Goal: Task Accomplishment & Management: Use online tool/utility

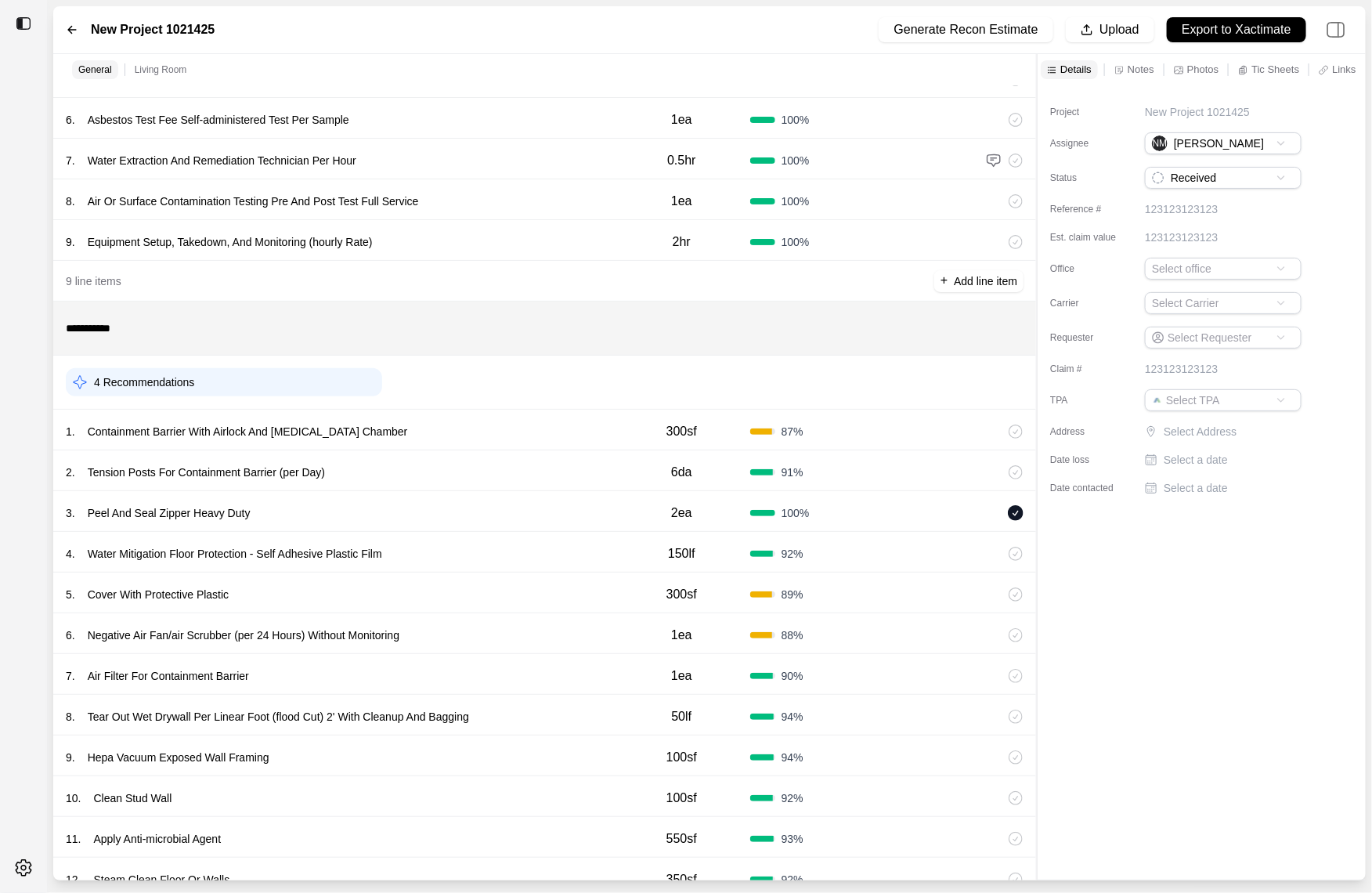
scroll to position [331, 0]
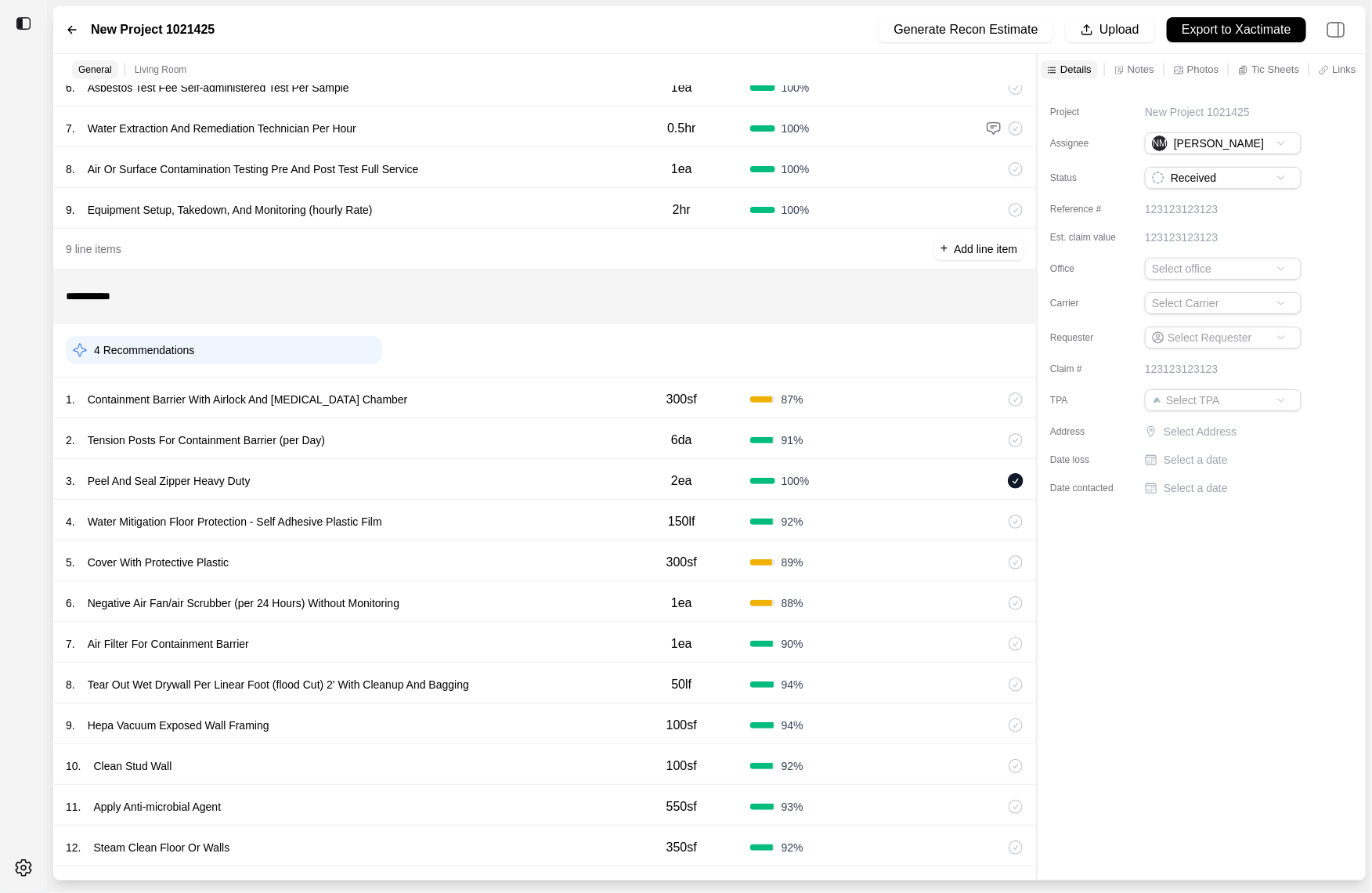
click at [479, 401] on div "1 . Containment Barrier With Airlock And [MEDICAL_DATA] Chamber" at bounding box center [339, 400] width 547 height 22
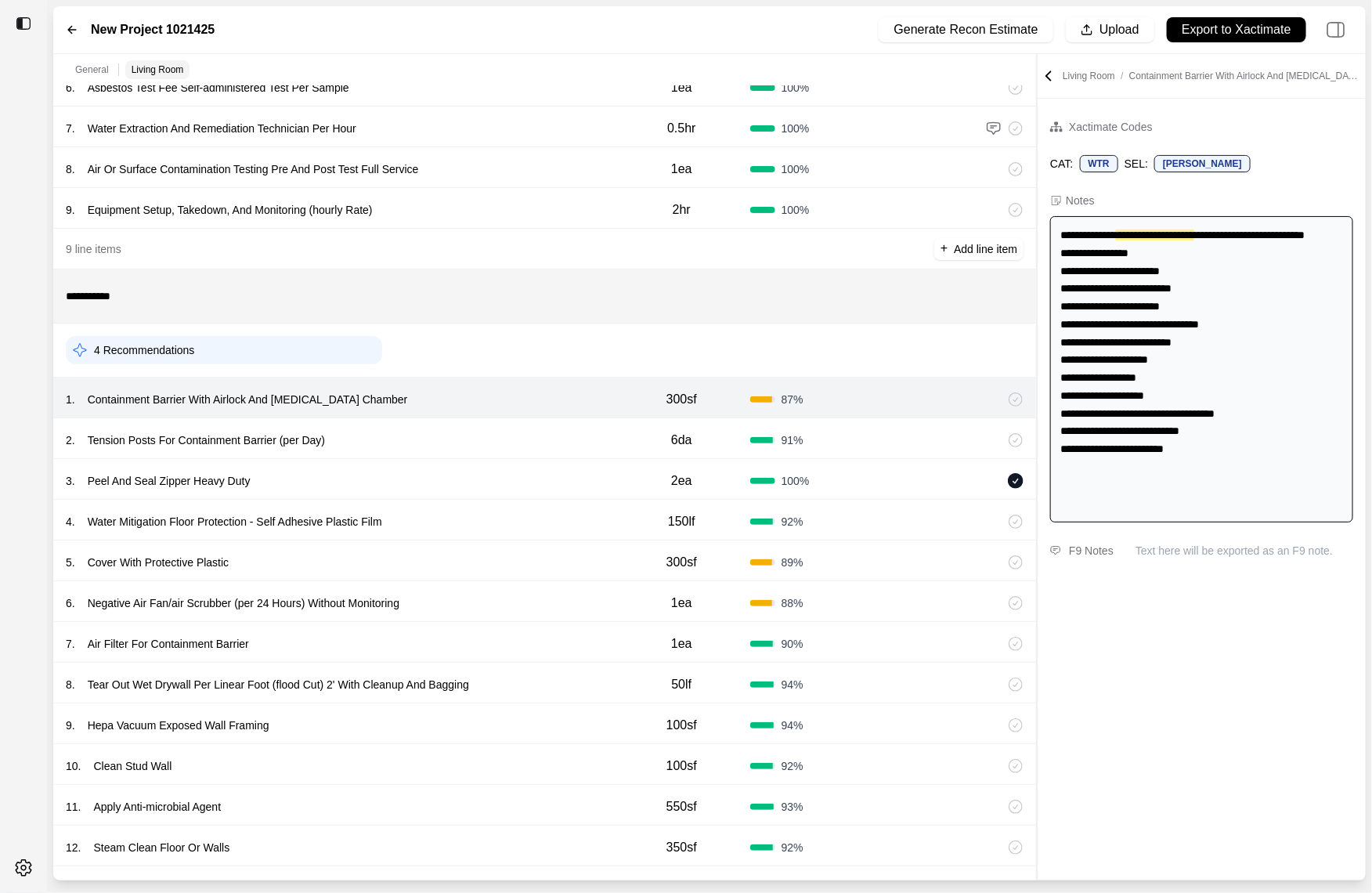
click at [472, 433] on div "2 . Tension Posts For Containment Barrier (per Day)" at bounding box center [339, 440] width 547 height 22
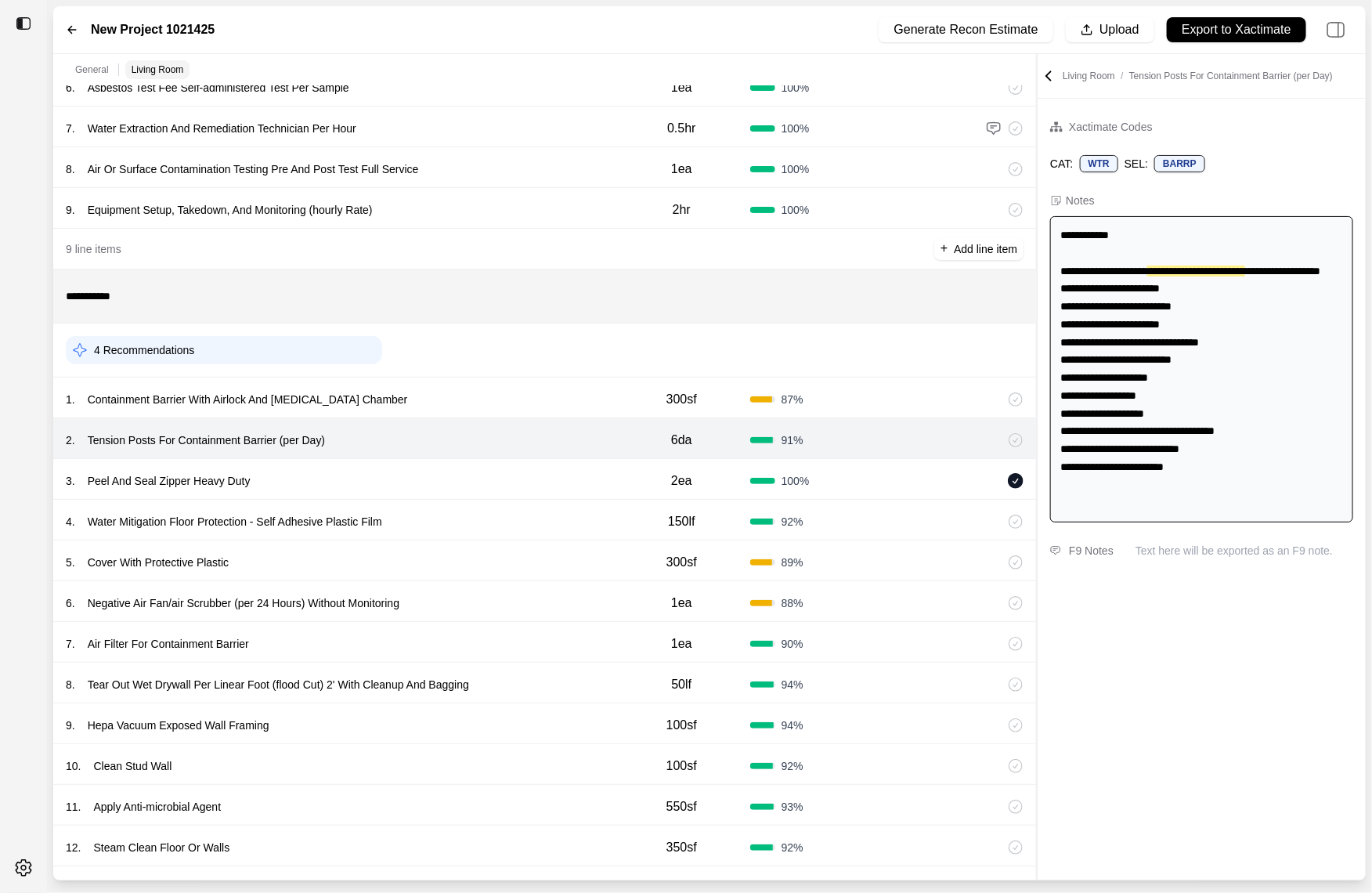
click at [510, 395] on div "1 . Containment Barrier With Airlock And Decontamination Chamber" at bounding box center [339, 400] width 547 height 22
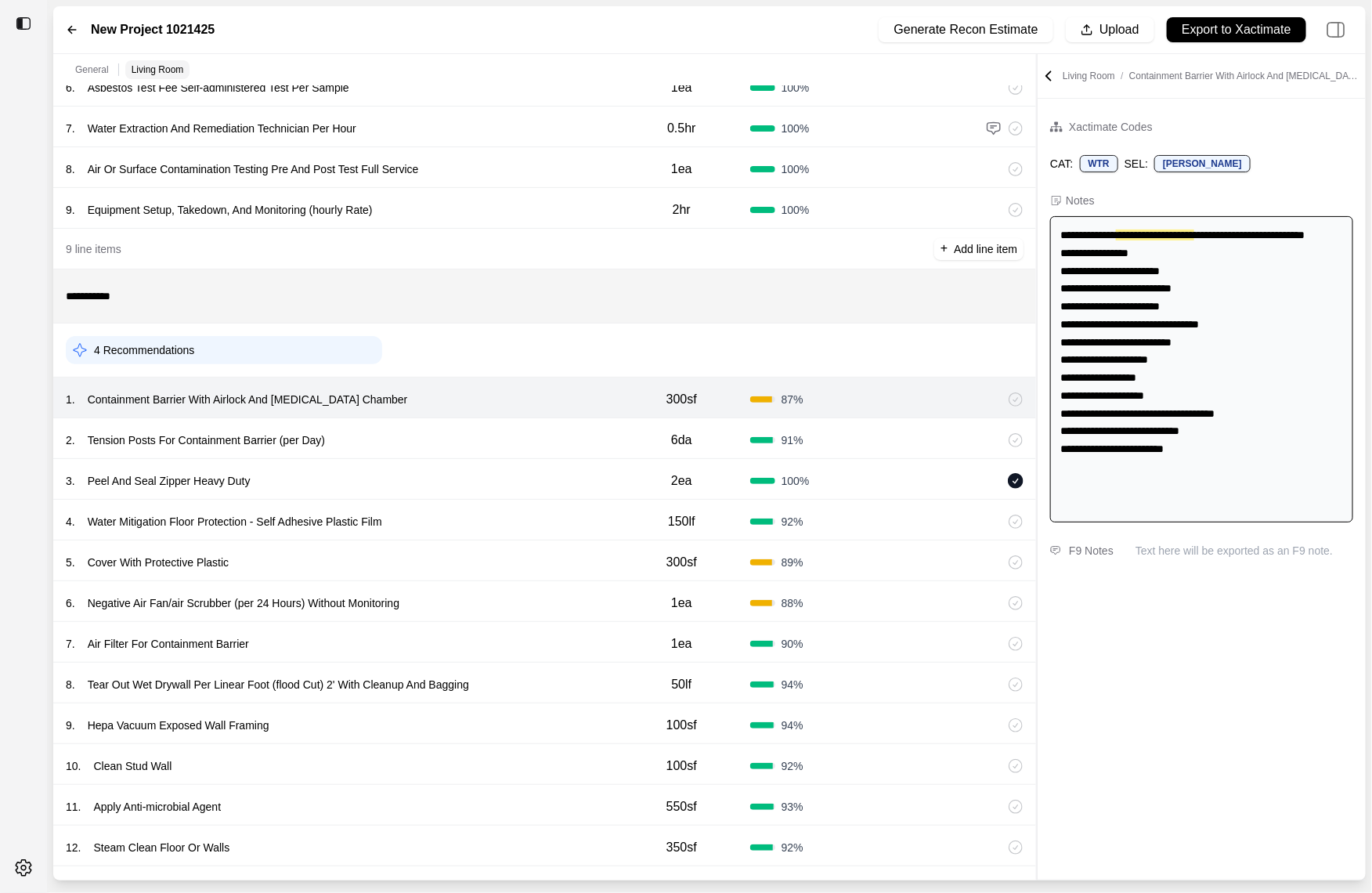
click at [500, 423] on div "2 . Tension Posts For Containment Barrier (per Day) 6da 91 %" at bounding box center [544, 438] width 982 height 40
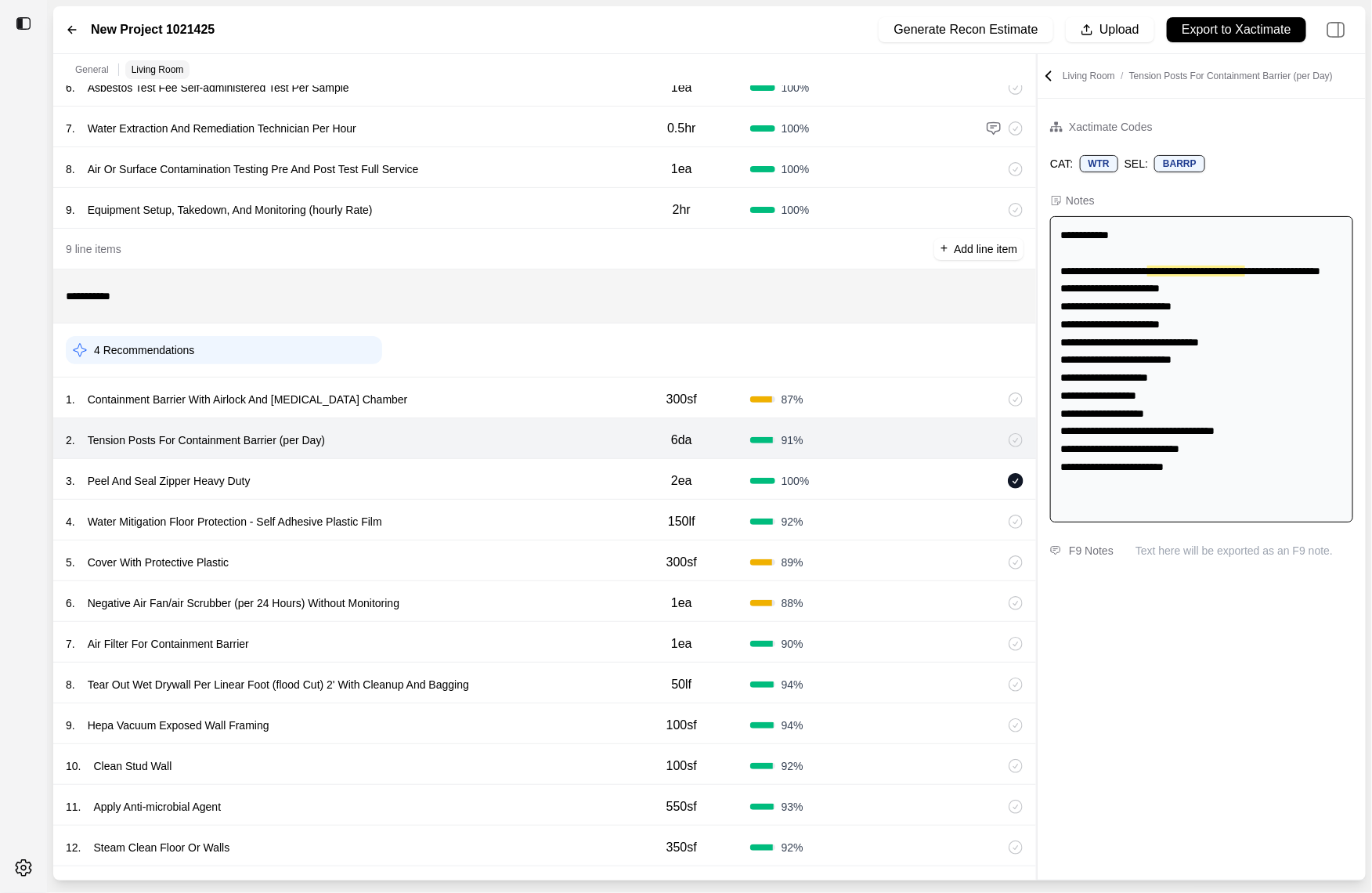
click at [482, 476] on div "3 . Peel And Seal Zipper Heavy Duty" at bounding box center [339, 481] width 547 height 22
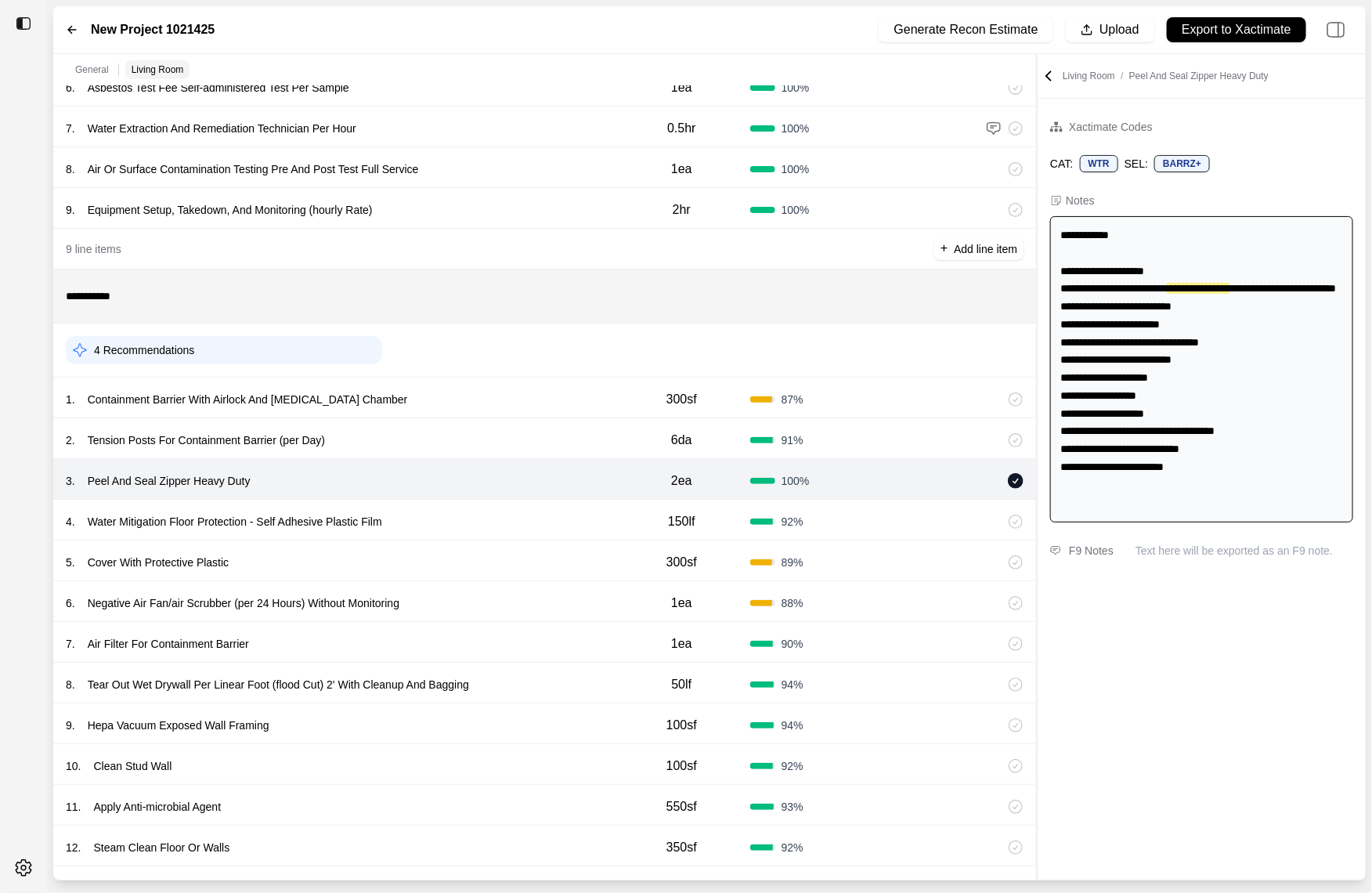
click at [478, 521] on div "4 . Water Mitigation Floor Protection - Self Adhesive Plastic Film" at bounding box center [339, 522] width 547 height 22
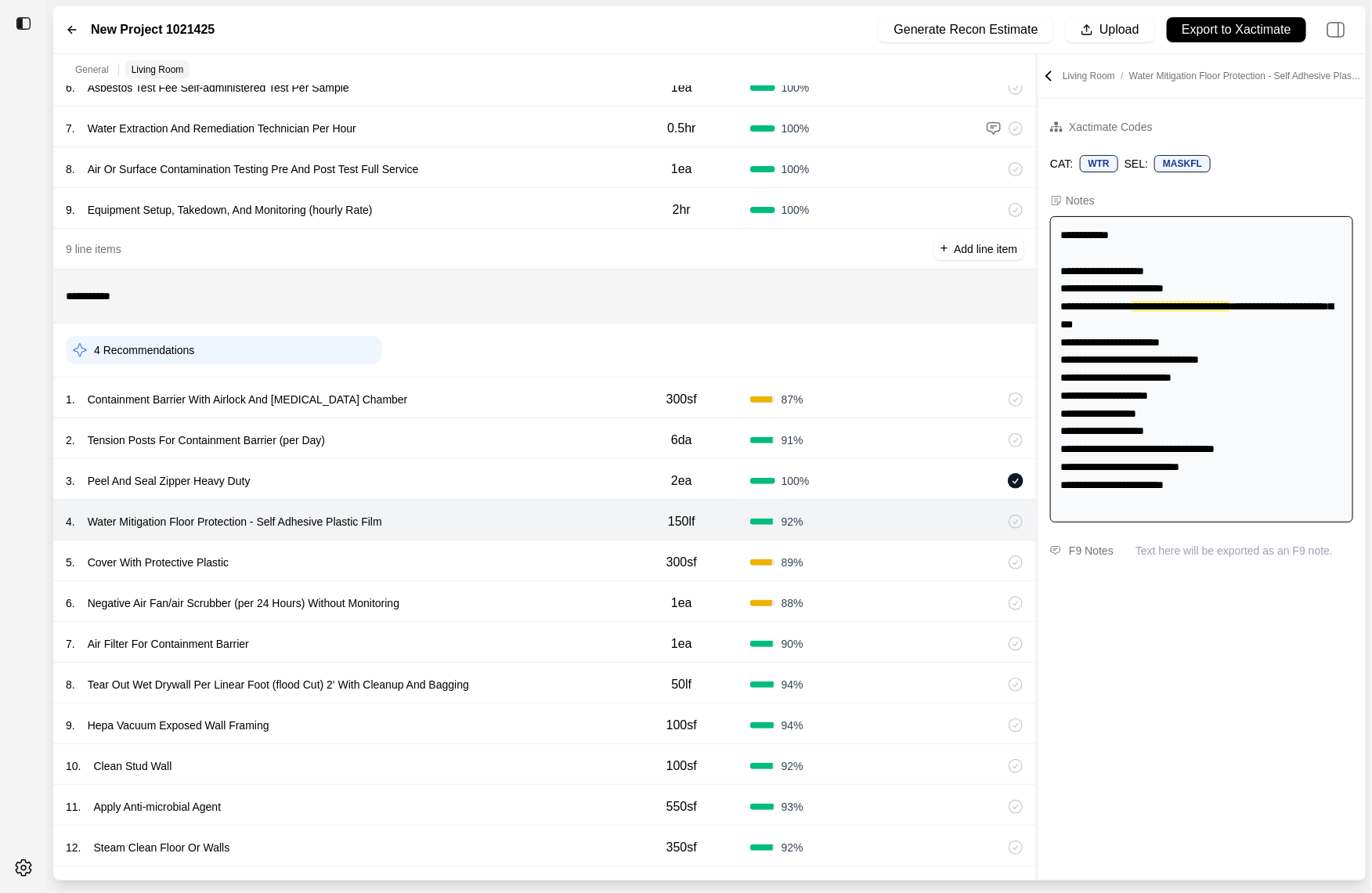
click at [483, 557] on div "5 . Cover With Protective Plastic" at bounding box center [339, 562] width 547 height 22
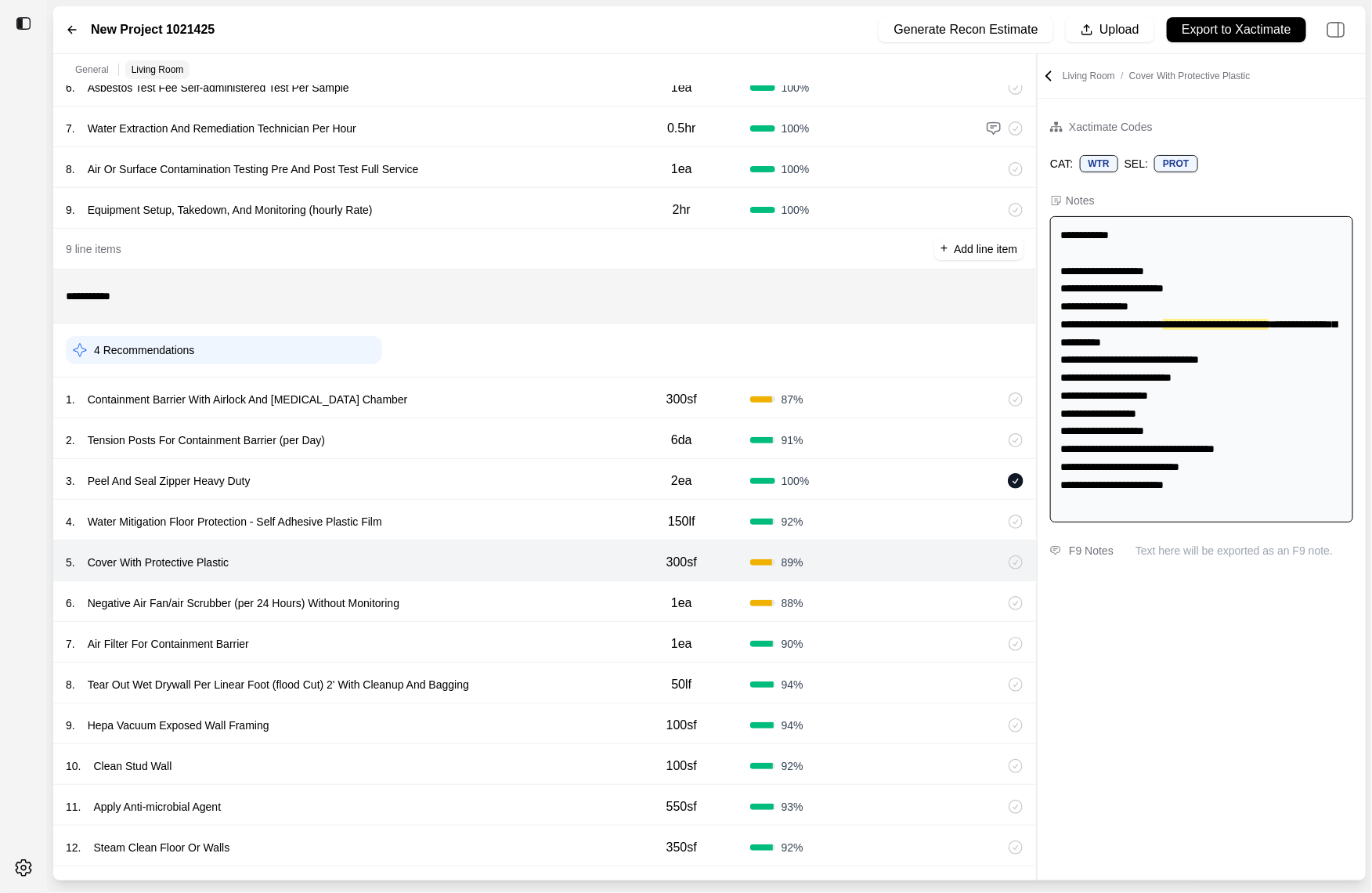
click at [471, 592] on div "6 . Negative Air Fan/air Scrubber (per 24 Hours) Without Monitoring" at bounding box center [339, 603] width 547 height 22
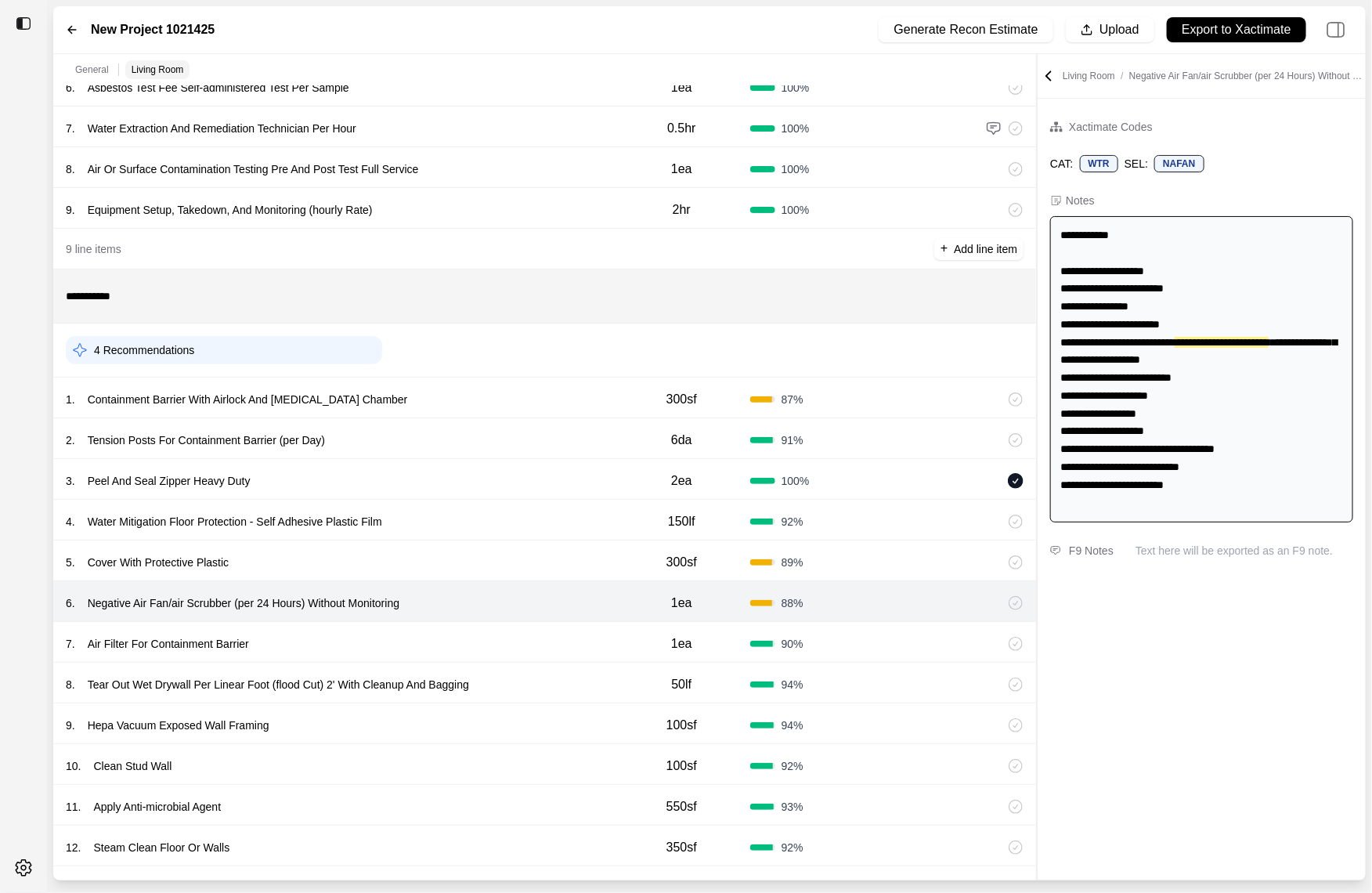
click at [502, 645] on div "7 . Air Filter For Containment Barrier" at bounding box center [339, 644] width 547 height 22
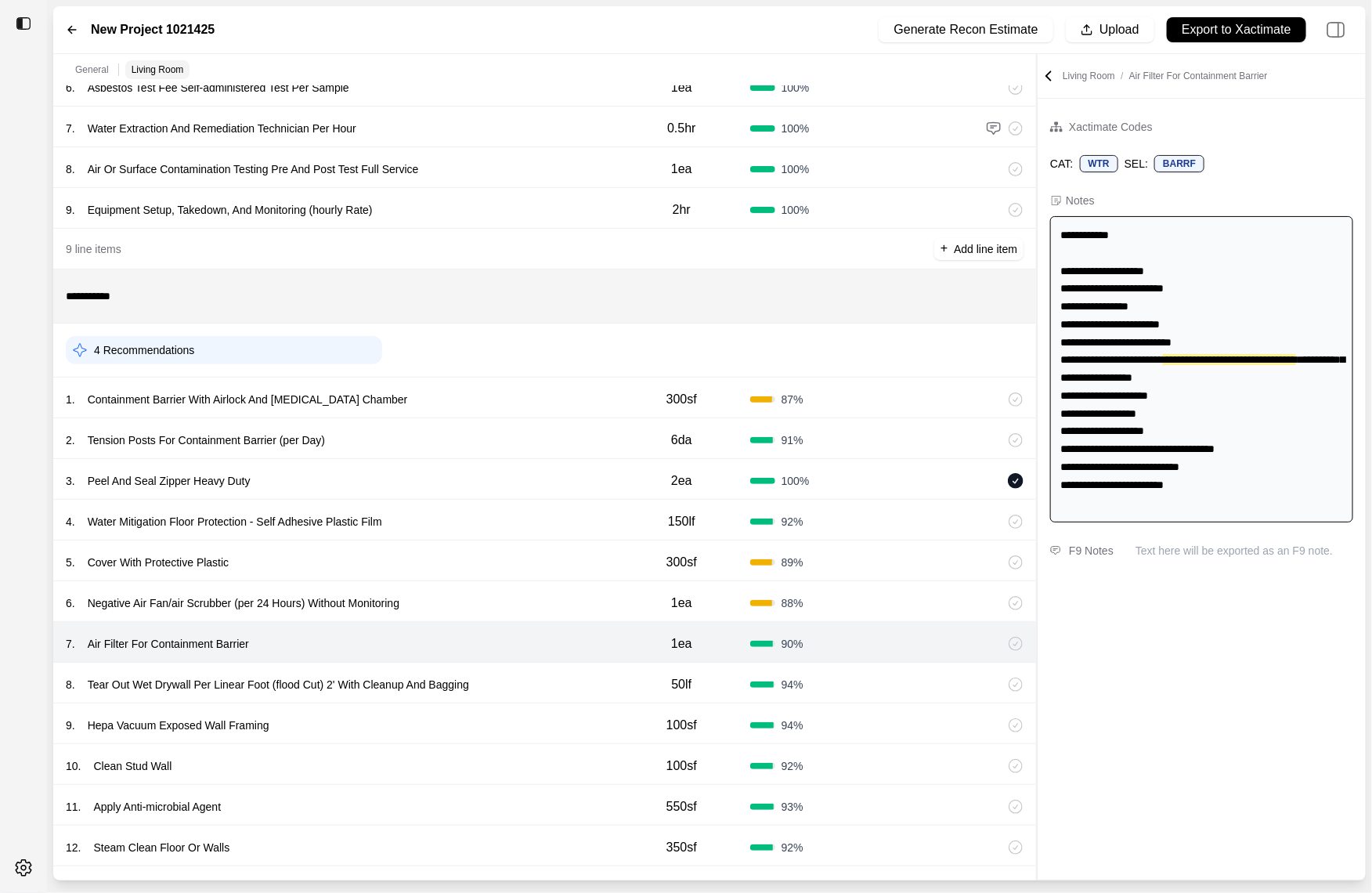
click at [519, 672] on div "8 . Tear Out Wet Drywall Per Linear Foot (flood Cut) 2' With Cleanup And Baggin…" at bounding box center [544, 683] width 982 height 40
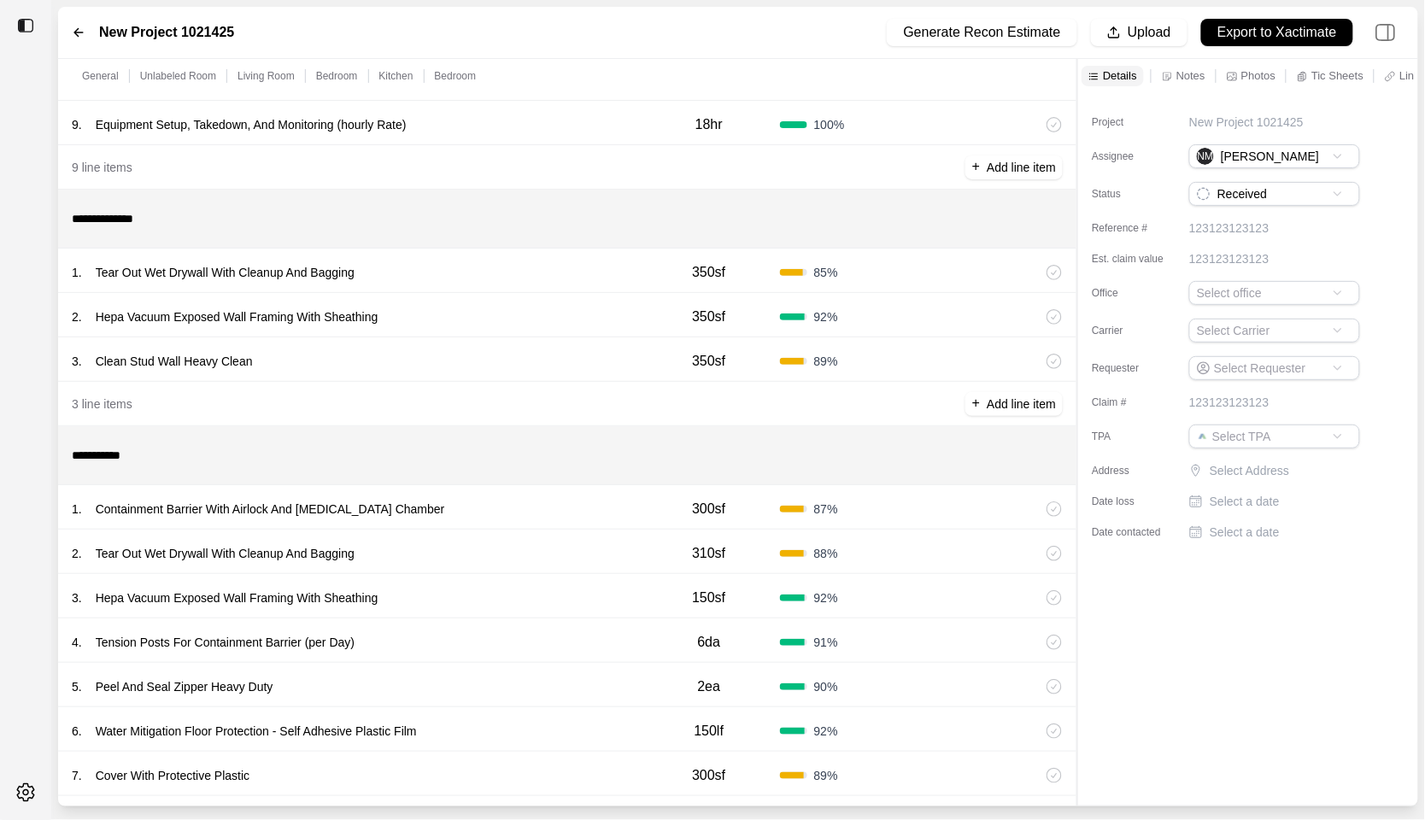
scroll to position [497, 0]
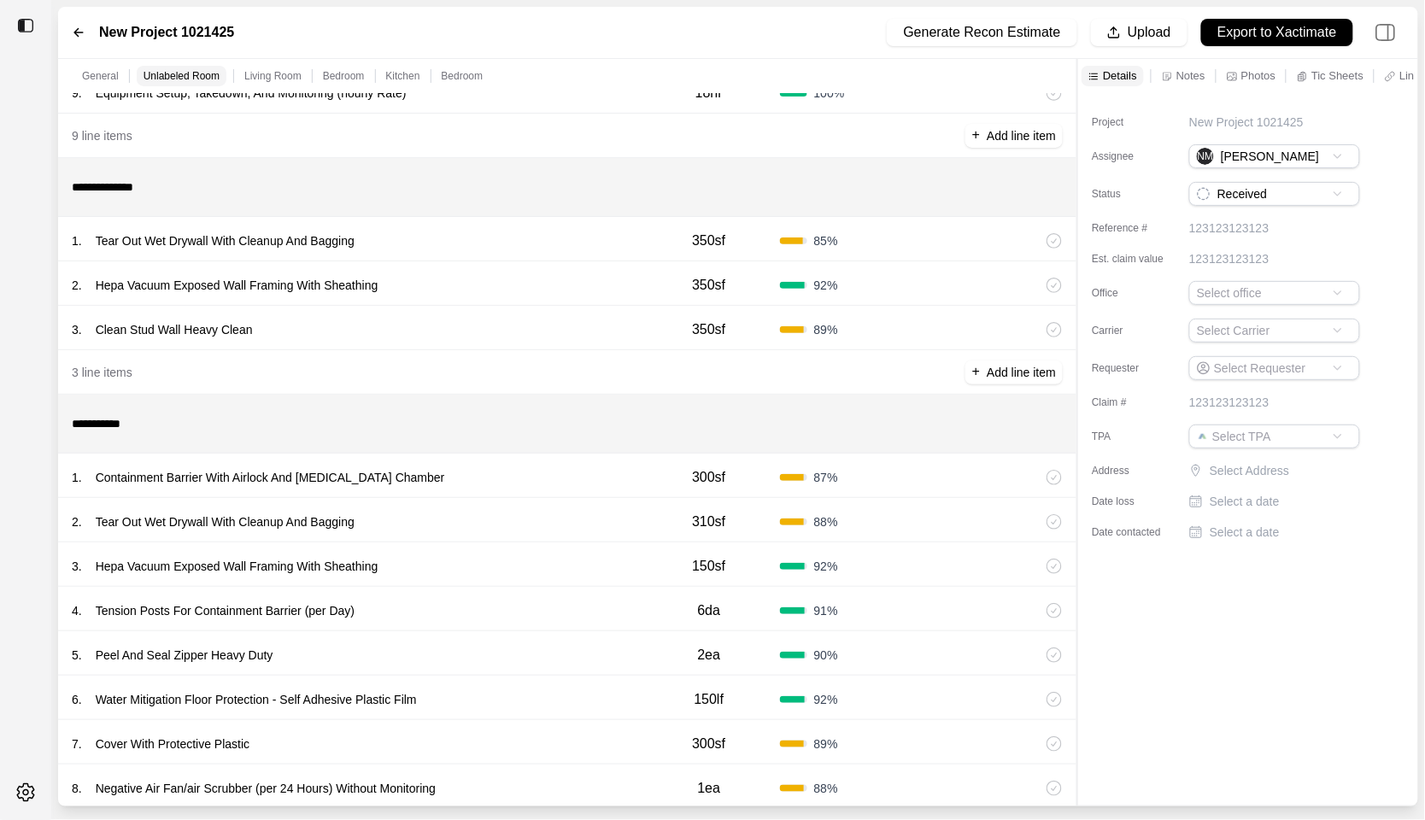
click at [589, 234] on div "1 . Tear Out Wet Drywall With Cleanup And Bagging" at bounding box center [355, 241] width 566 height 24
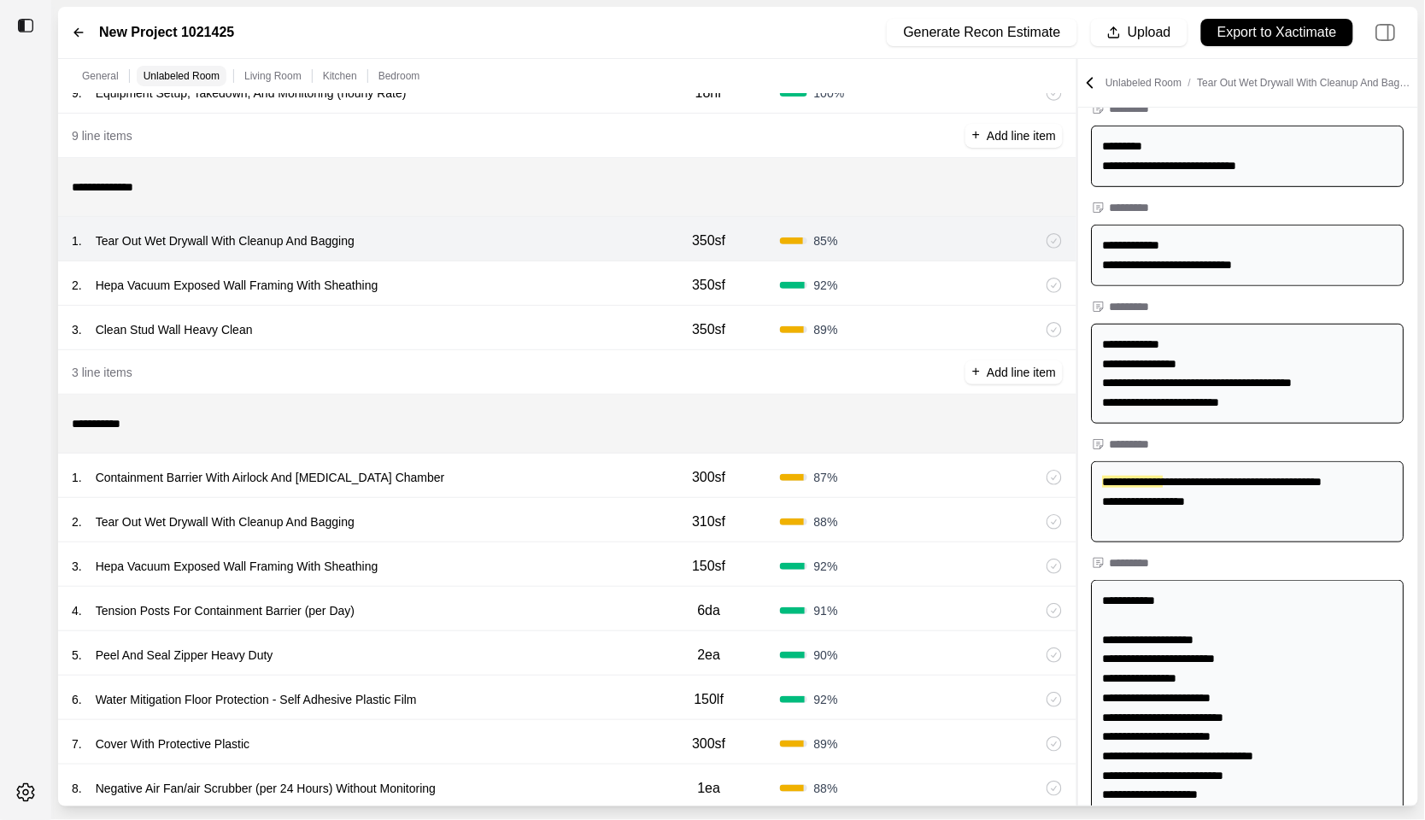
scroll to position [293, 0]
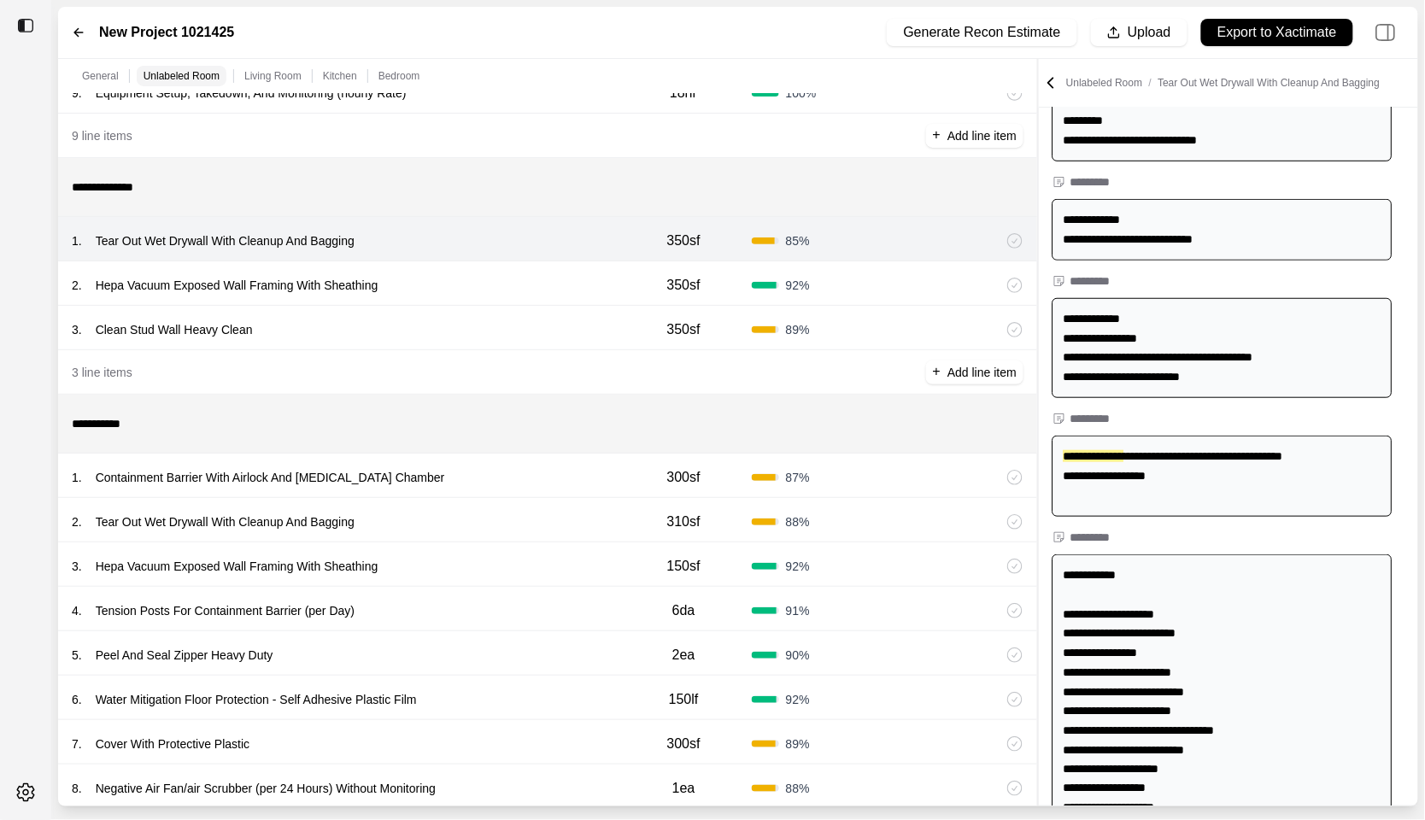
click at [941, 327] on div "**********" at bounding box center [738, 432] width 1360 height 747
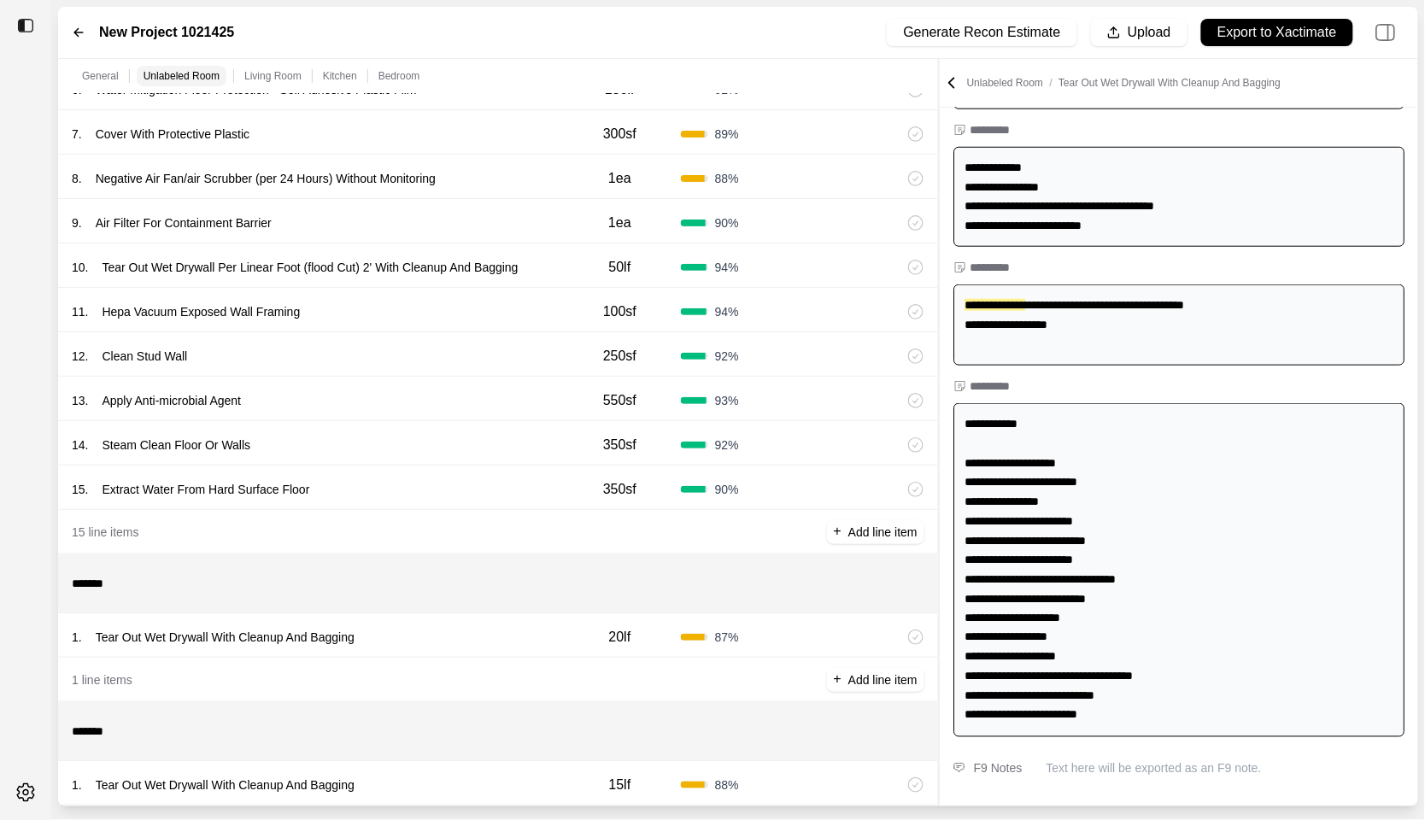
scroll to position [1489, 0]
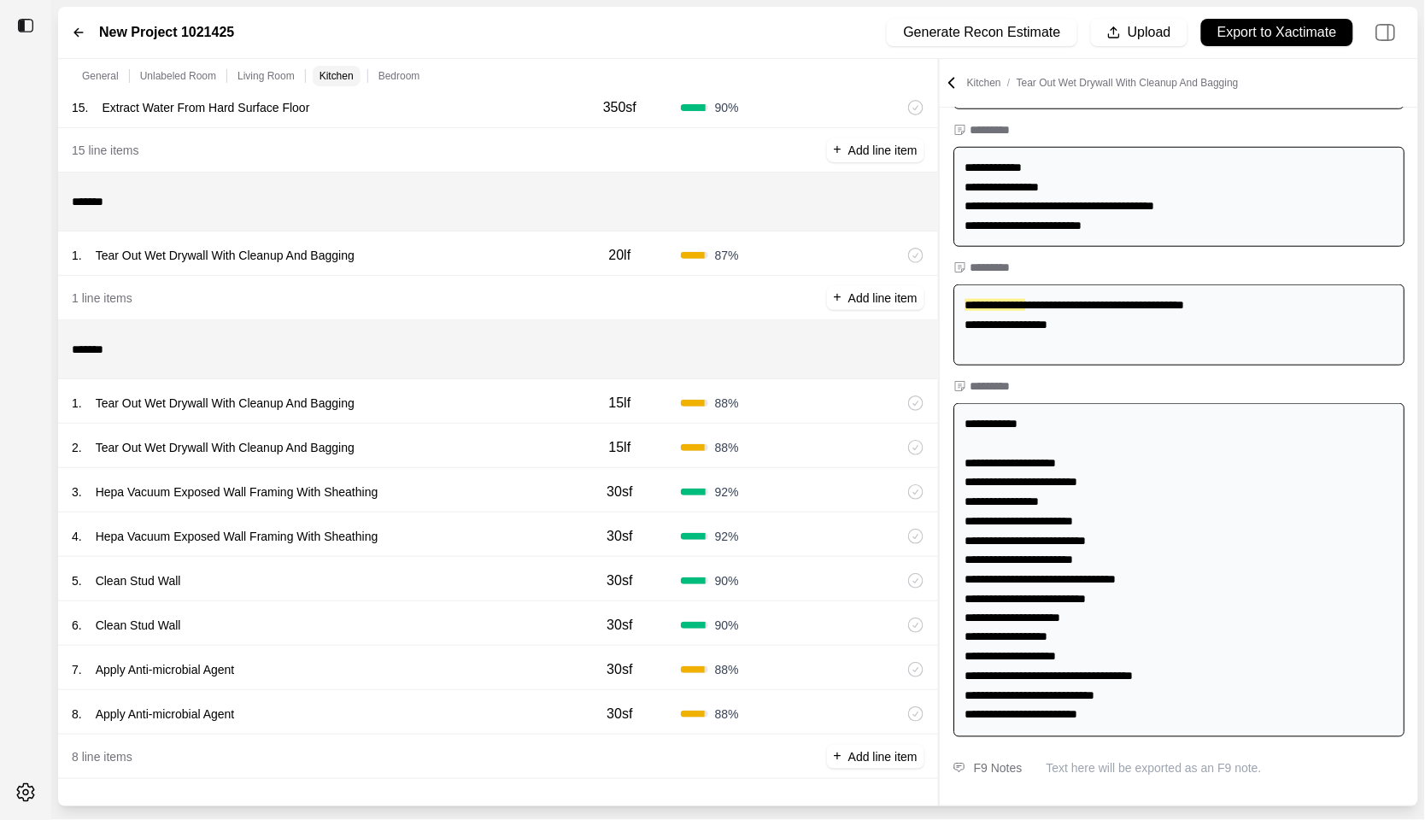
click at [409, 702] on div "8 . Apply Anti-microbial Agent" at bounding box center [315, 714] width 487 height 24
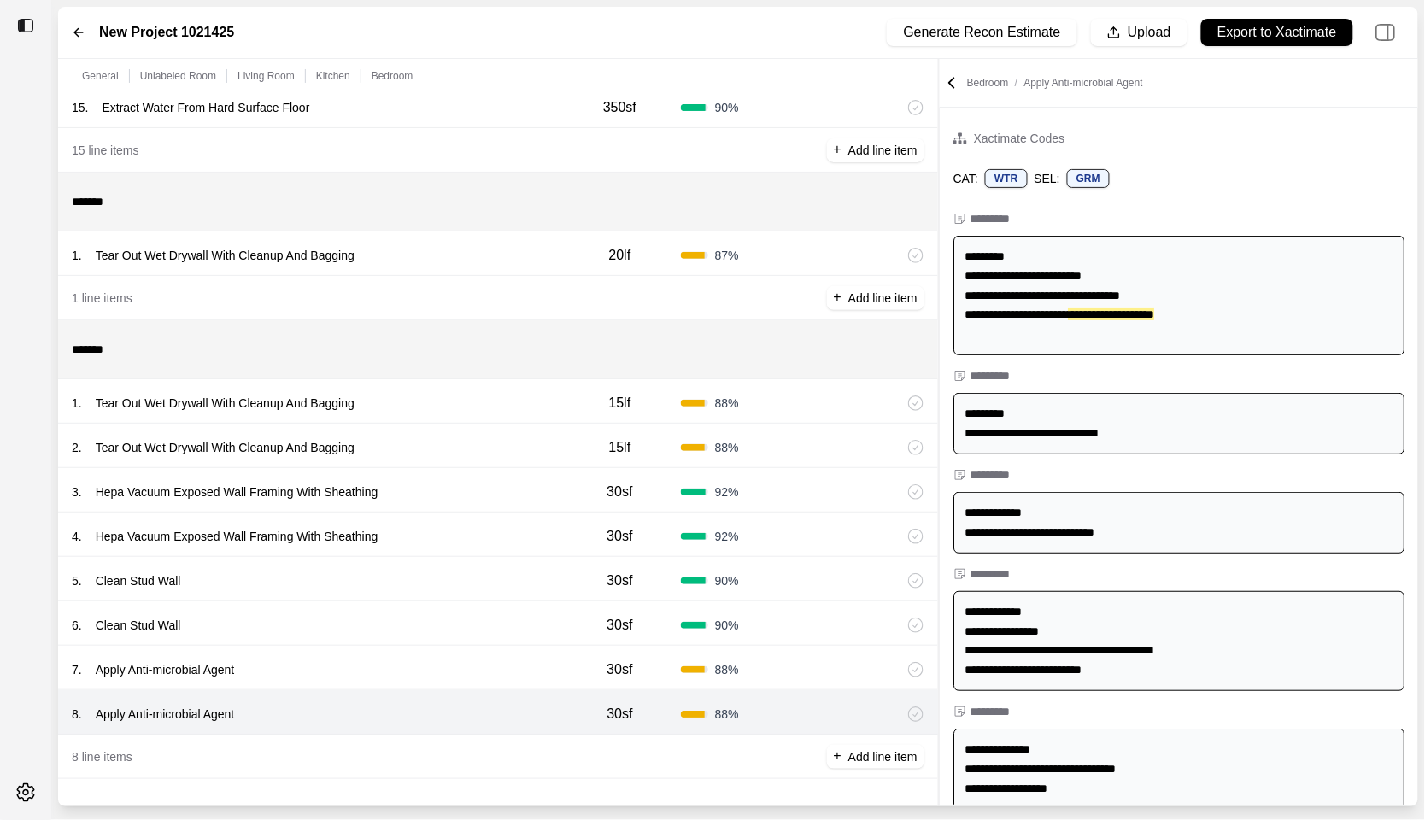
scroll to position [445, 0]
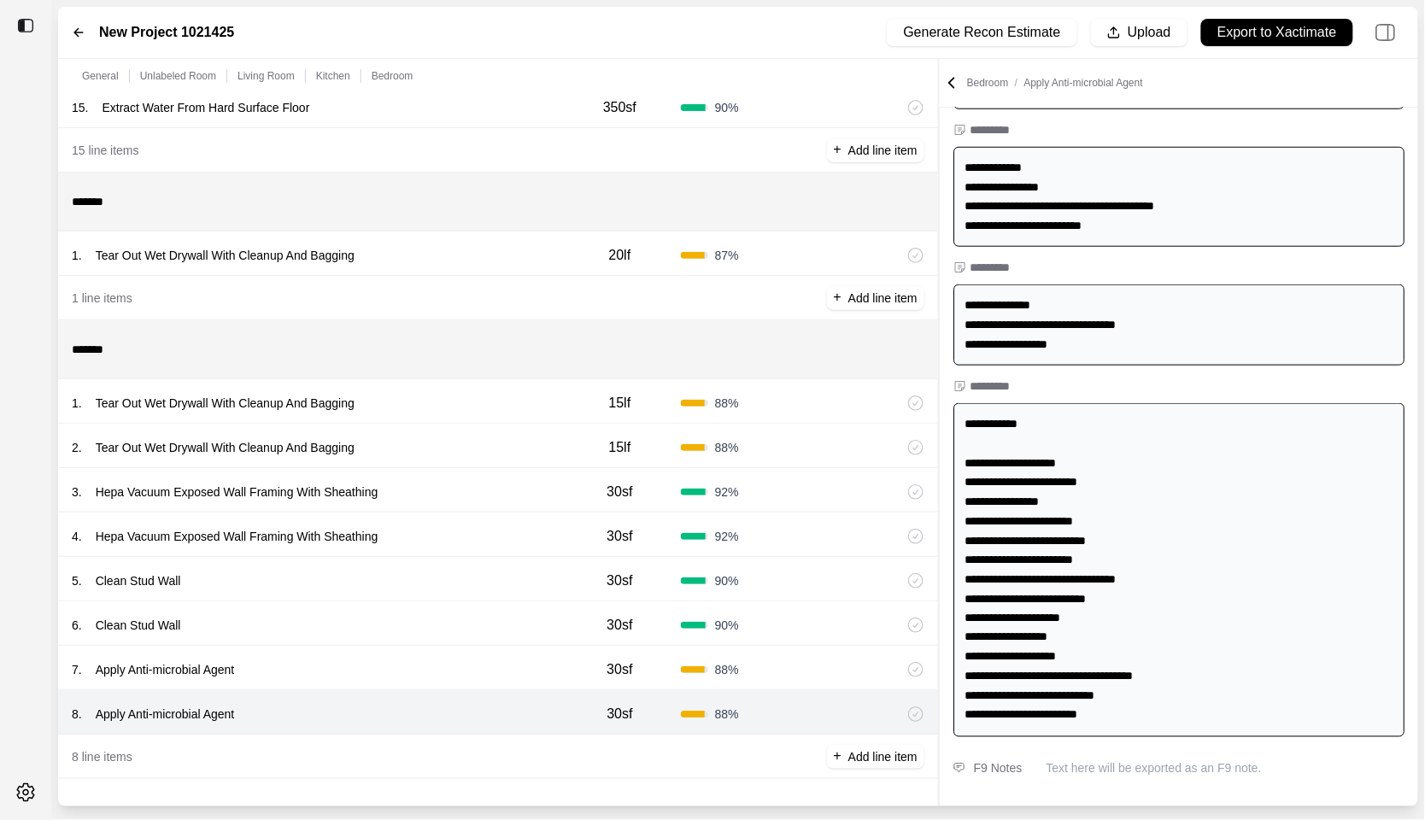
click at [523, 665] on div "7 . Apply Anti-microbial Agent" at bounding box center [315, 670] width 487 height 24
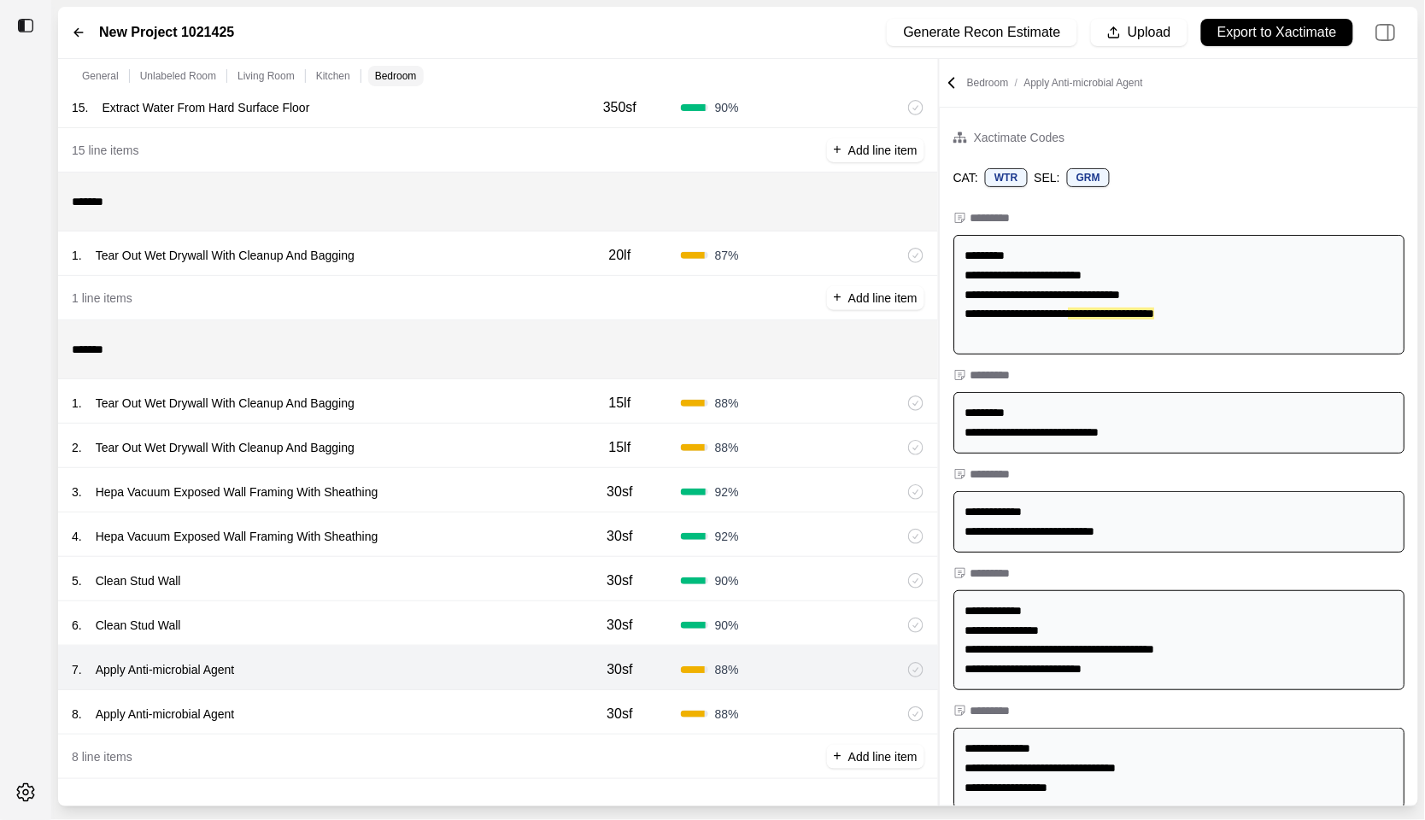
scroll to position [0, 0]
click at [504, 716] on div "8 . Apply Anti-microbial Agent" at bounding box center [315, 714] width 487 height 24
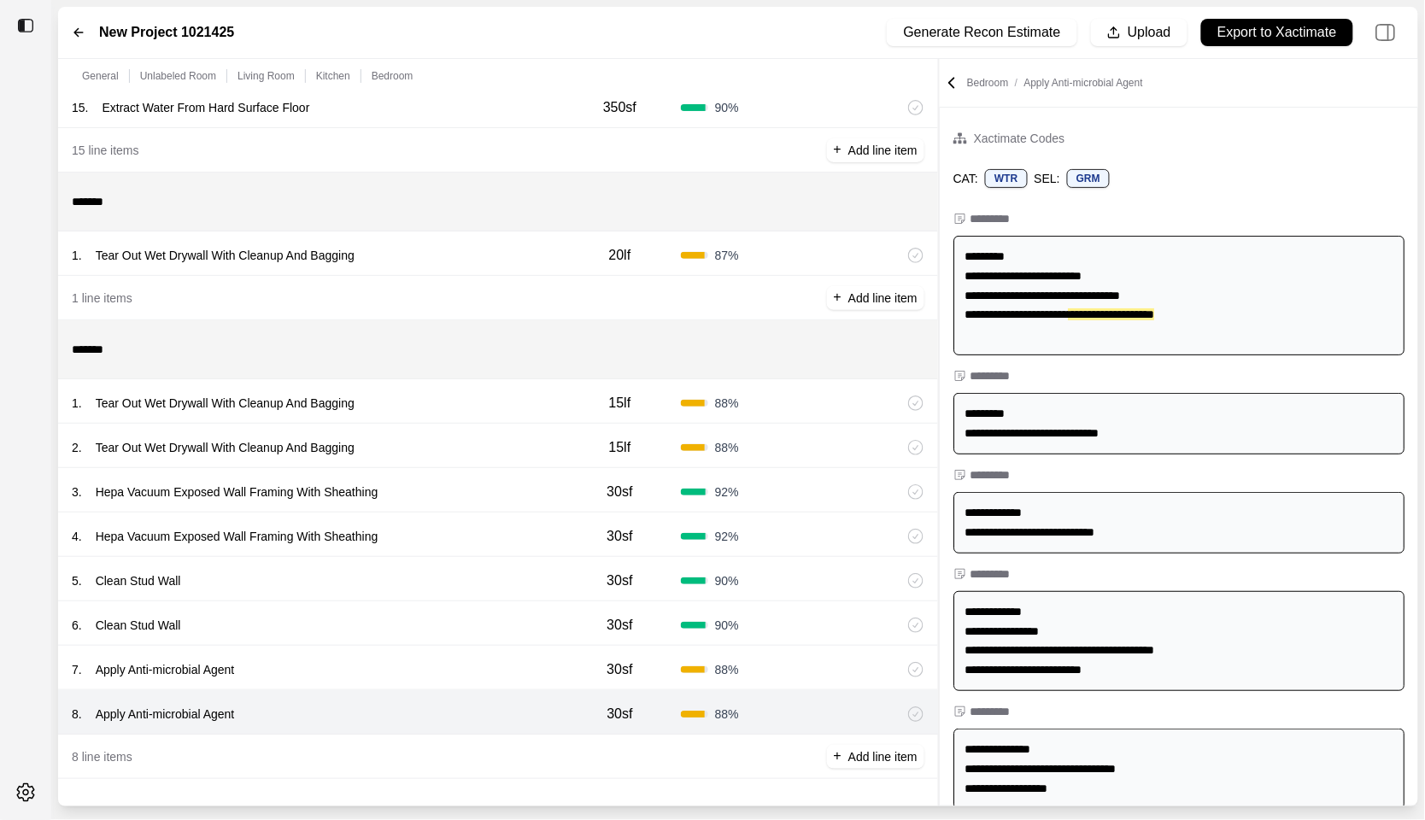
click at [501, 664] on div "7 . Apply Anti-microbial Agent" at bounding box center [315, 670] width 487 height 24
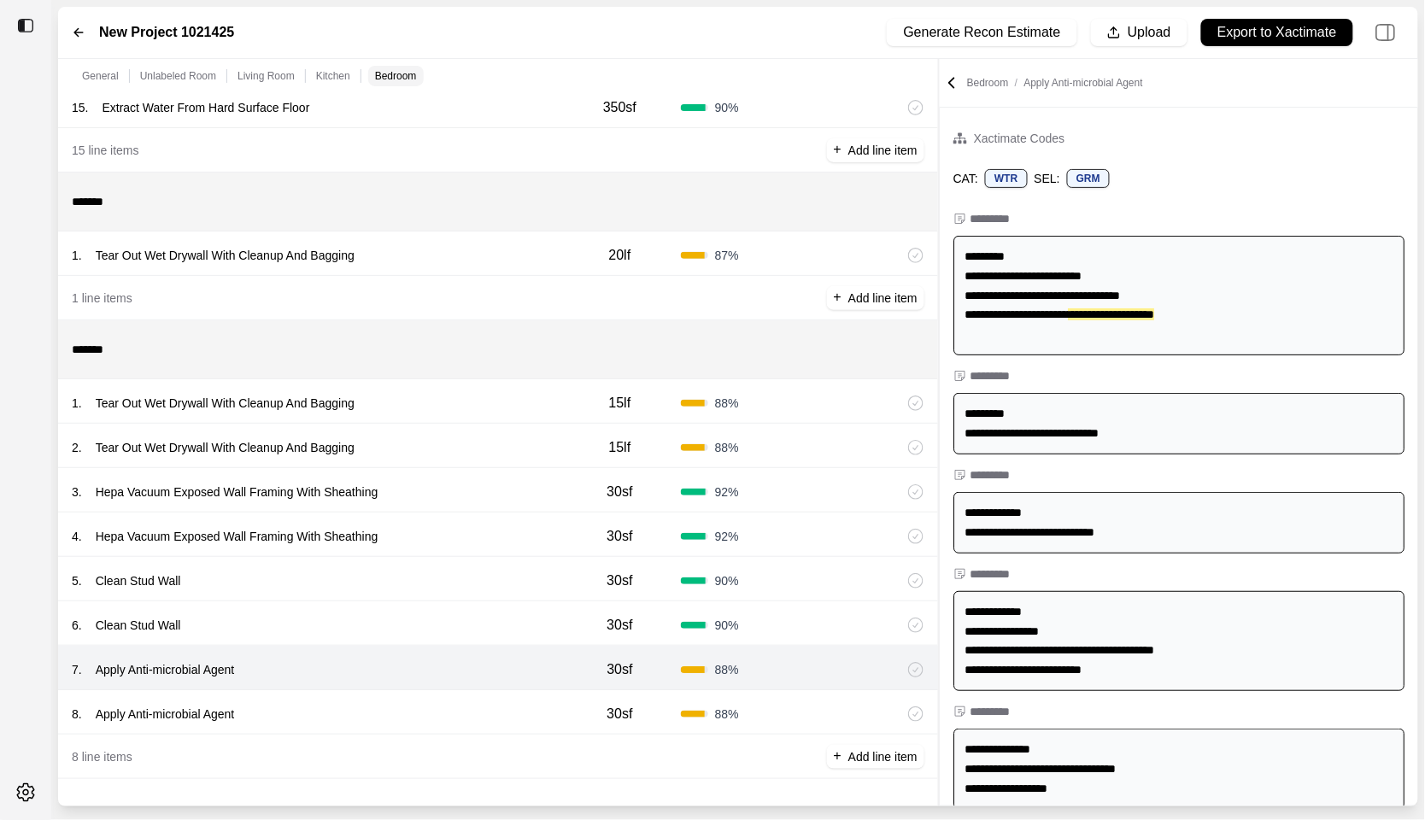
click at [501, 713] on div "8 . Apply Anti-microbial Agent" at bounding box center [315, 714] width 487 height 24
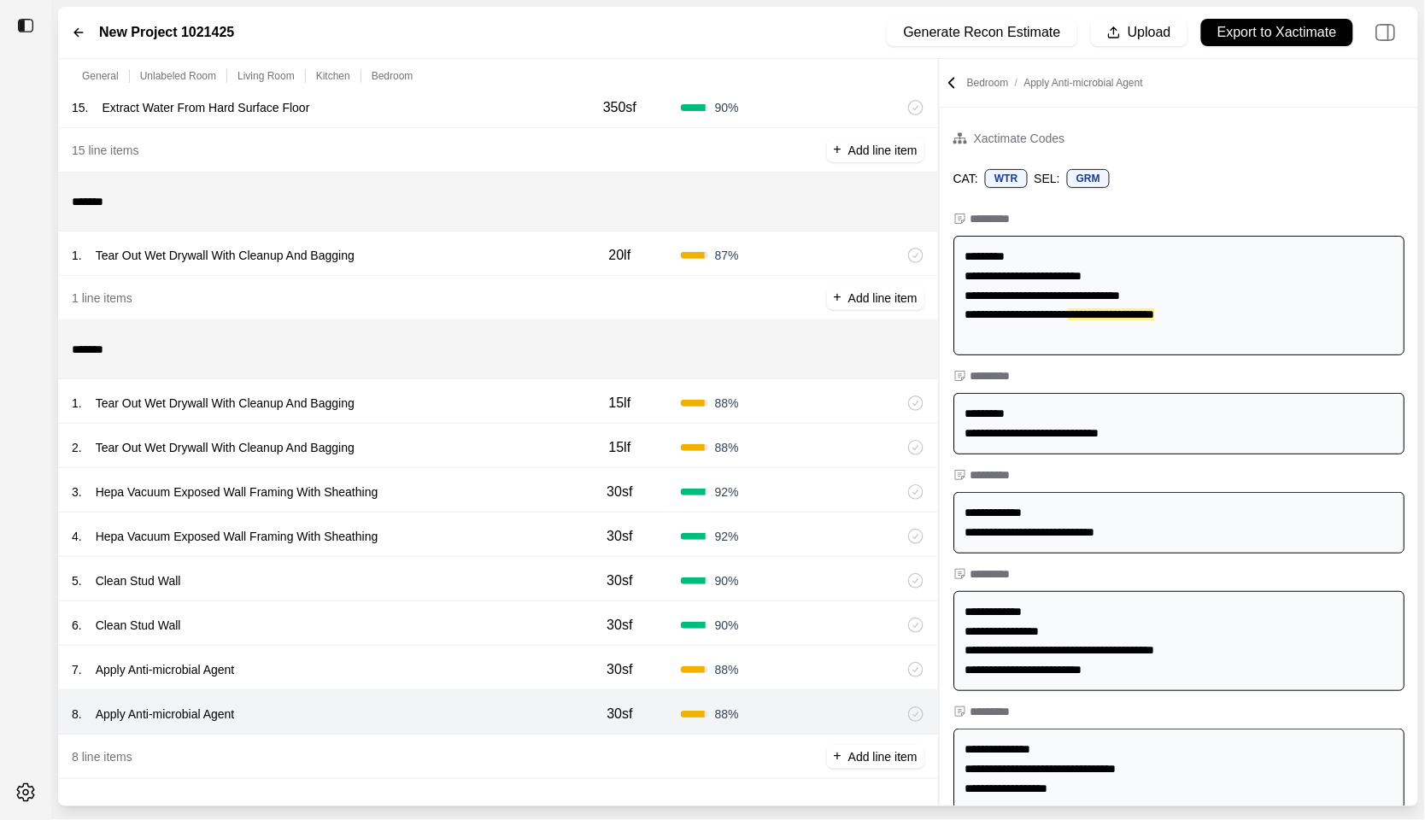
click at [471, 618] on div "6 . Clean Stud Wall" at bounding box center [315, 625] width 487 height 24
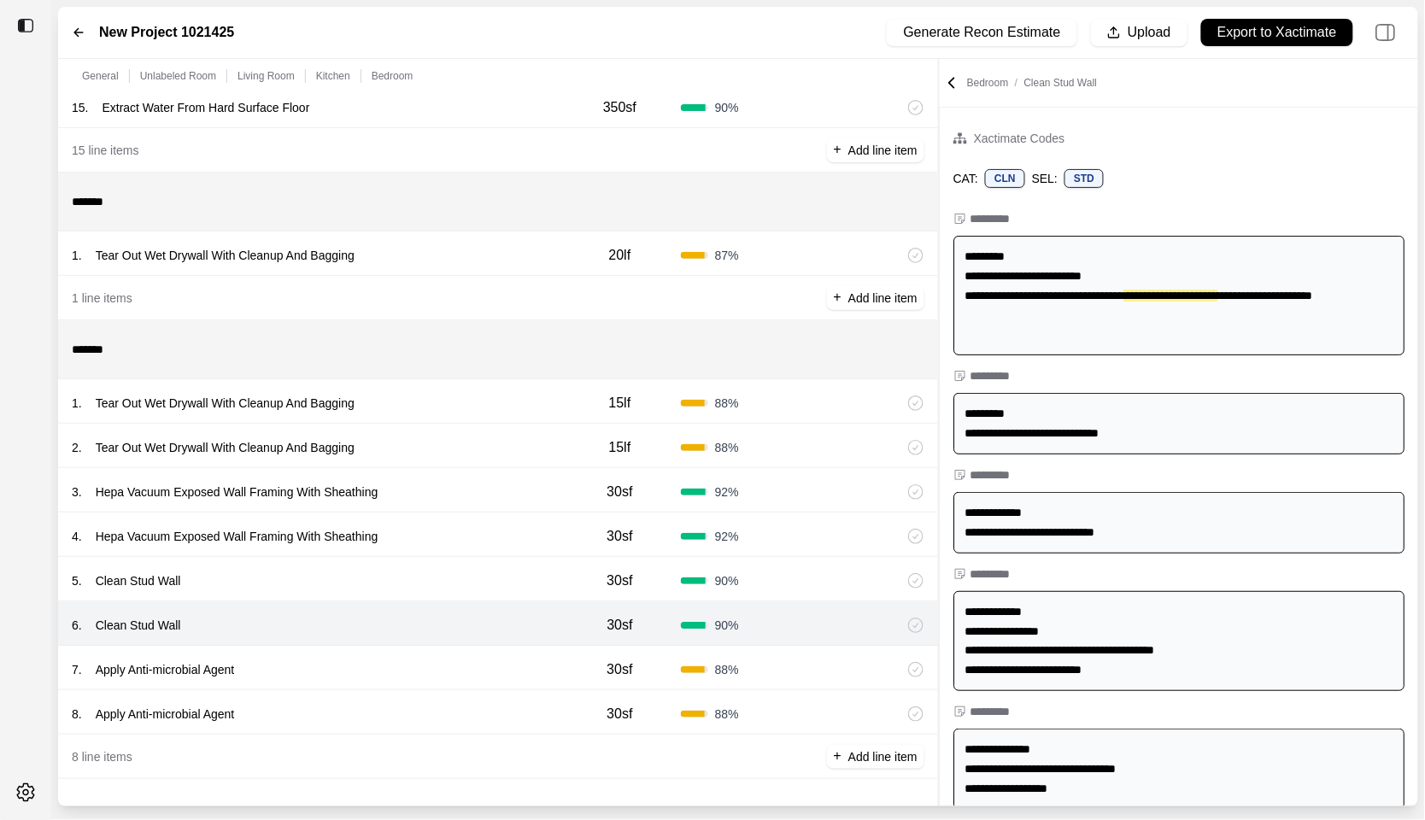
click at [471, 572] on div "5 . Clean Stud Wall" at bounding box center [315, 581] width 487 height 24
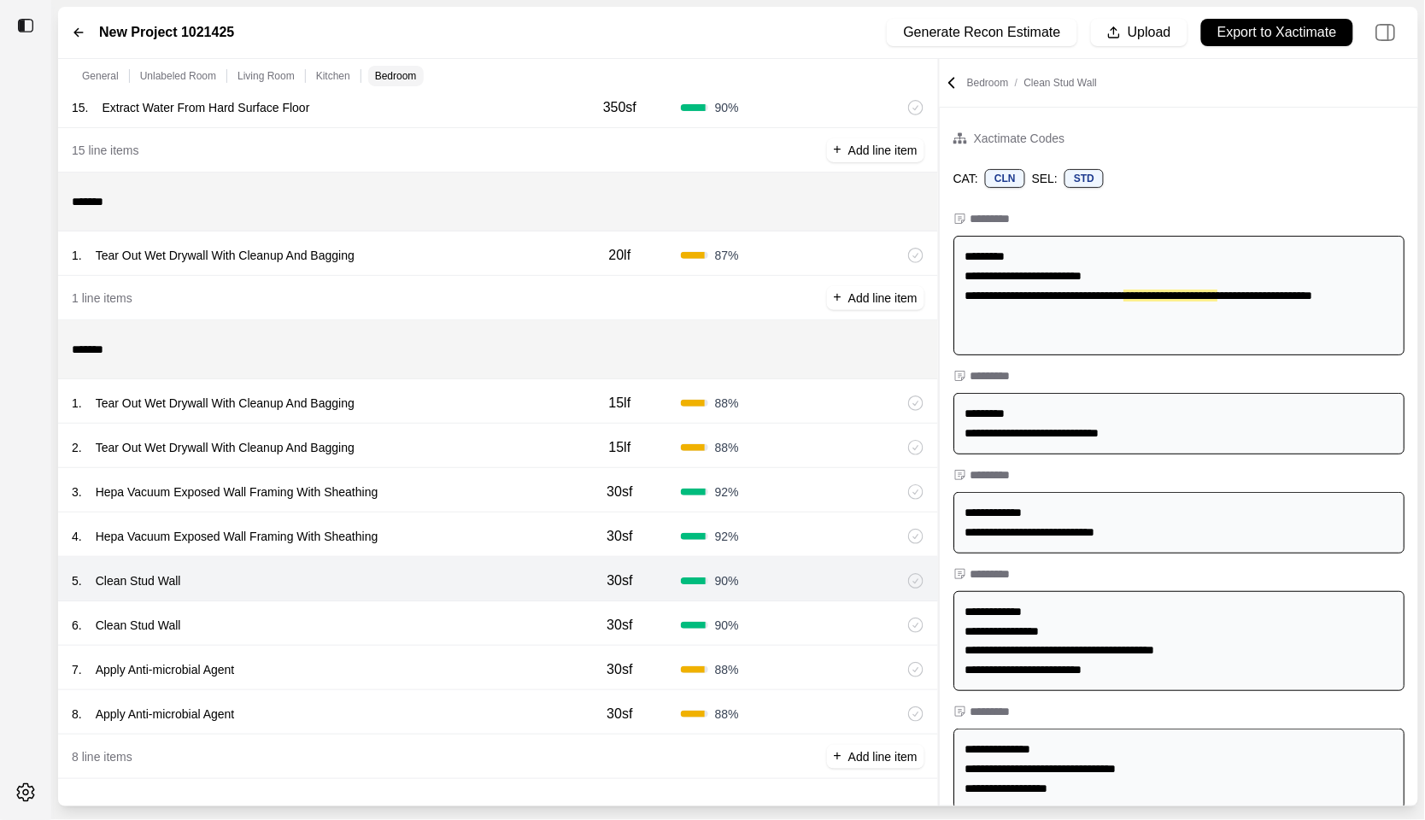
click at [468, 607] on div "6 . Clean Stud Wall 30sf 90 %" at bounding box center [498, 623] width 880 height 44
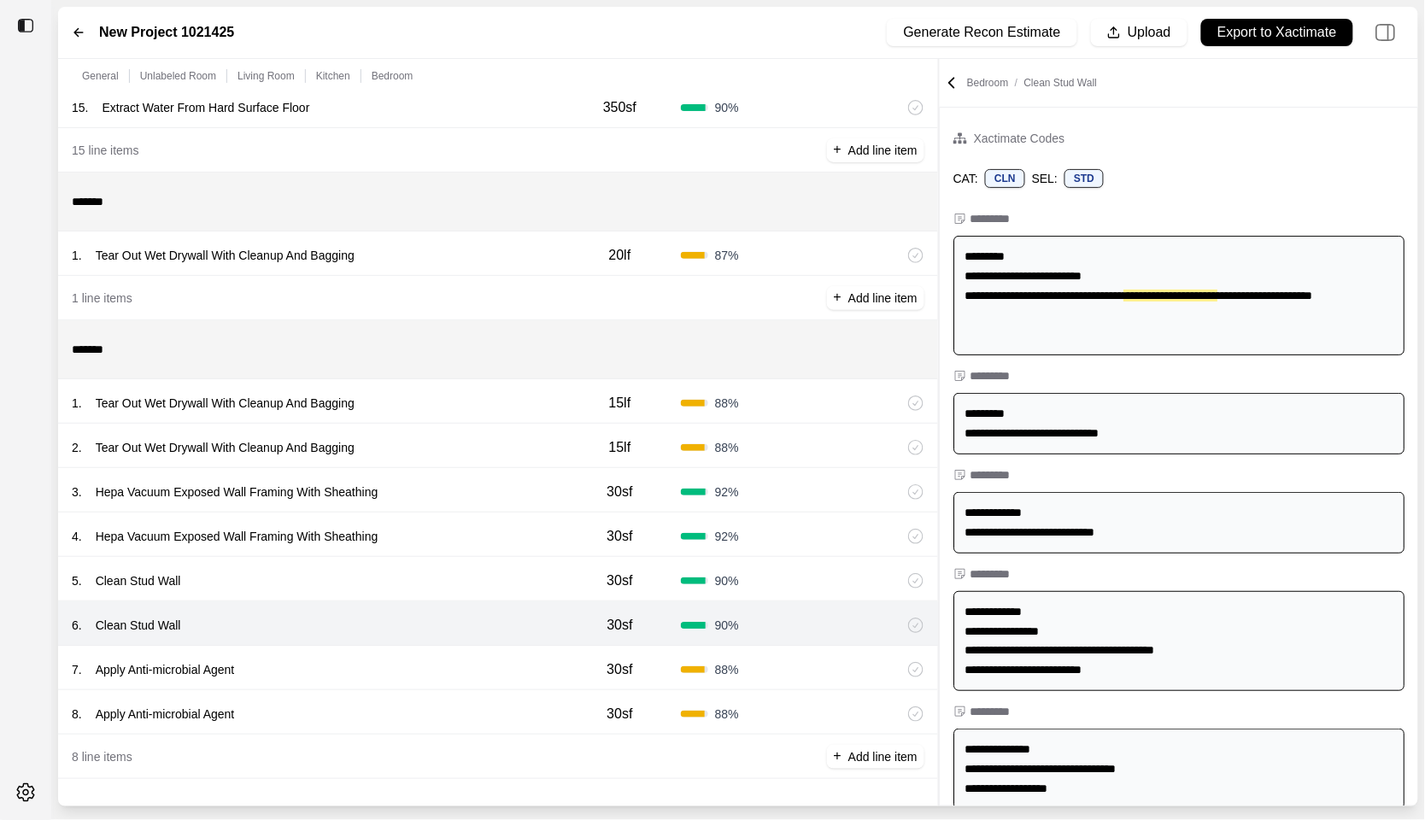
click at [468, 581] on div "5 . Clean Stud Wall" at bounding box center [315, 581] width 487 height 24
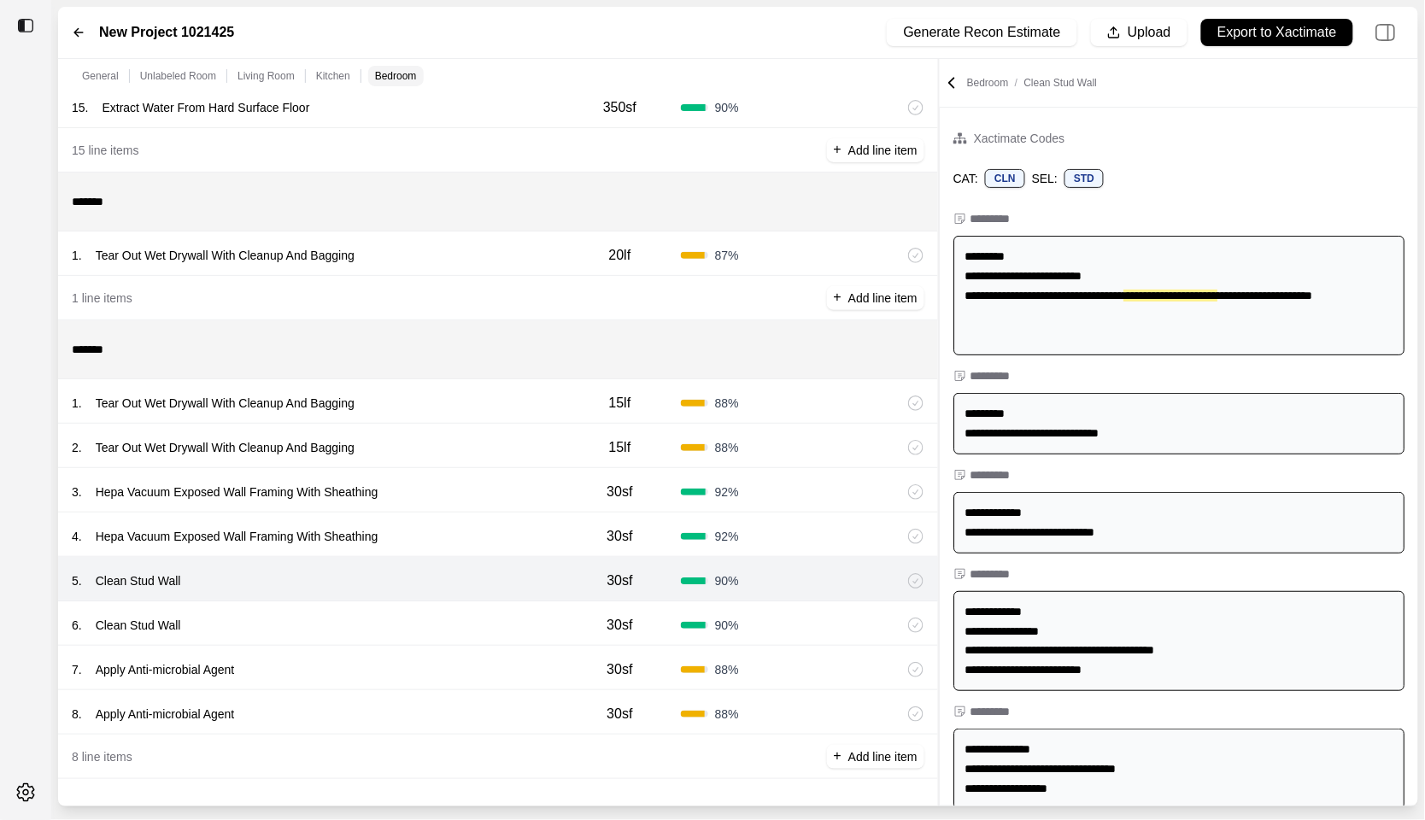
click at [472, 521] on div "4 . Hepa Vacuum Exposed Wall Framing With Sheathing 30sf 92 %" at bounding box center [498, 535] width 880 height 44
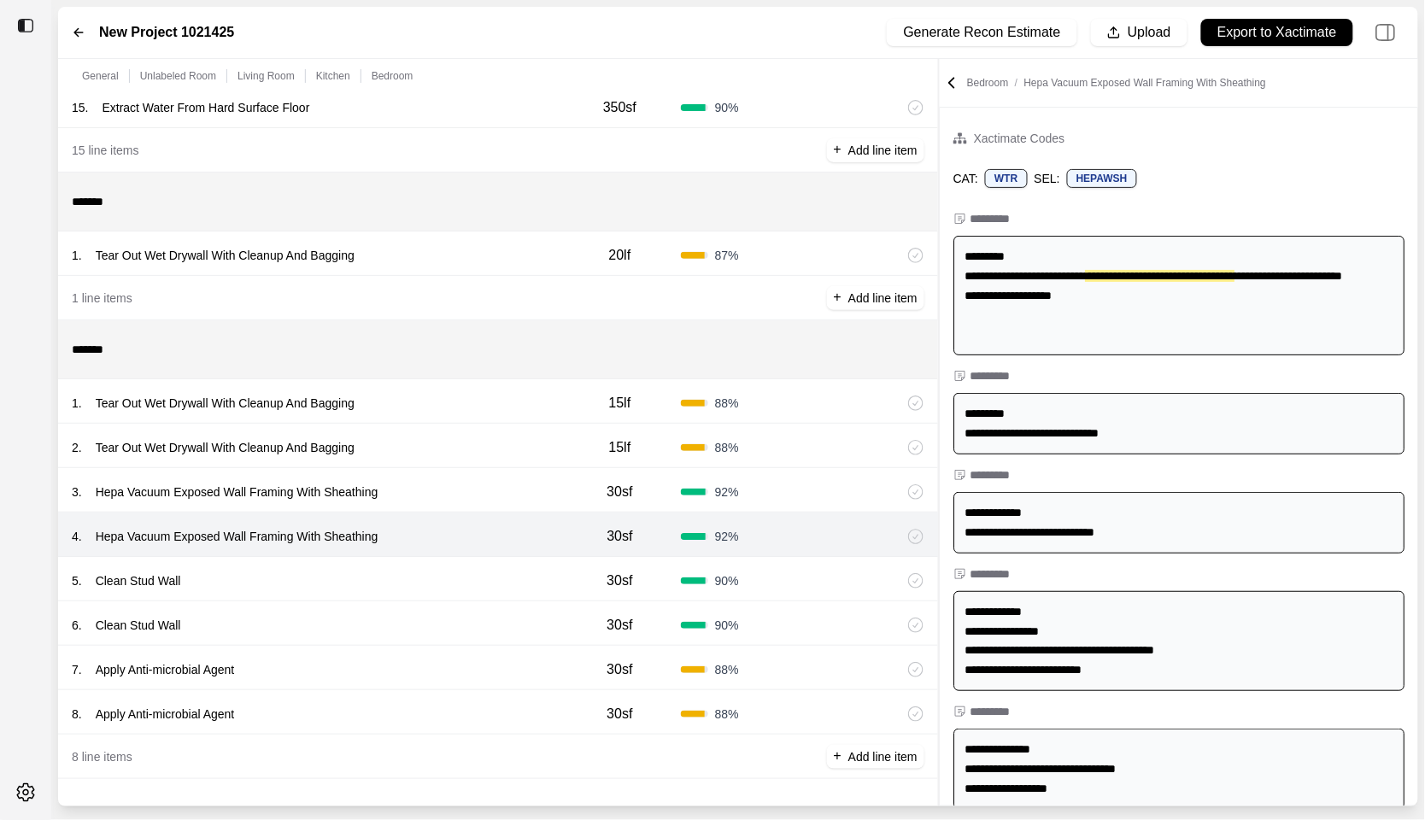
click at [472, 493] on div "3 . Hepa Vacuum Exposed Wall Framing With Sheathing" at bounding box center [315, 492] width 487 height 24
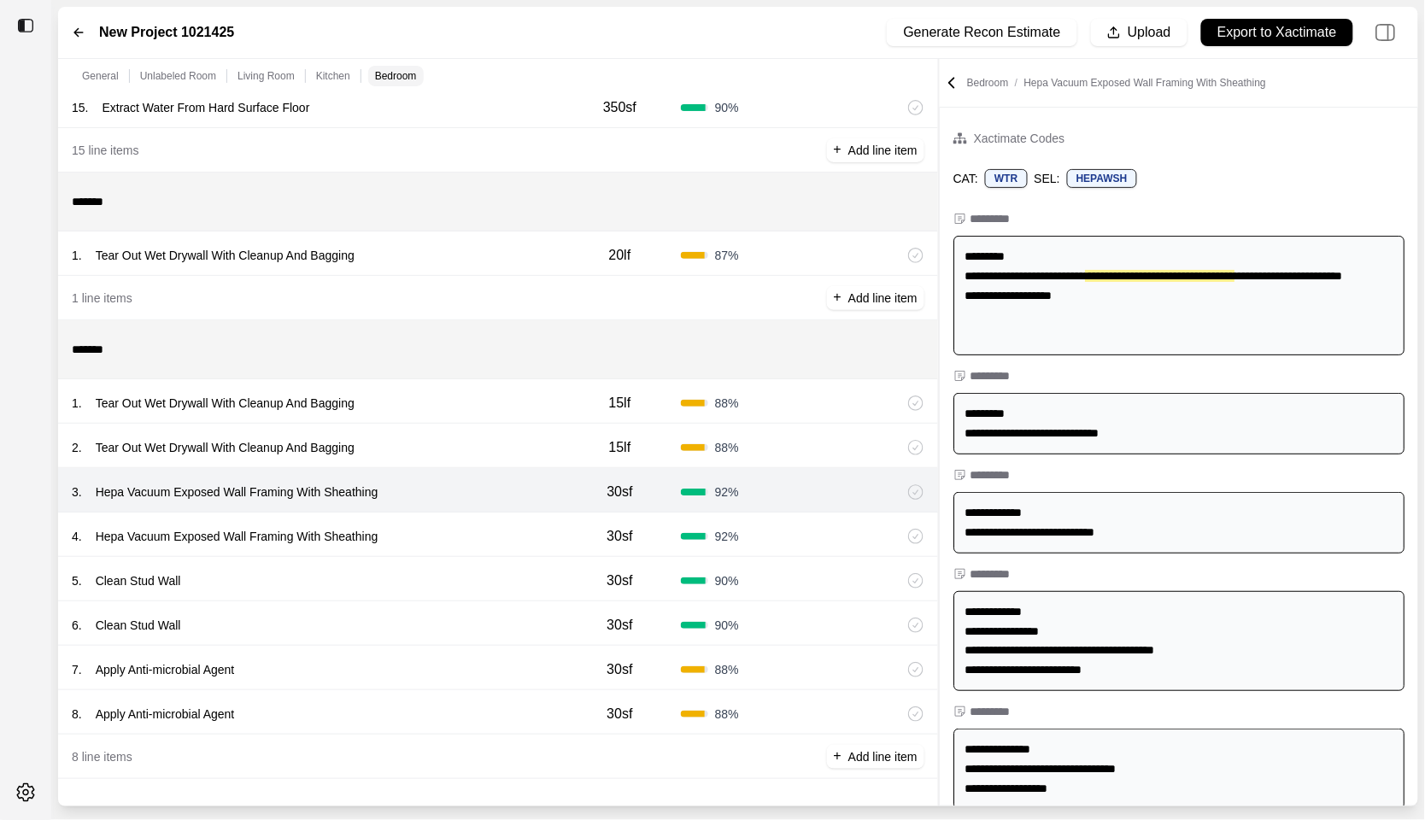
click at [472, 523] on div "4 . Hepa Vacuum Exposed Wall Framing With Sheathing 30sf 92 %" at bounding box center [498, 535] width 880 height 44
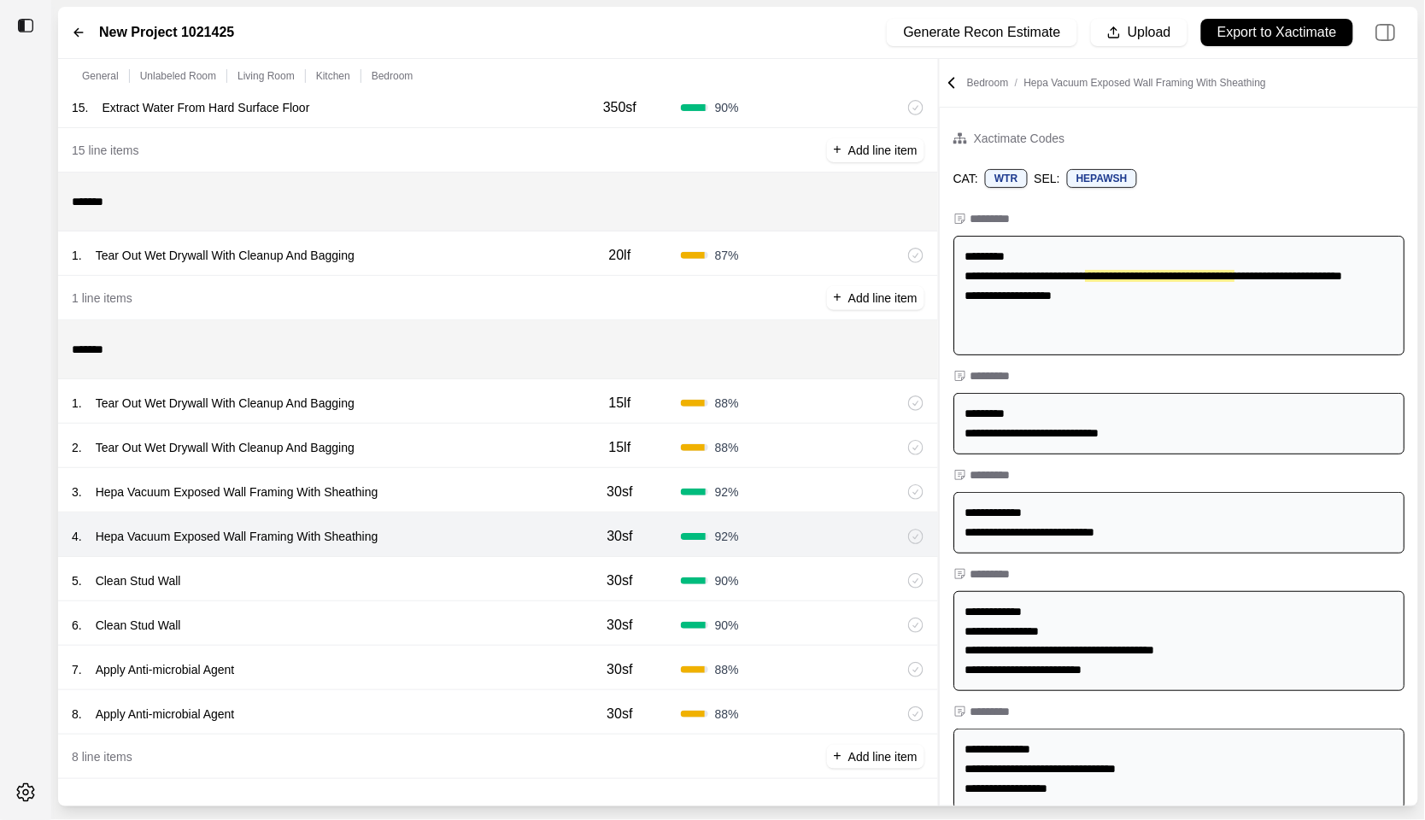
click at [472, 496] on div "3 . Hepa Vacuum Exposed Wall Framing With Sheathing" at bounding box center [315, 492] width 487 height 24
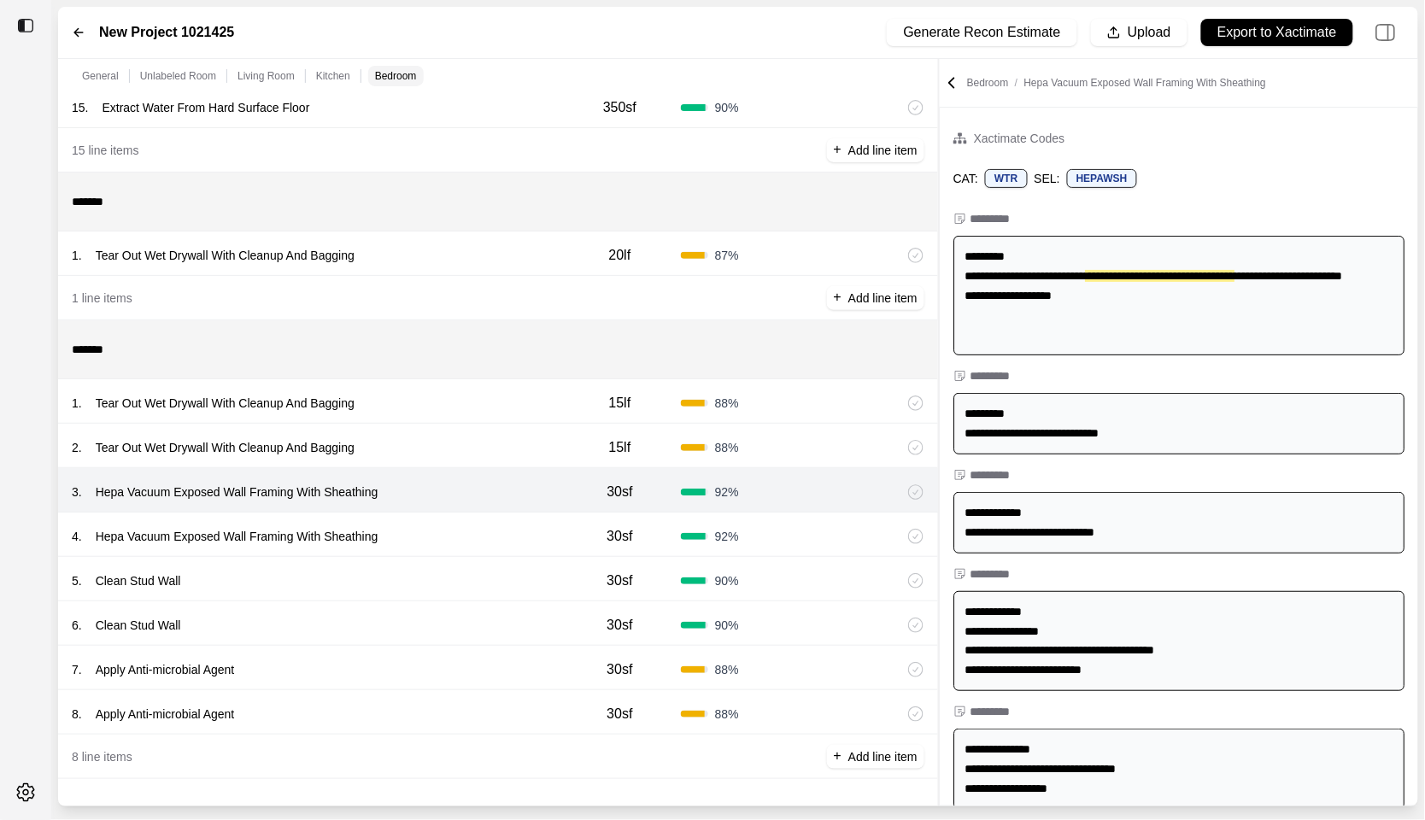
click at [471, 448] on div "2 . Tear Out Wet Drywall With Cleanup And Bagging" at bounding box center [315, 448] width 487 height 24
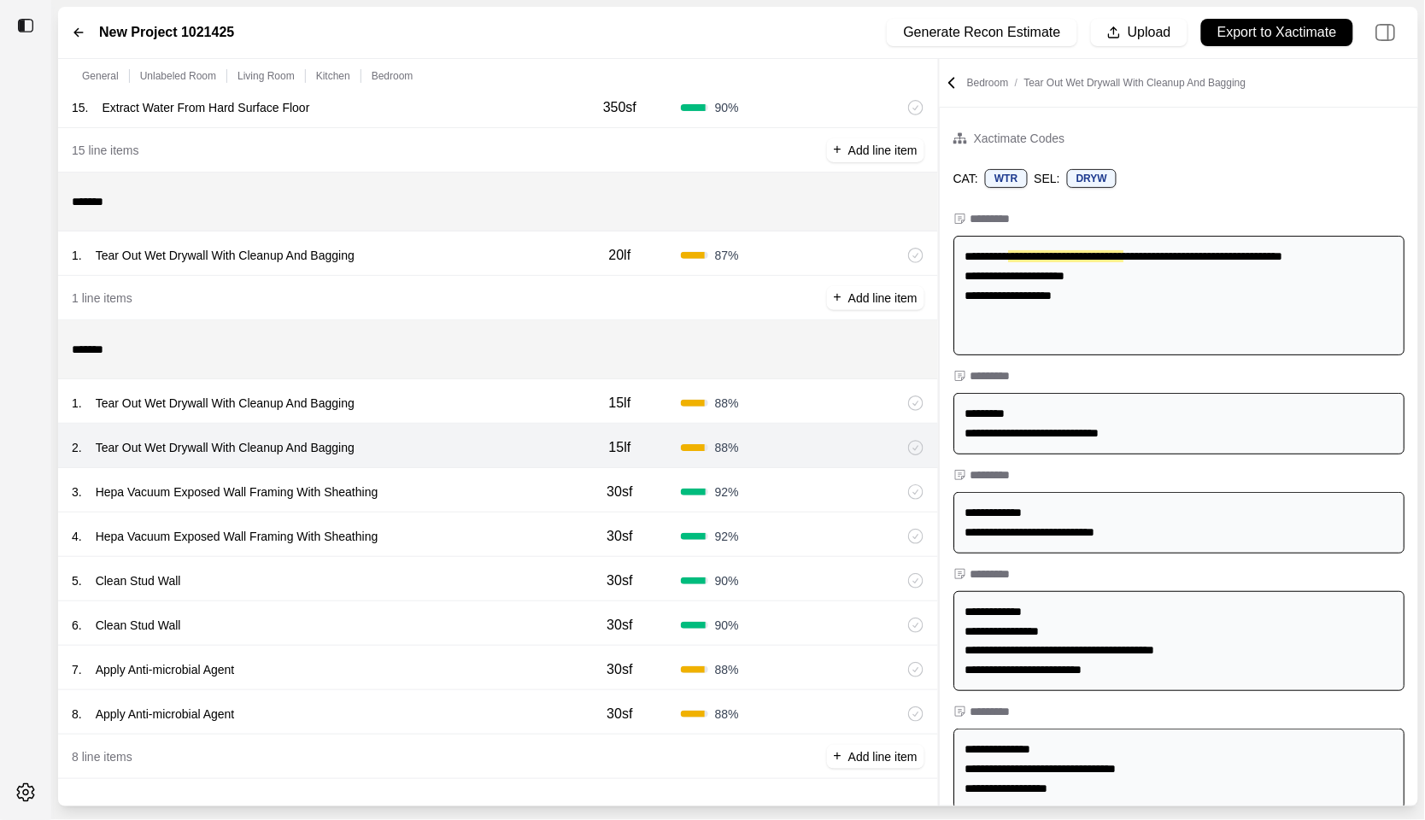
click at [471, 400] on div "1 . Tear Out Wet Drywall With Cleanup And Bagging" at bounding box center [315, 403] width 487 height 24
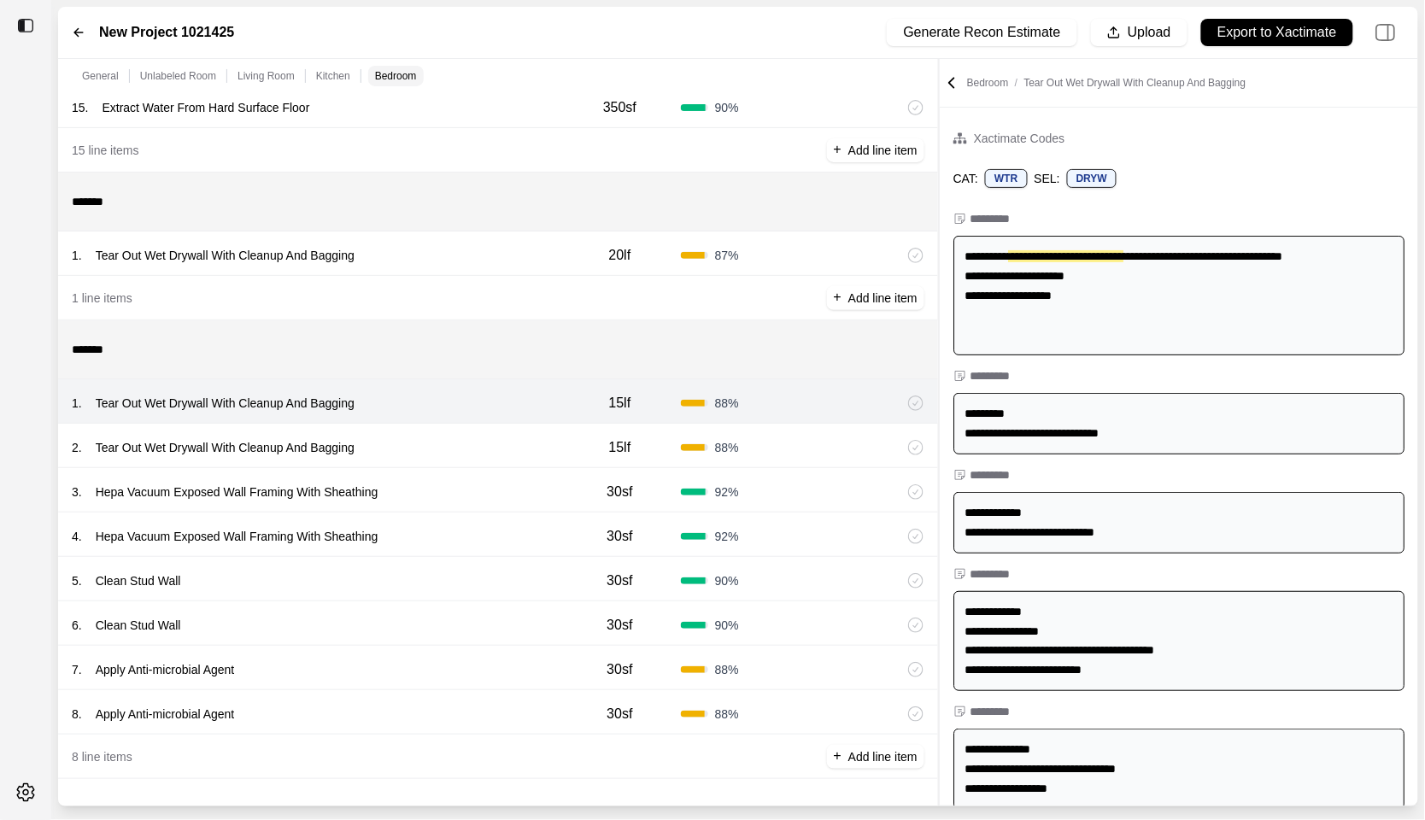
click at [471, 438] on div "2 . Tear Out Wet Drywall With Cleanup And Bagging" at bounding box center [315, 448] width 487 height 24
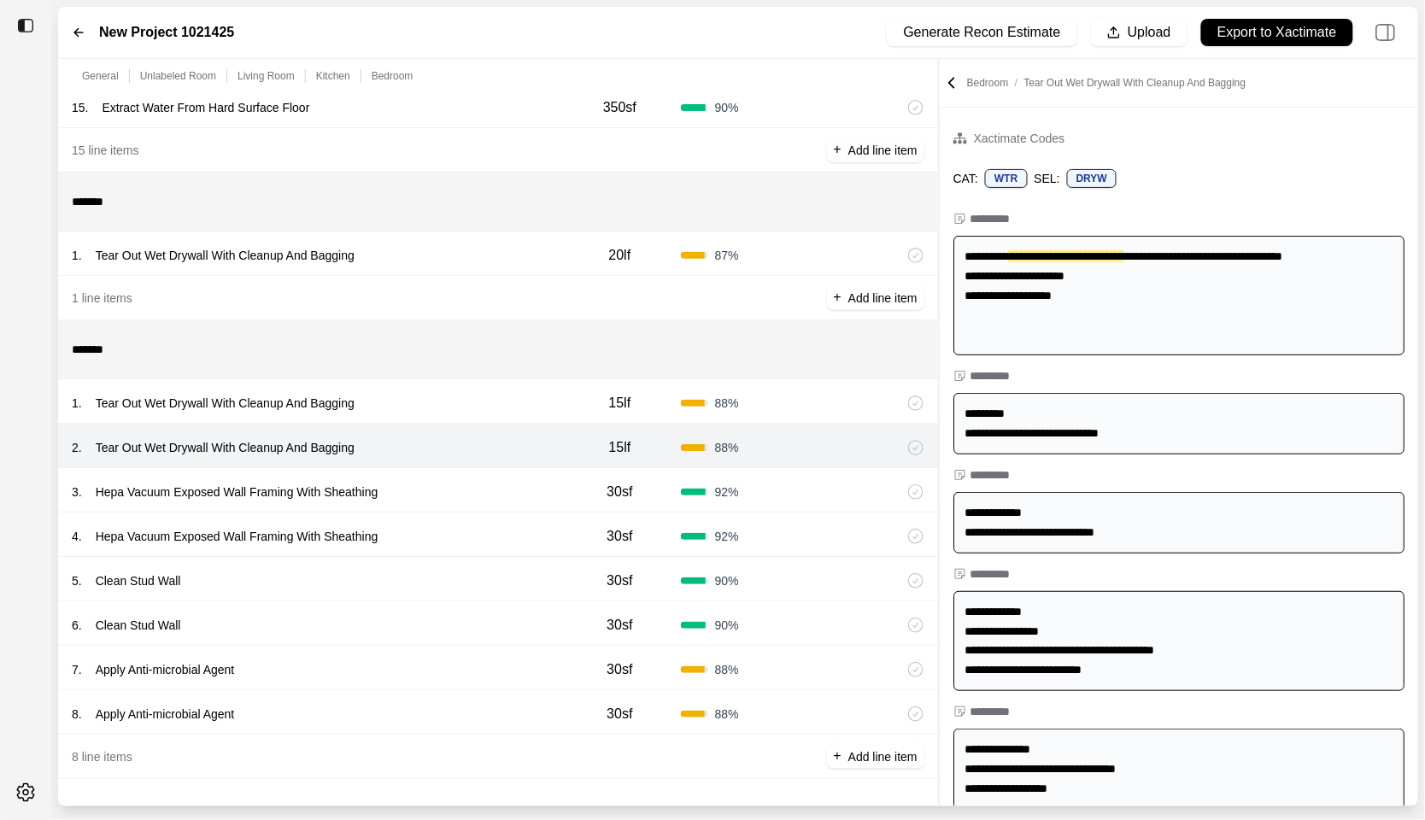
click at [471, 403] on div "1 . Tear Out Wet Drywall With Cleanup And Bagging" at bounding box center [315, 403] width 487 height 24
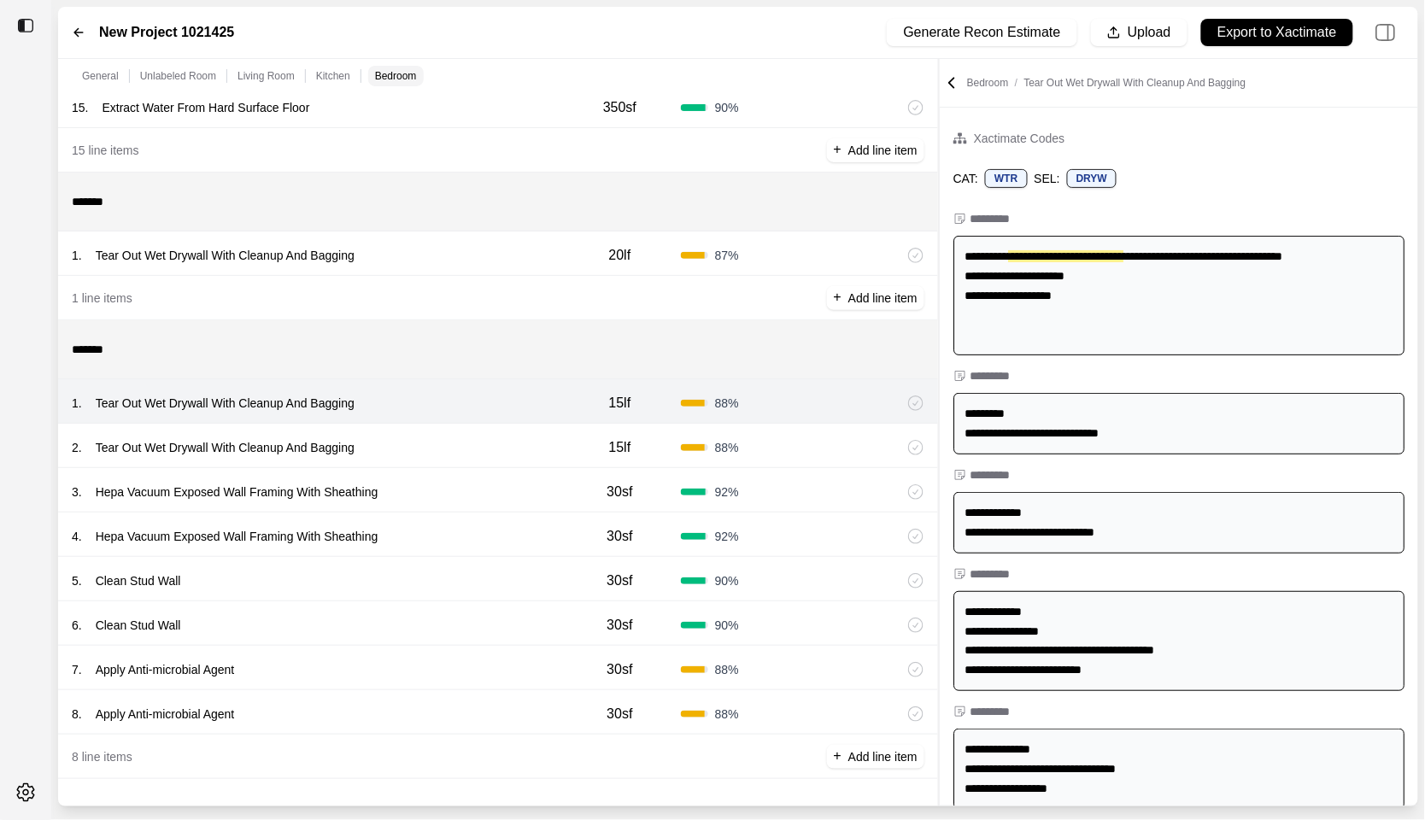
click at [485, 253] on div "1 . Tear Out Wet Drywall With Cleanup And Bagging" at bounding box center [315, 255] width 487 height 24
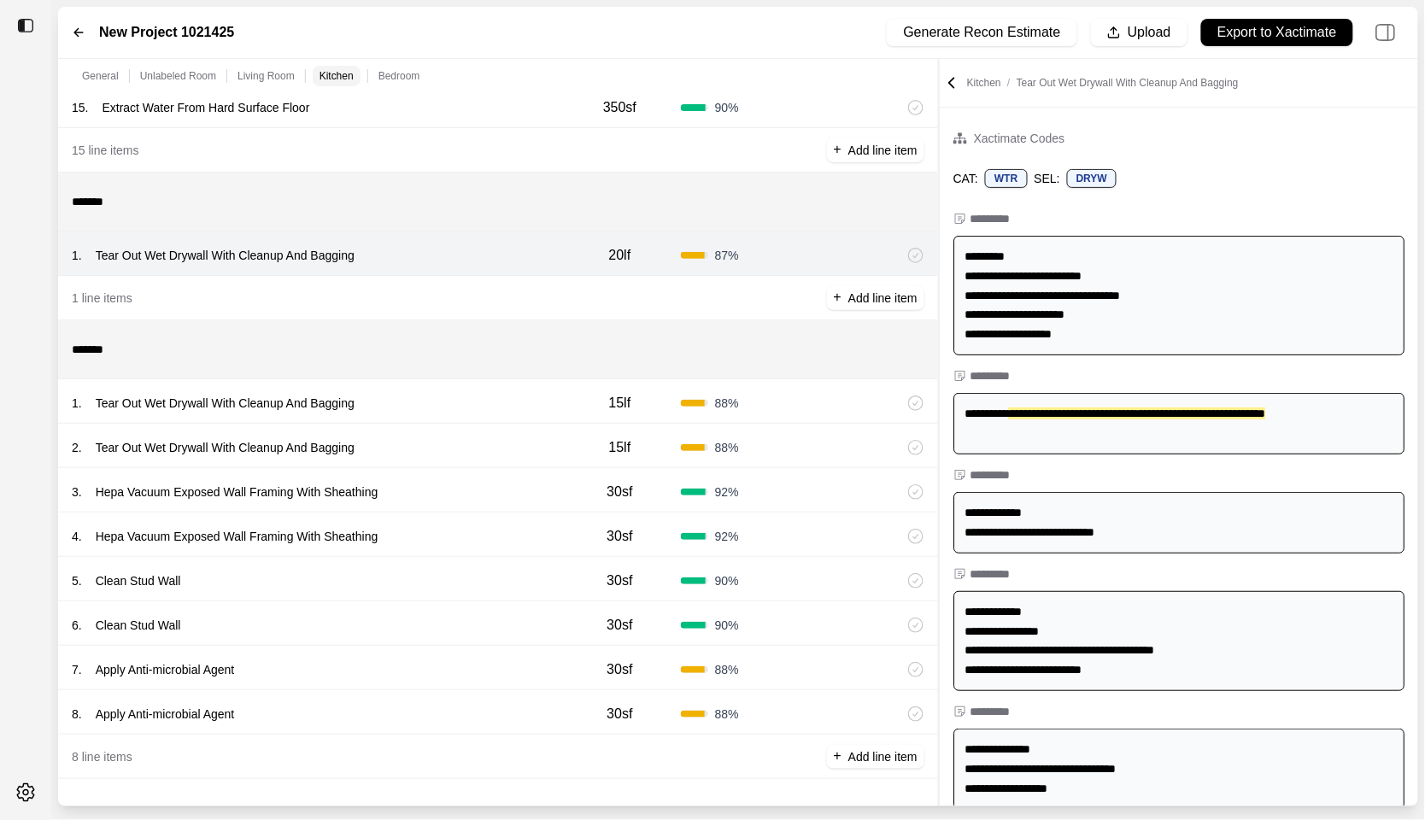
click at [470, 408] on div "1 . Tear Out Wet Drywall With Cleanup And Bagging" at bounding box center [315, 403] width 487 height 24
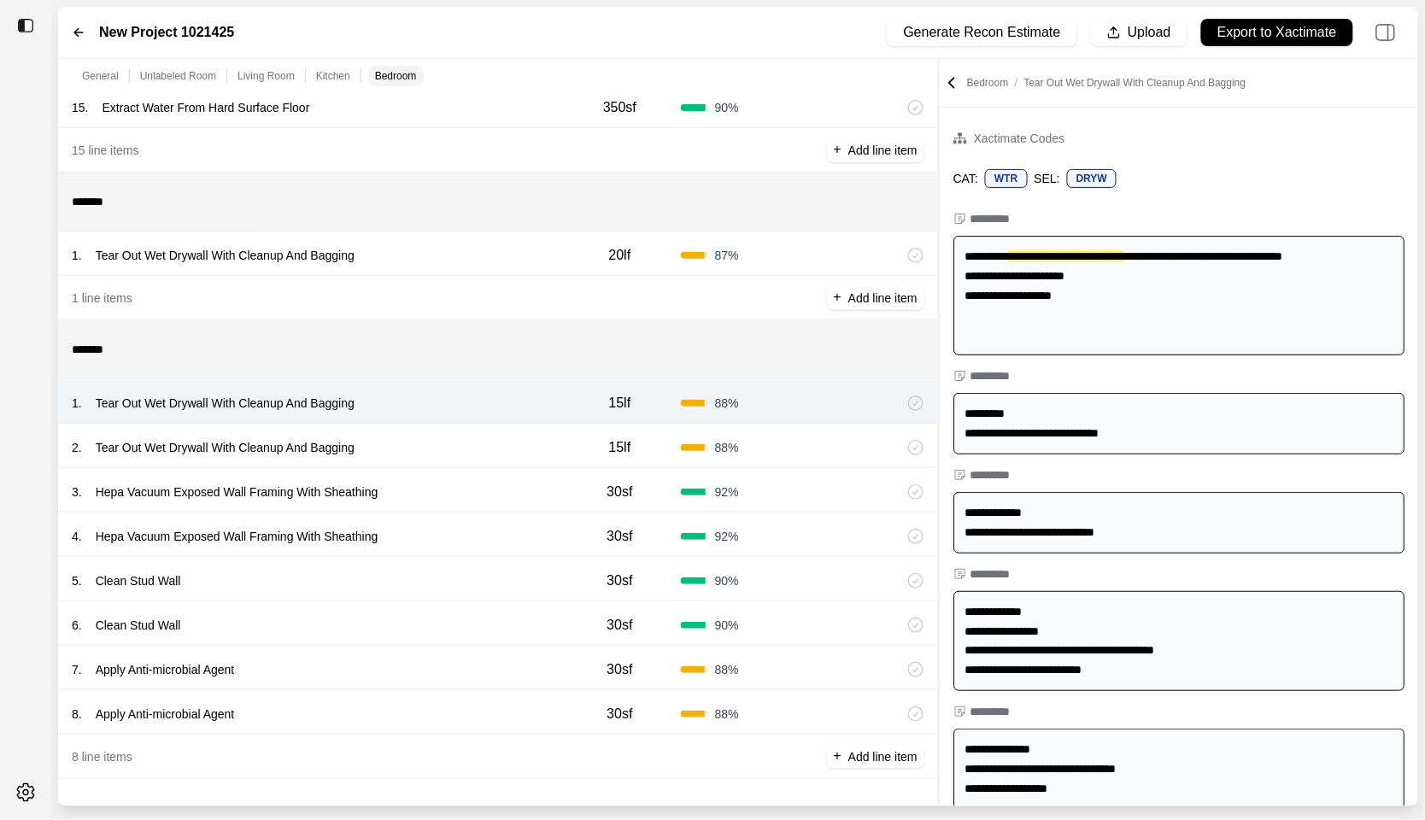
click at [466, 232] on div "1 . Tear Out Wet Drywall With Cleanup And Bagging 20lf 87 %" at bounding box center [498, 254] width 880 height 44
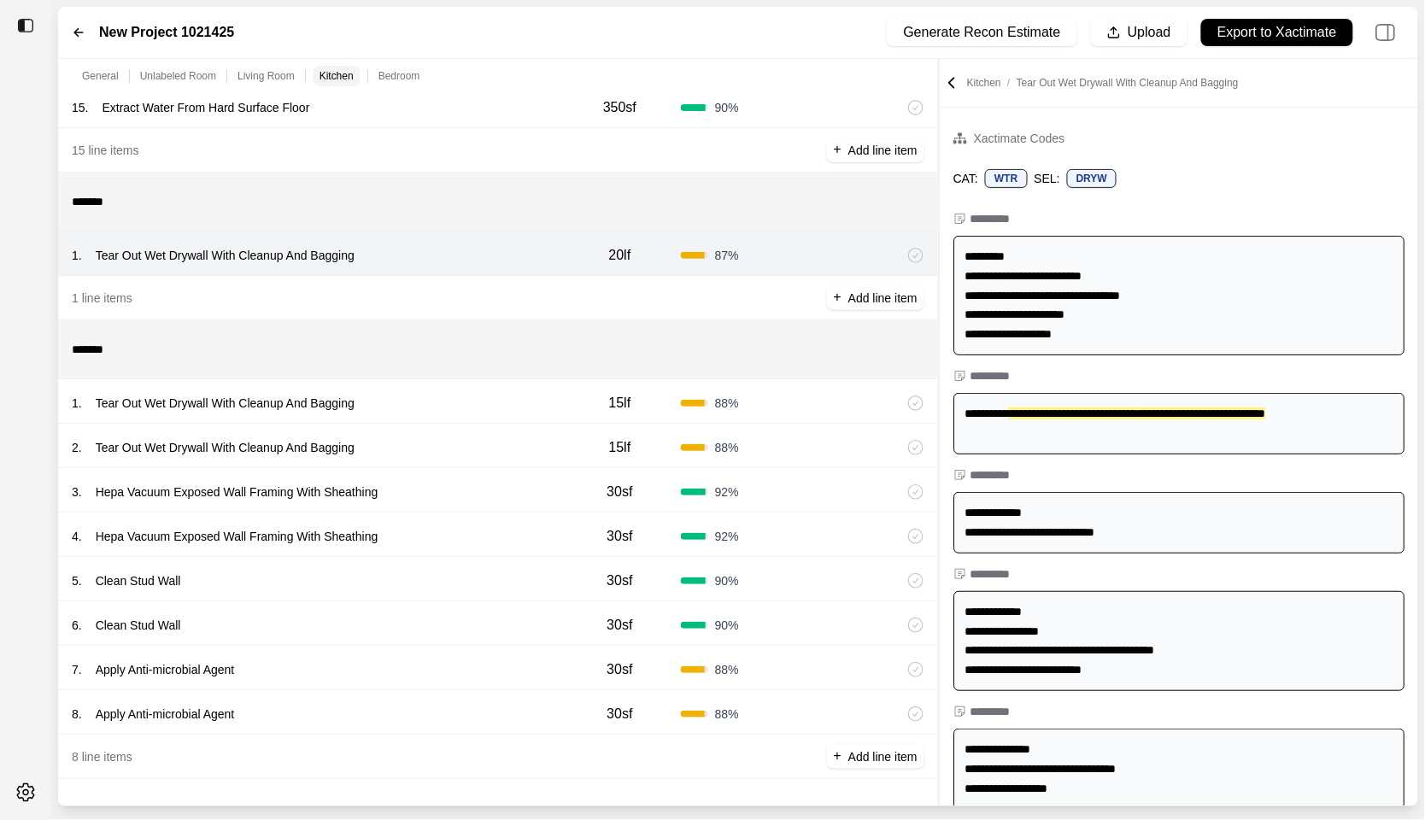
click at [452, 396] on div "1 . Tear Out Wet Drywall With Cleanup And Bagging" at bounding box center [315, 403] width 487 height 24
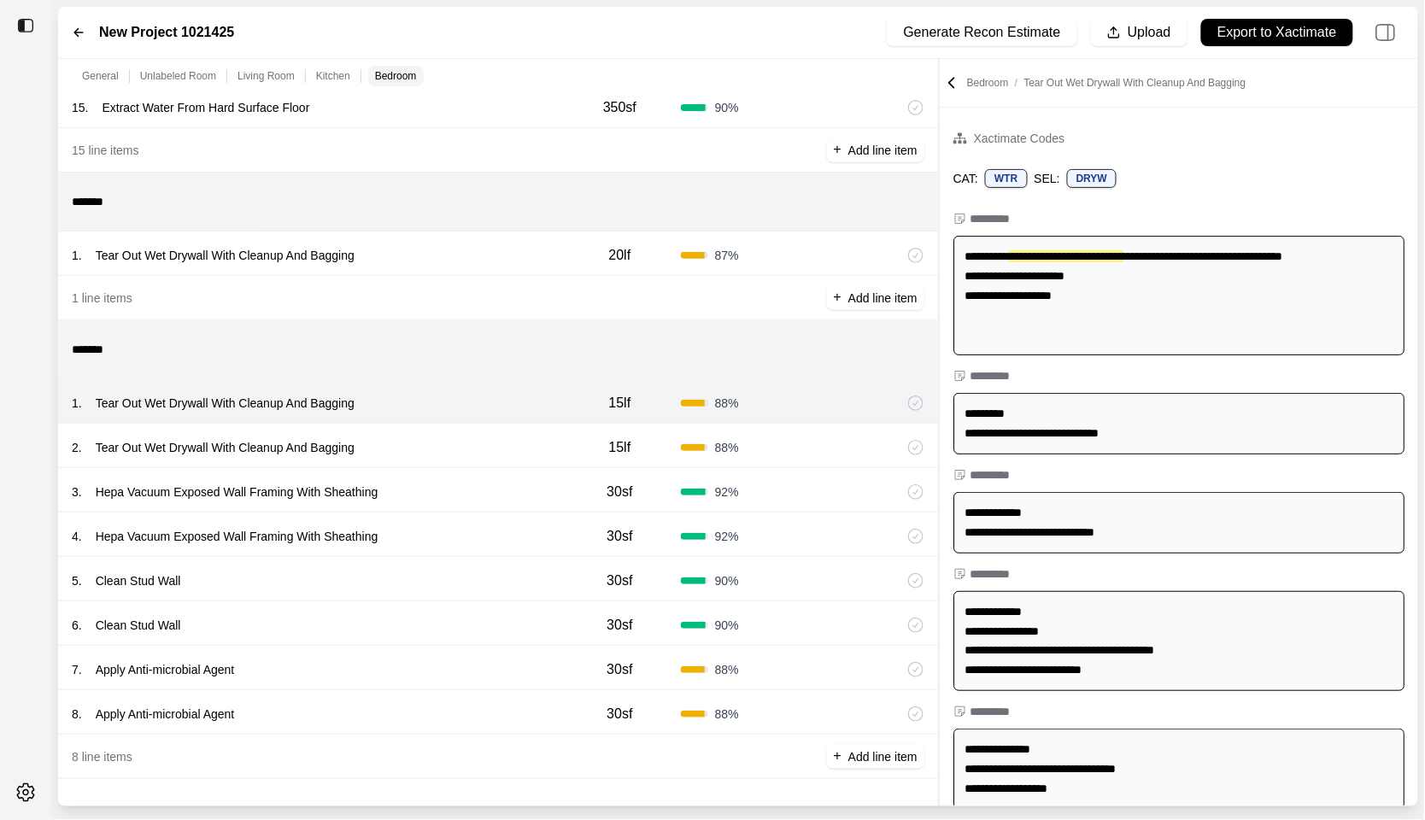
click at [434, 248] on div "1 . Tear Out Wet Drywall With Cleanup And Bagging" at bounding box center [315, 255] width 487 height 24
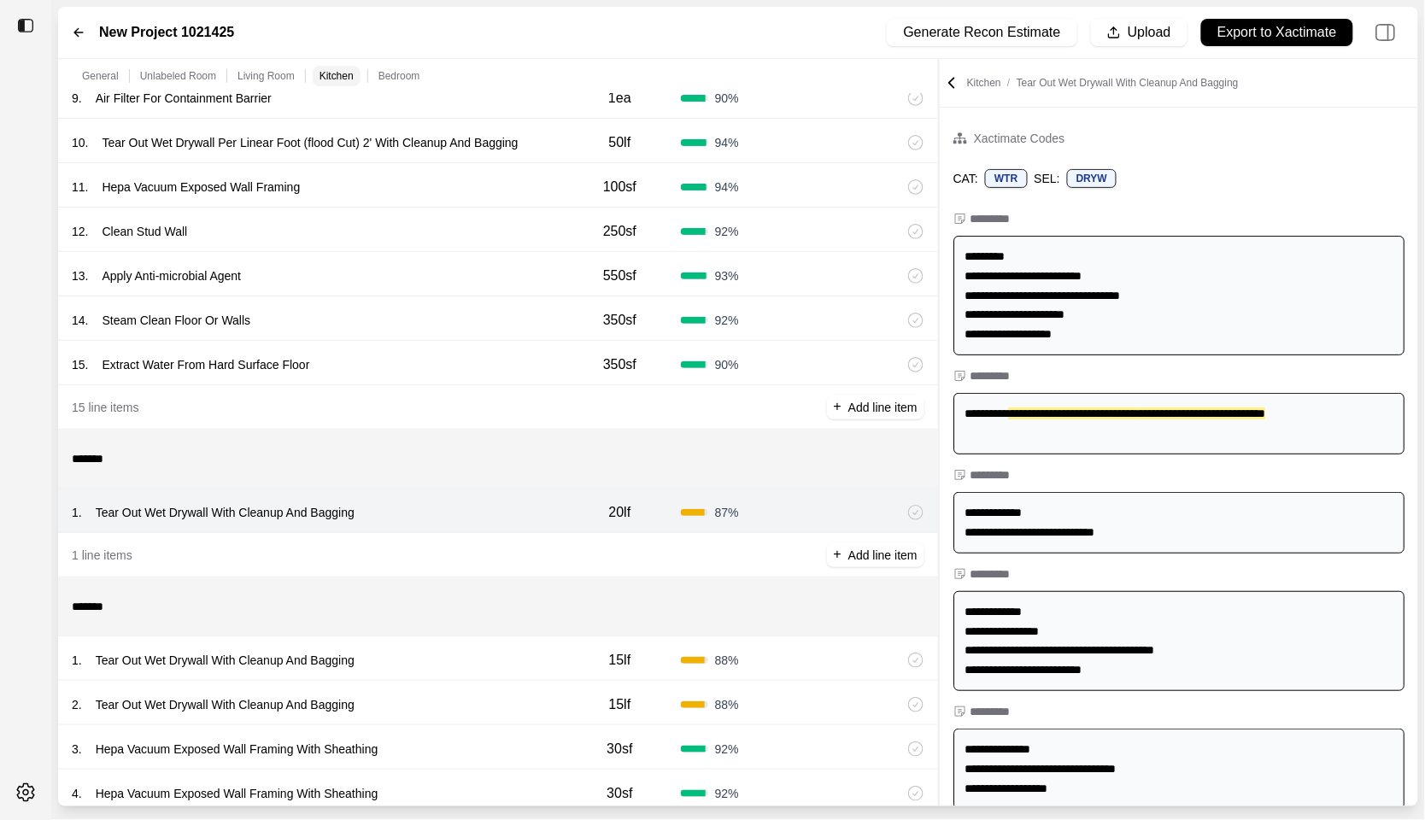
scroll to position [1133, 0]
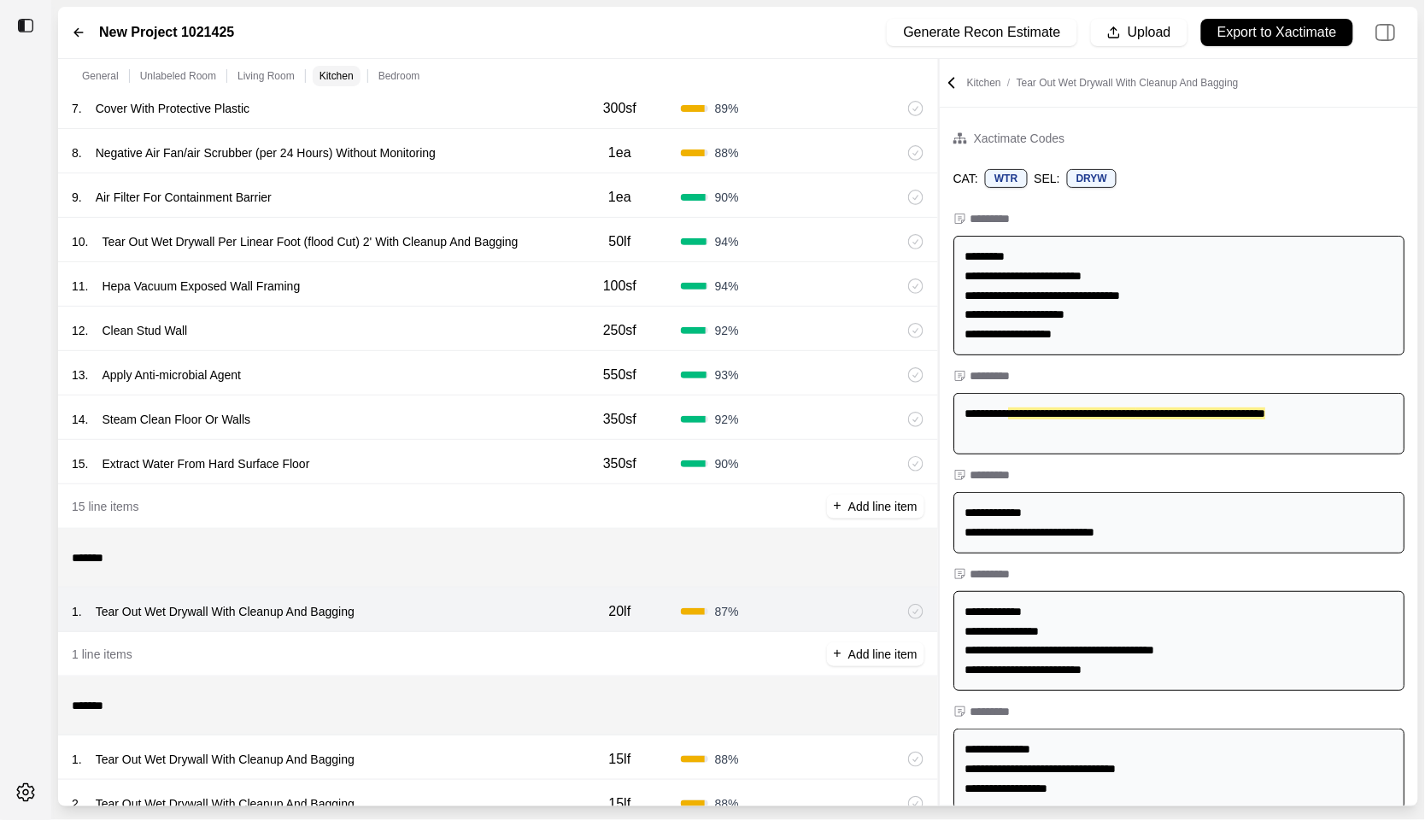
click at [424, 455] on div "15 . Extract Water From Hard Surface Floor" at bounding box center [315, 464] width 487 height 24
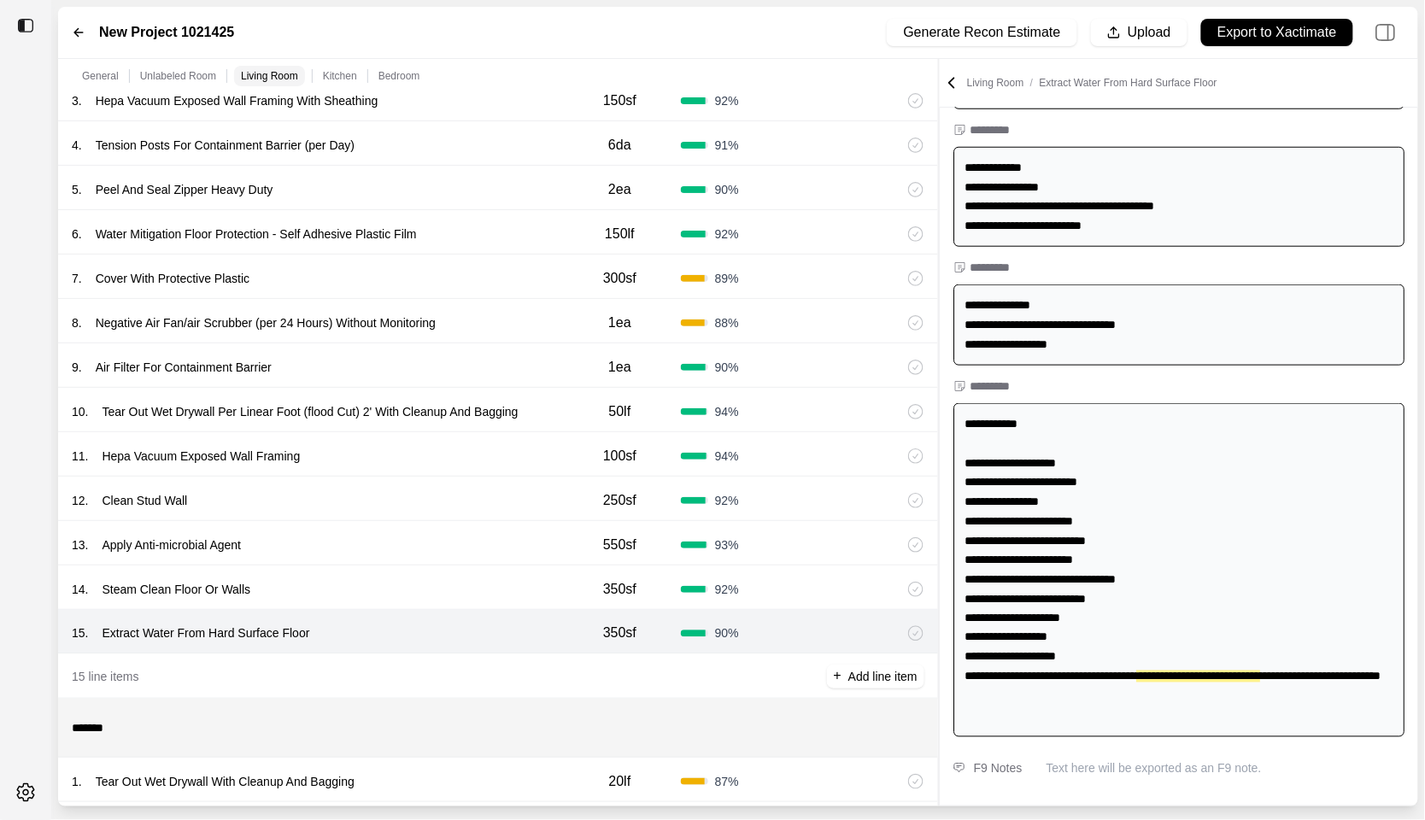
scroll to position [1077, 0]
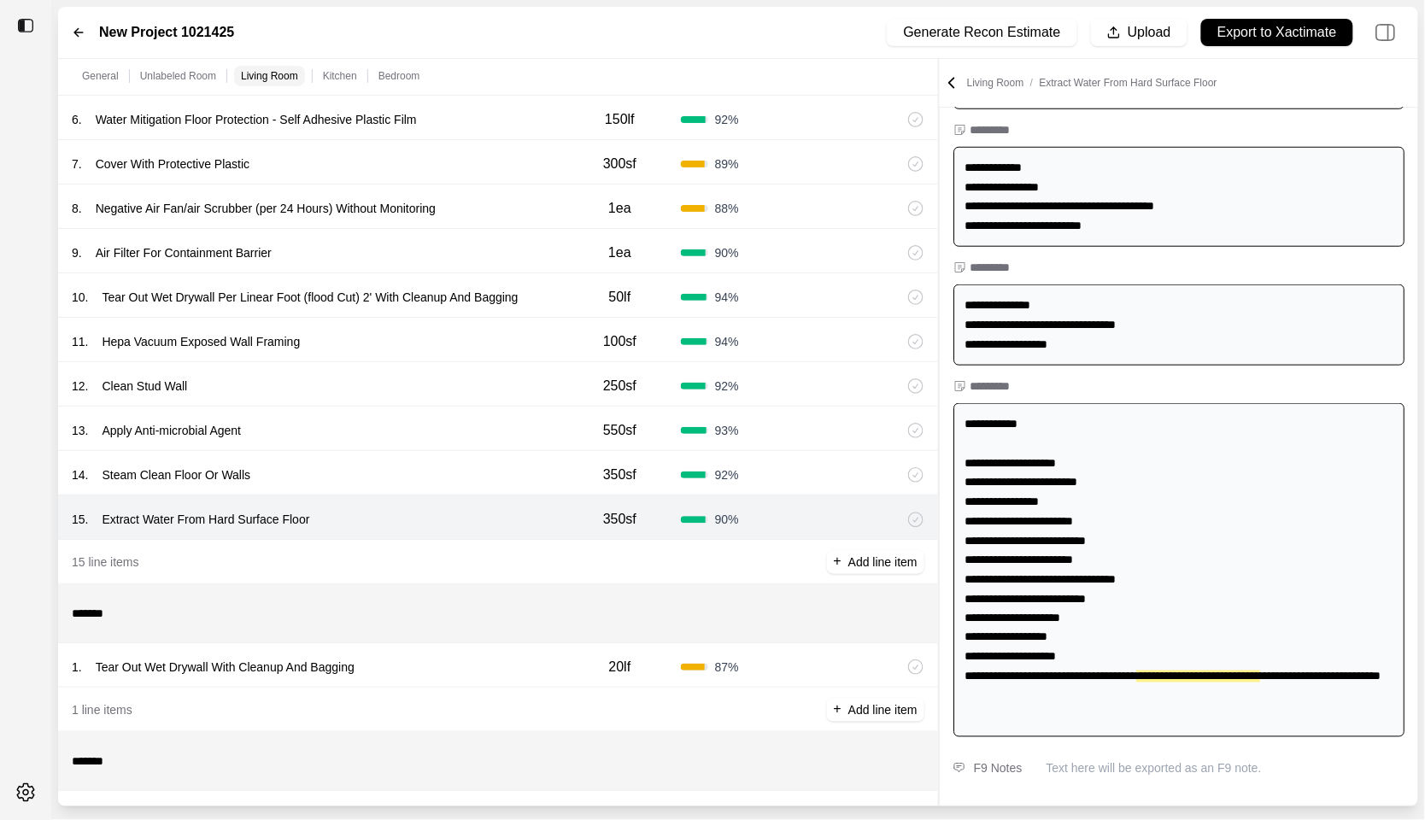
click at [419, 473] on div "14 . Steam Clean Floor Or Walls" at bounding box center [315, 475] width 487 height 24
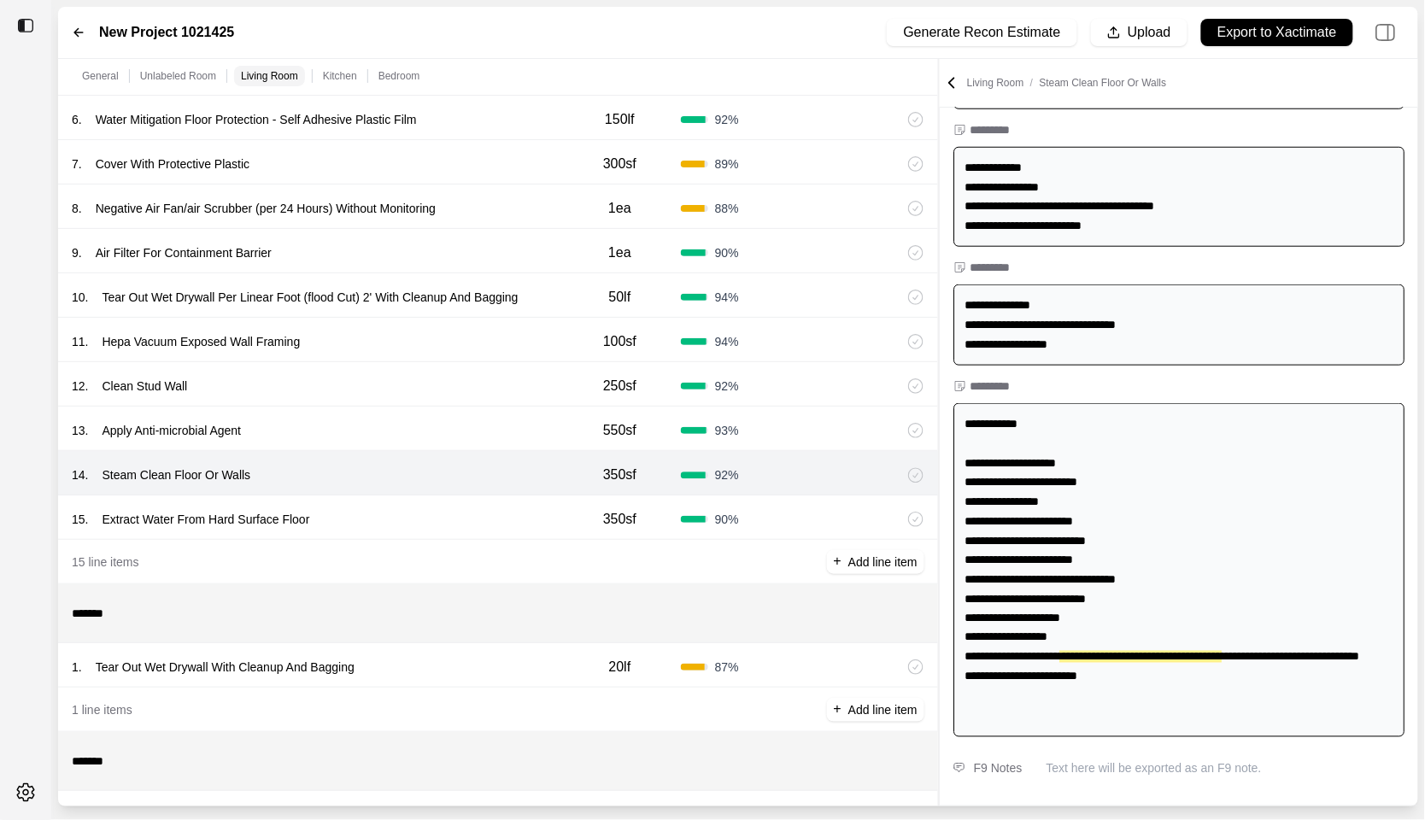
click at [414, 409] on div "13 . Apply Anti-microbial Agent 550sf 93 %" at bounding box center [498, 429] width 880 height 44
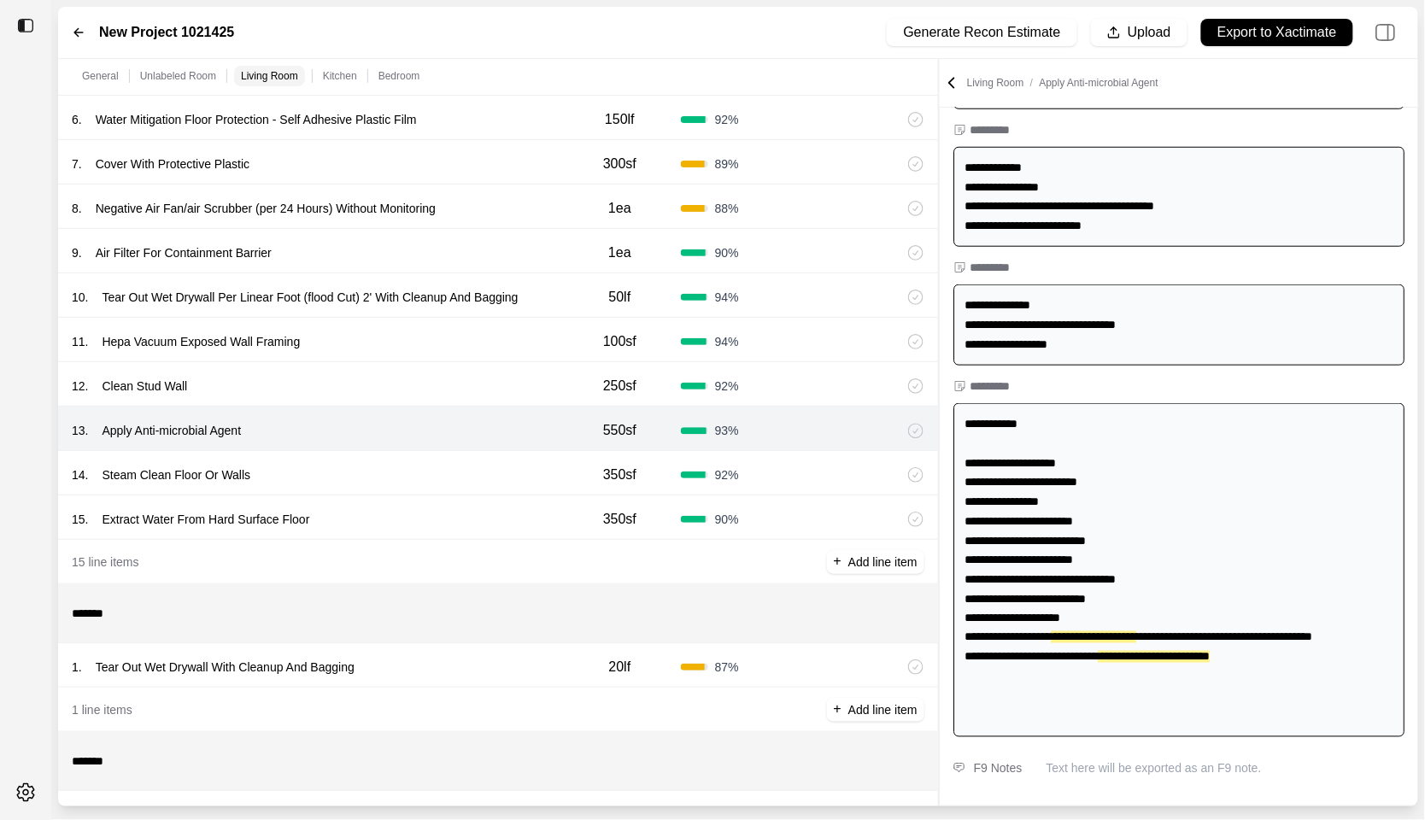
click at [413, 376] on div "12 . Clean Stud Wall" at bounding box center [315, 386] width 487 height 24
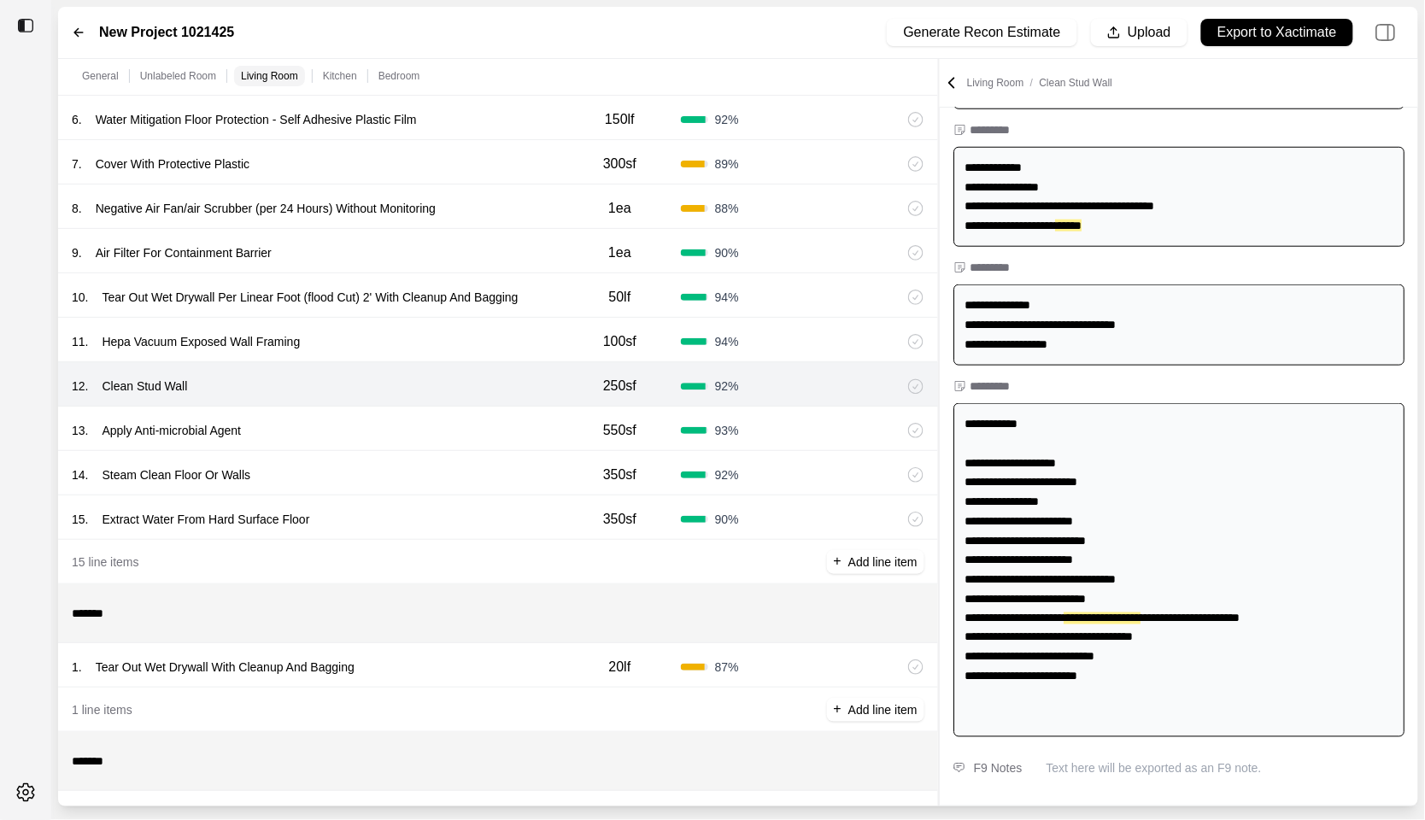
click at [414, 330] on div "11 . Hepa Vacuum Exposed Wall Framing" at bounding box center [315, 342] width 487 height 24
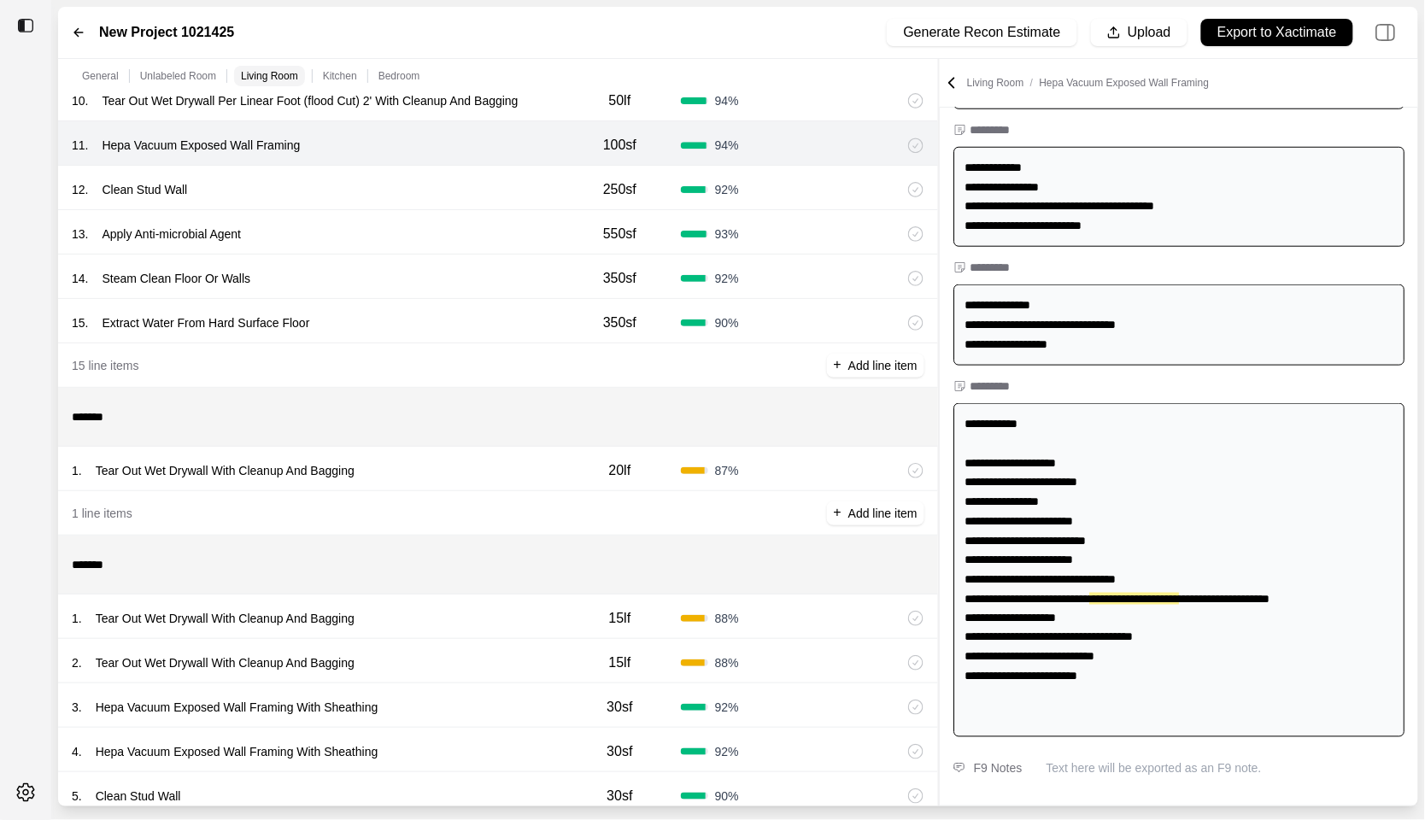
scroll to position [1329, 0]
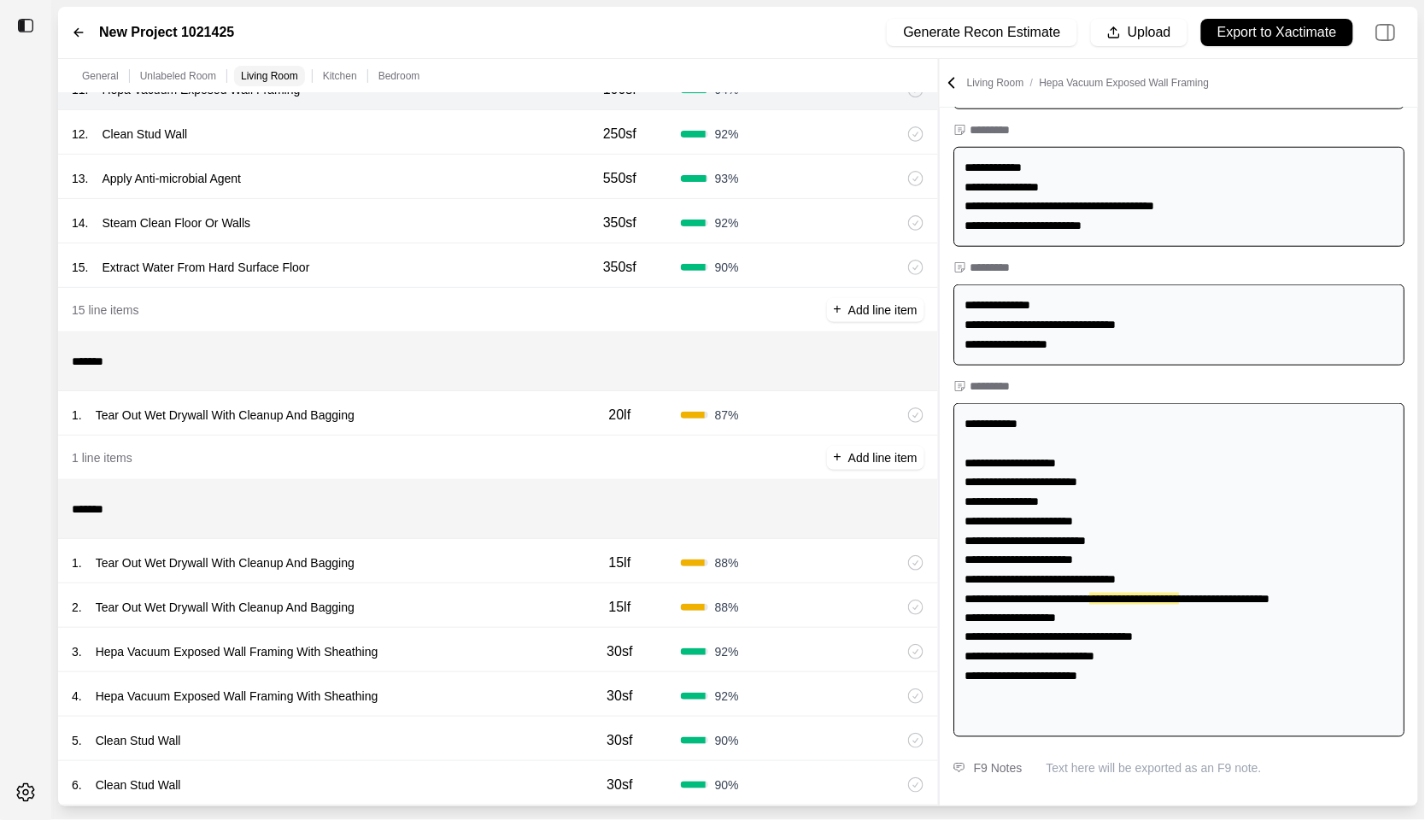
click at [421, 412] on div "1 . Tear Out Wet Drywall With Cleanup And Bagging" at bounding box center [315, 415] width 487 height 24
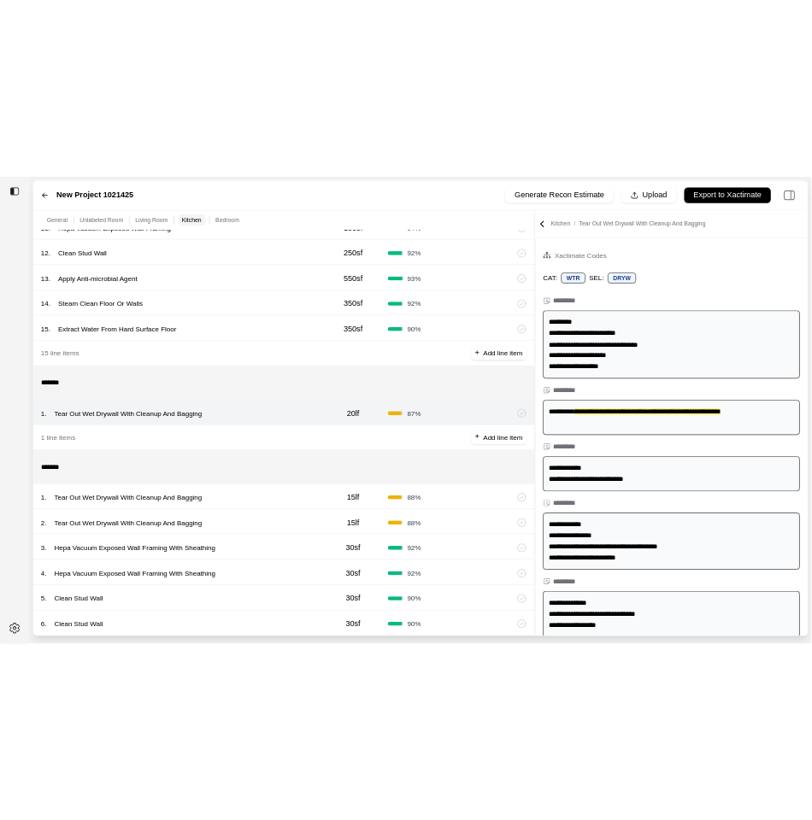
scroll to position [0, 0]
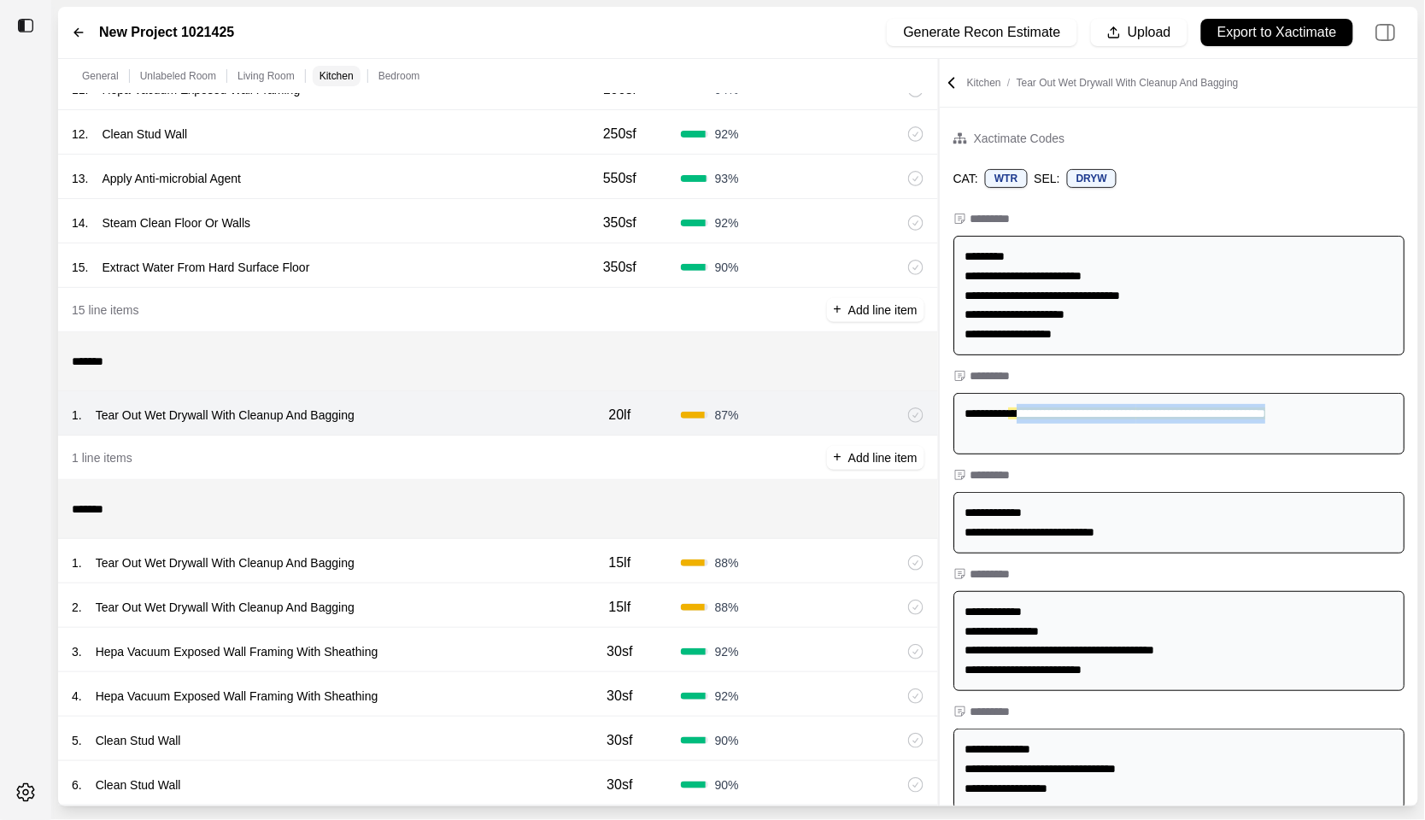
drag, startPoint x: 984, startPoint y: 437, endPoint x: 1350, endPoint y: 438, distance: 365.6
click at [1351, 438] on div "**********" at bounding box center [1178, 424] width 451 height 62
click at [1158, 454] on div "**********" at bounding box center [1178, 424] width 451 height 62
click at [512, 587] on div "2 . Tear Out Wet Drywall With Cleanup And Bagging 15lf 88 %" at bounding box center [498, 605] width 880 height 44
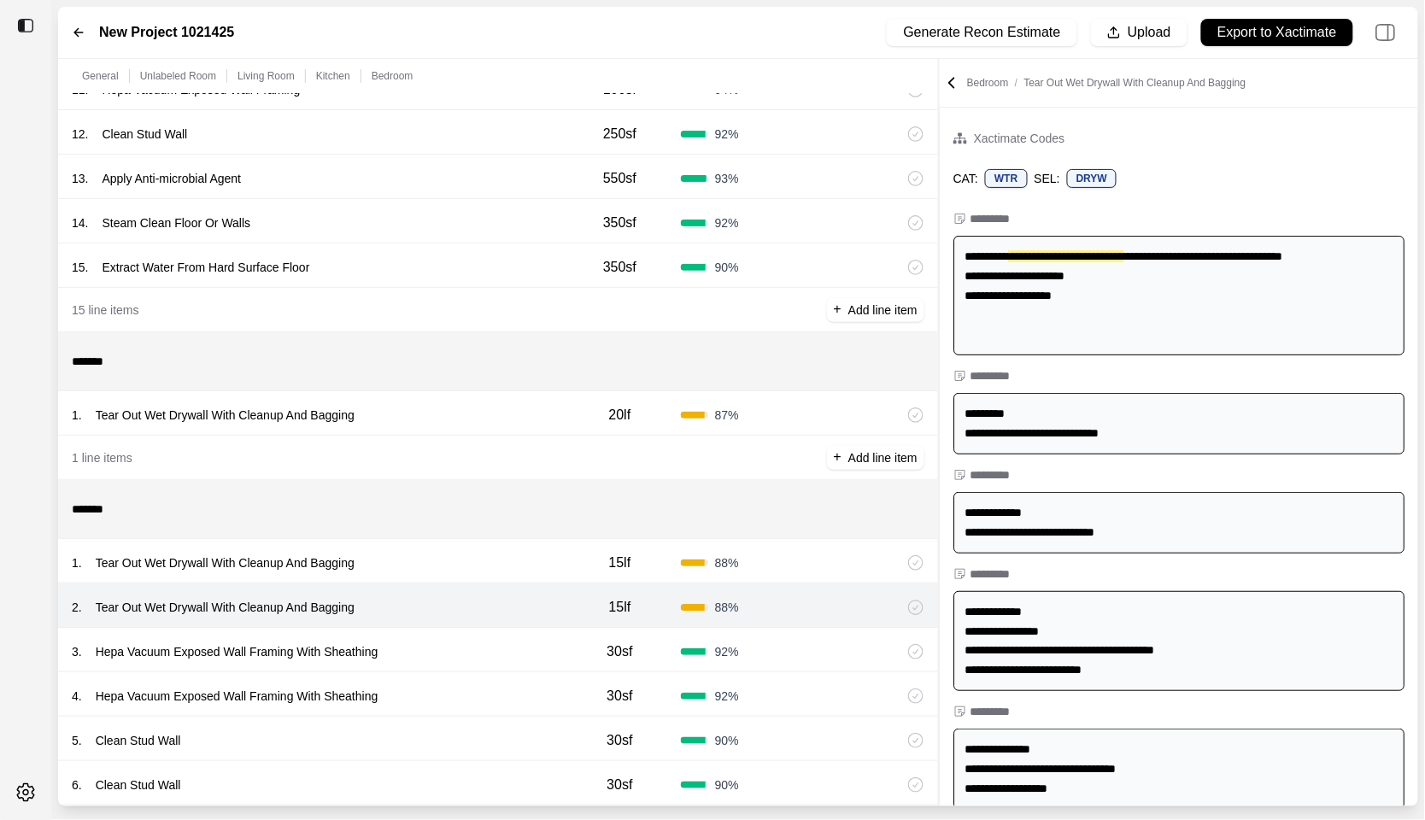
click at [473, 415] on div "1 . Tear Out Wet Drywall With Cleanup And Bagging" at bounding box center [315, 415] width 487 height 24
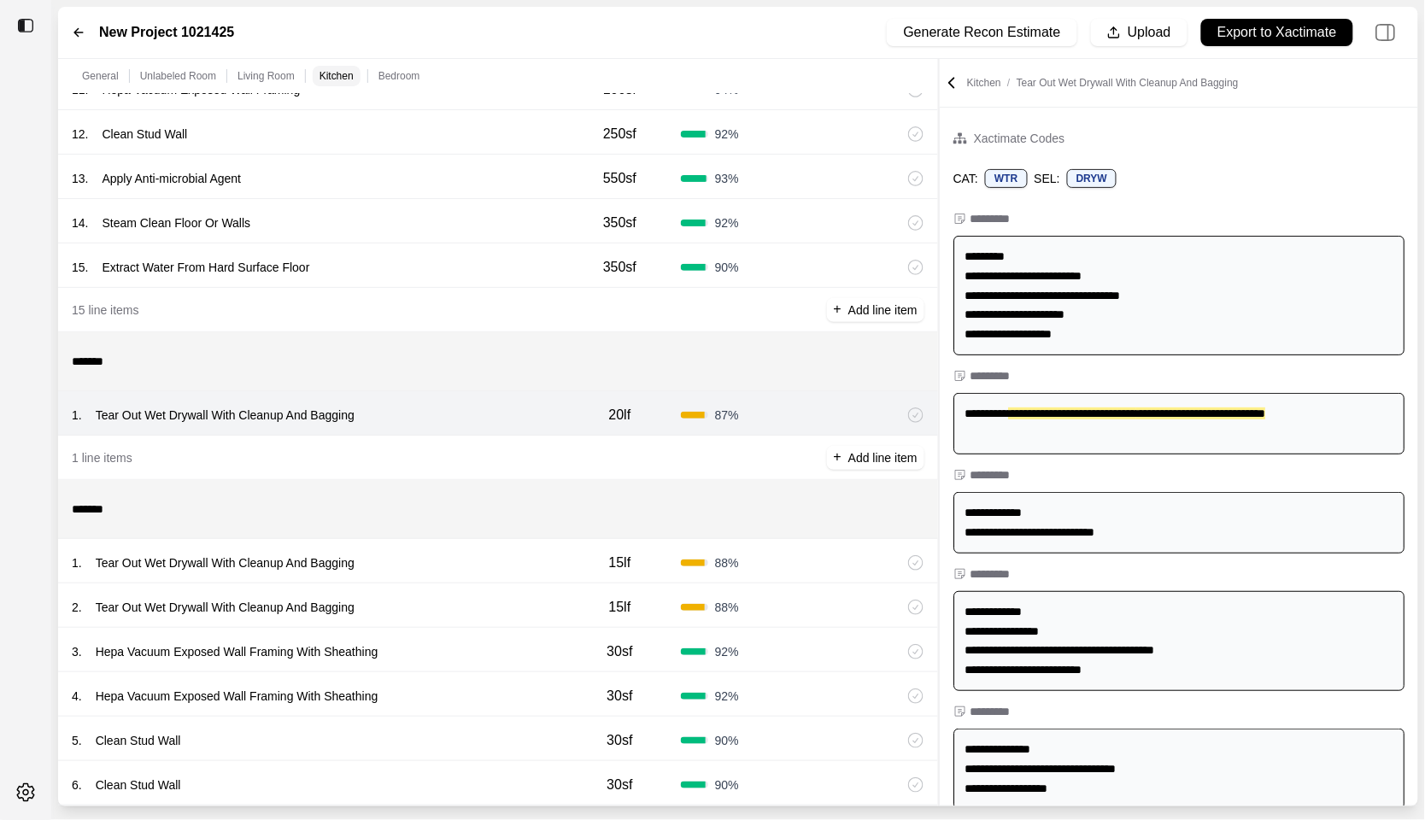
click at [431, 565] on div "1 . Tear Out Wet Drywall With Cleanup And Bagging" at bounding box center [315, 563] width 487 height 24
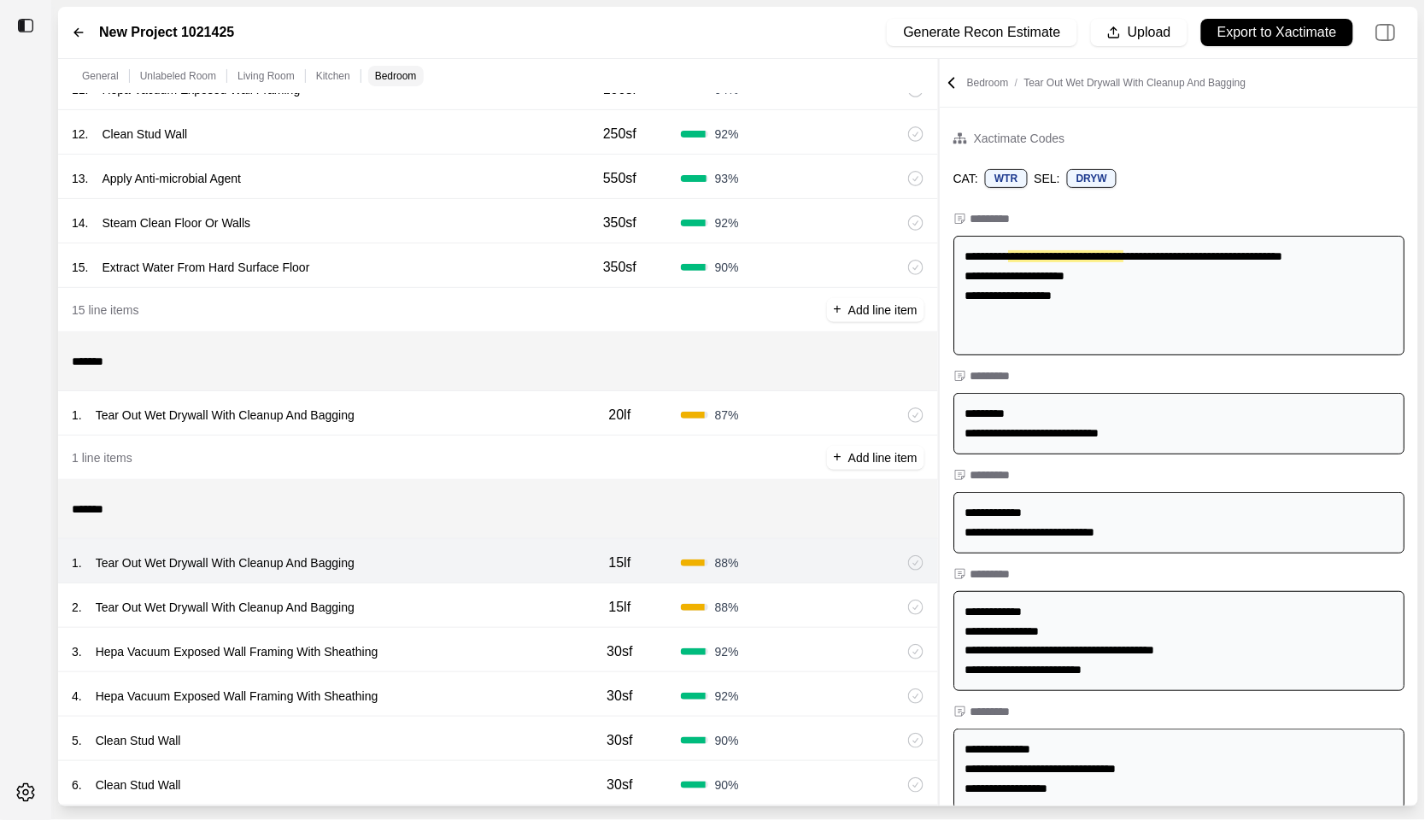
click at [423, 608] on div "2 . Tear Out Wet Drywall With Cleanup And Bagging" at bounding box center [315, 607] width 487 height 24
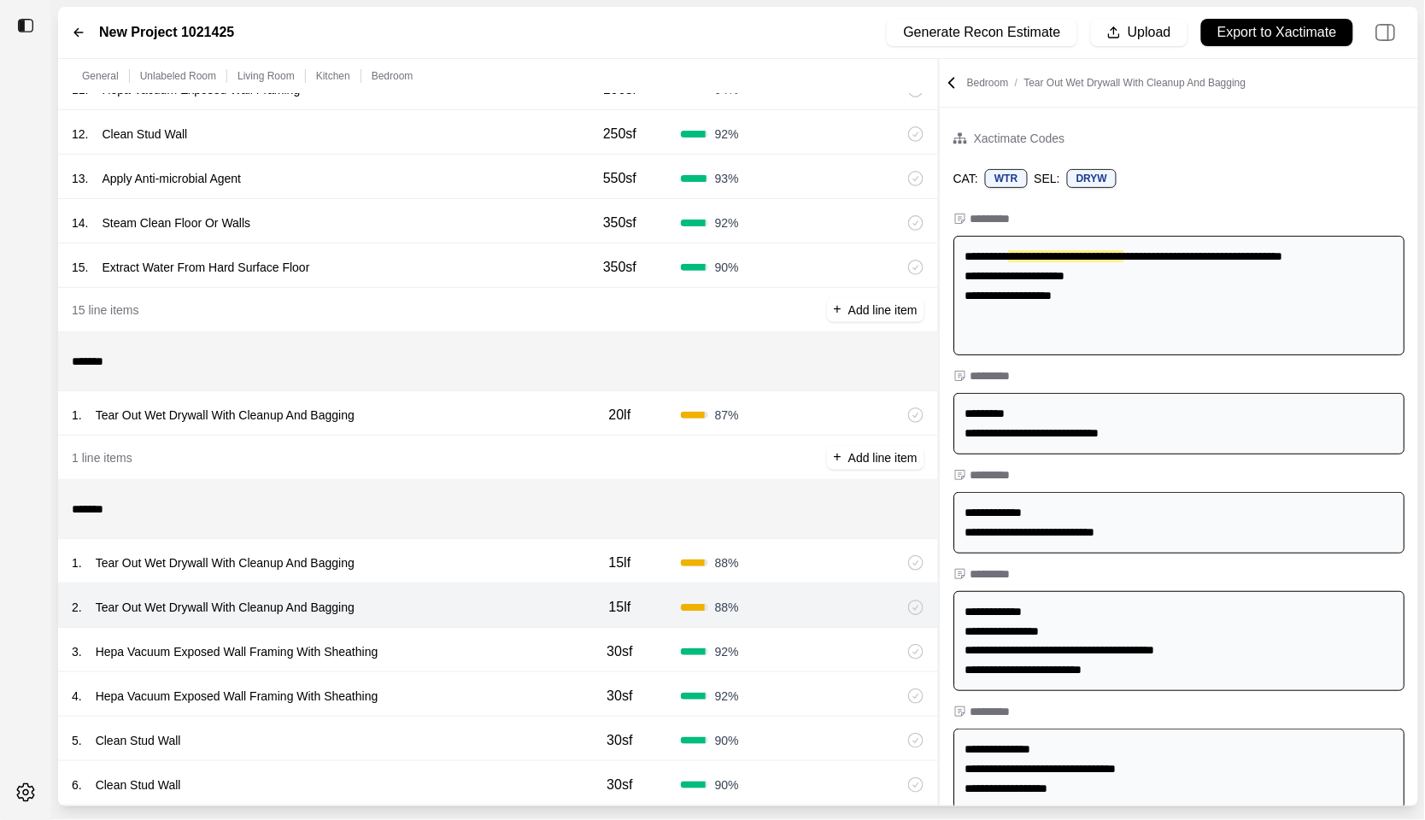
click at [423, 645] on div "3 . Hepa Vacuum Exposed Wall Framing With Sheathing" at bounding box center [315, 652] width 487 height 24
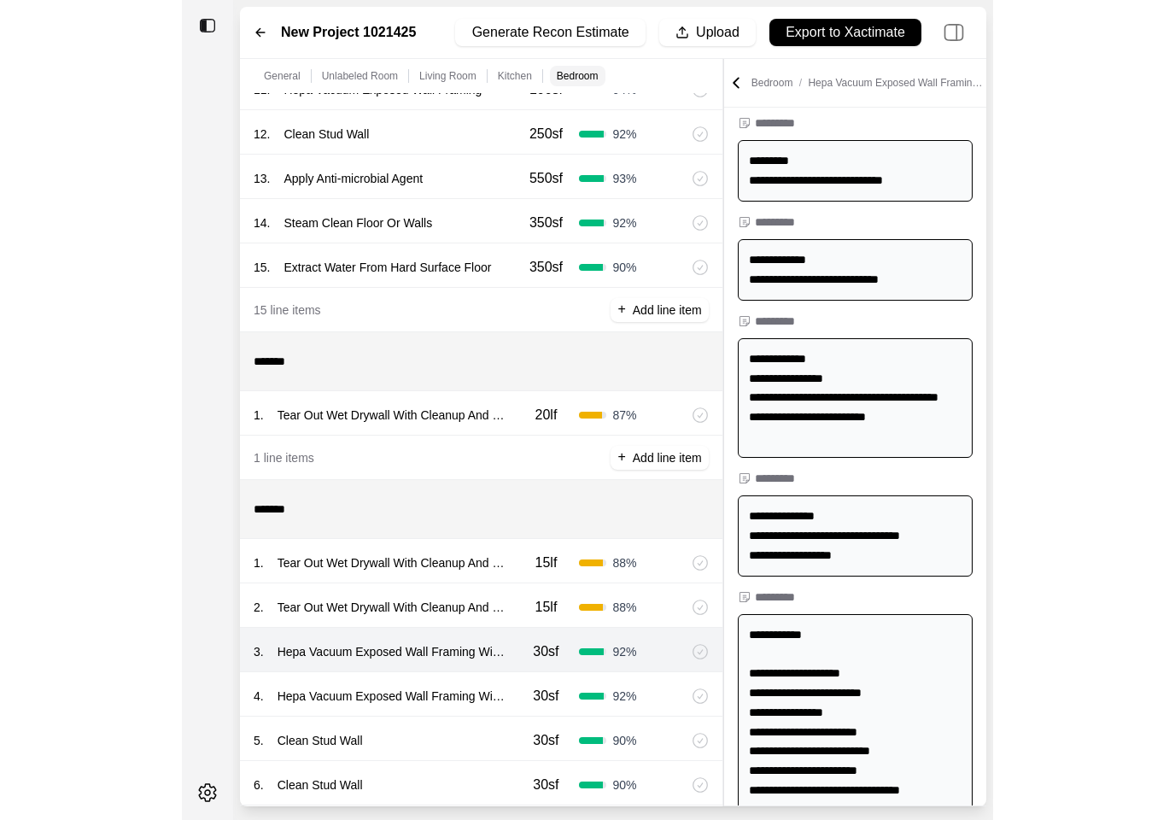
scroll to position [443, 0]
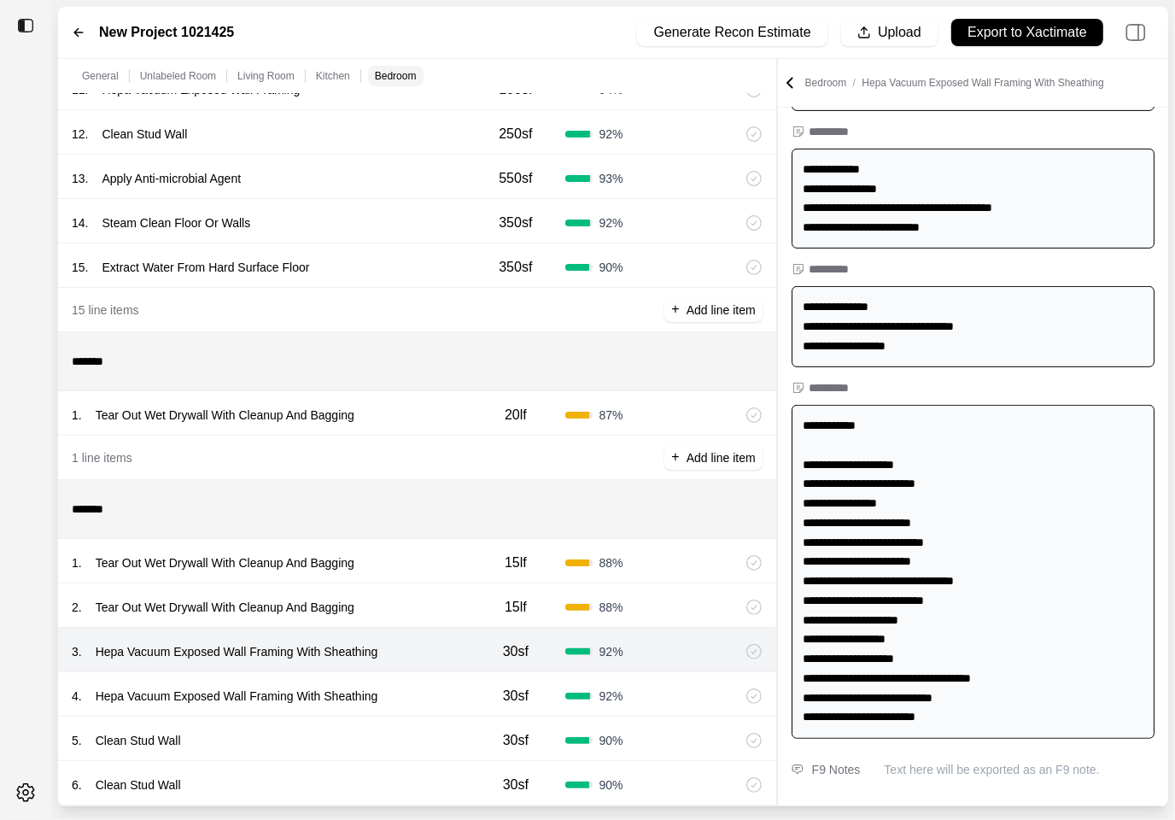
click at [413, 434] on div "1 . Tear Out Wet Drywall With Cleanup And Bagging 20lf 87 %" at bounding box center [417, 413] width 718 height 44
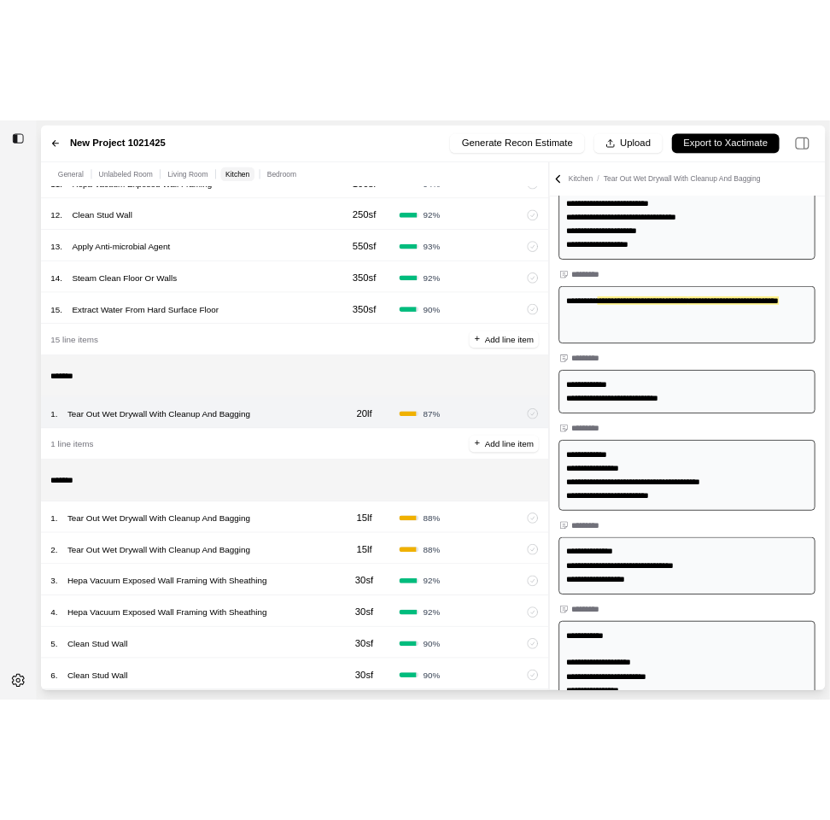
scroll to position [464, 0]
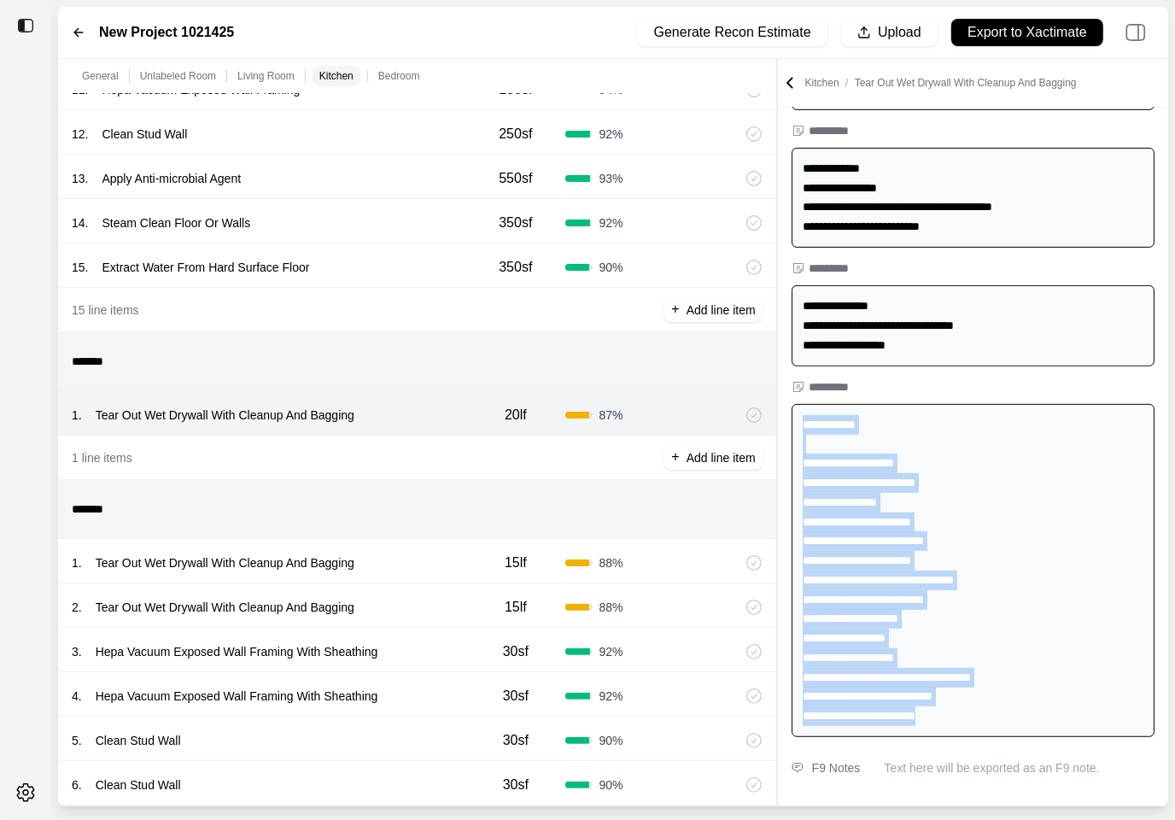
drag, startPoint x: 978, startPoint y: 728, endPoint x: 804, endPoint y: 413, distance: 360.2
click at [804, 413] on div "**********" at bounding box center [973, 571] width 363 height 334
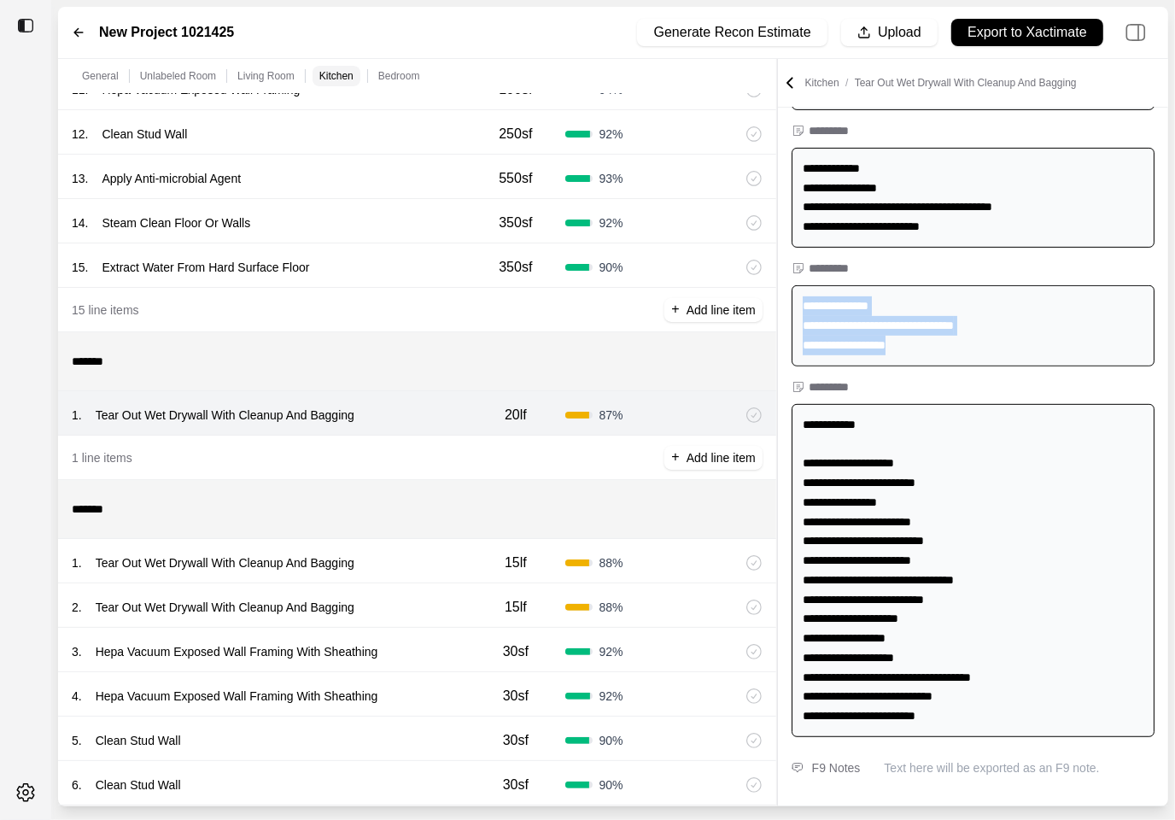
drag, startPoint x: 913, startPoint y: 354, endPoint x: 788, endPoint y: 303, distance: 134.5
click at [788, 303] on div "**********" at bounding box center [973, 325] width 390 height 95
click at [807, 420] on div "**********" at bounding box center [973, 571] width 363 height 334
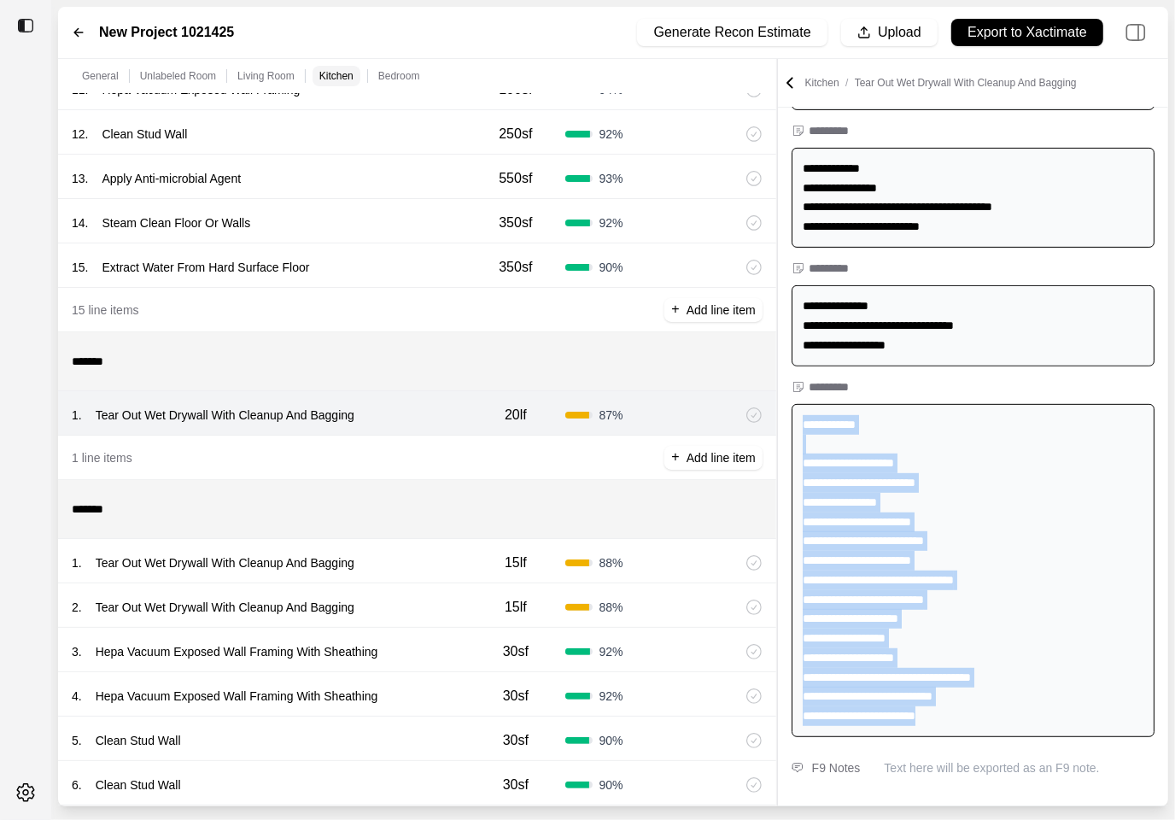
drag, startPoint x: 801, startPoint y: 424, endPoint x: 1010, endPoint y: 730, distance: 370.1
click at [1010, 730] on div "**********" at bounding box center [973, 571] width 363 height 334
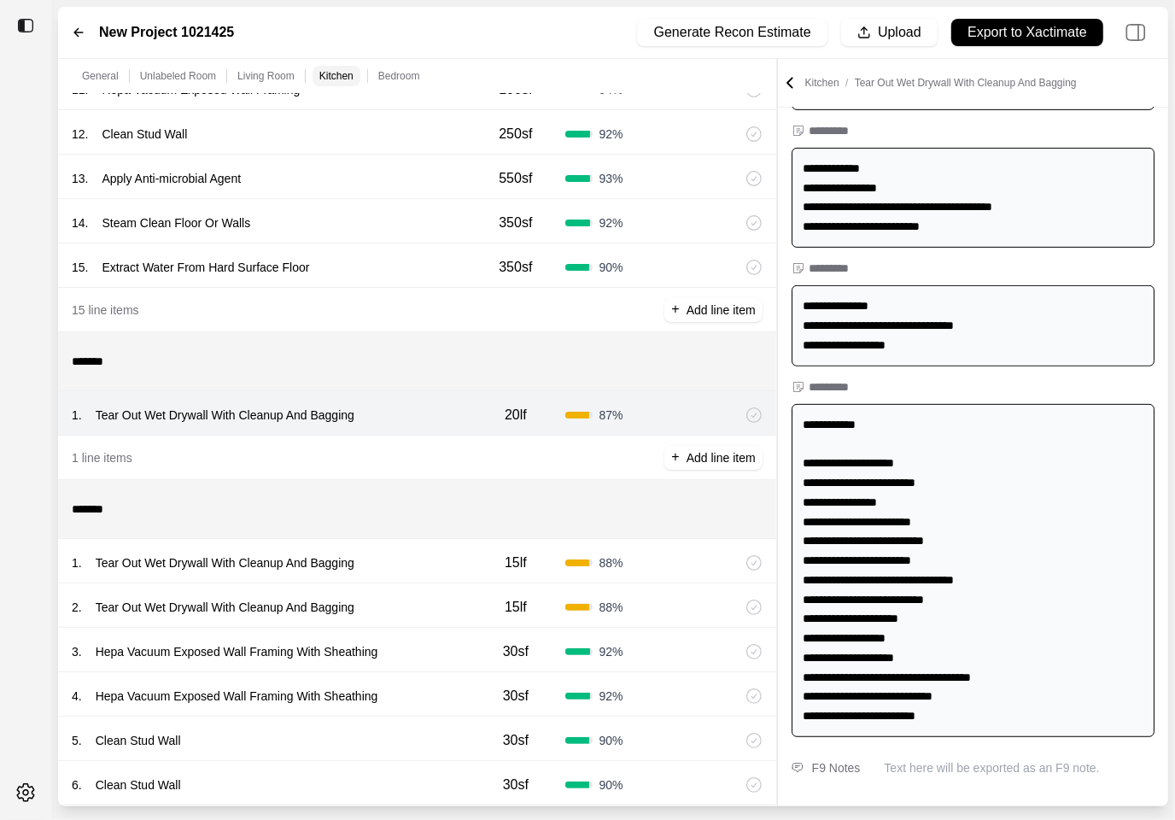
click at [966, 331] on div "**********" at bounding box center [973, 325] width 363 height 81
drag, startPoint x: 947, startPoint y: 340, endPoint x: 798, endPoint y: 310, distance: 151.6
click at [798, 310] on div "**********" at bounding box center [973, 325] width 363 height 81
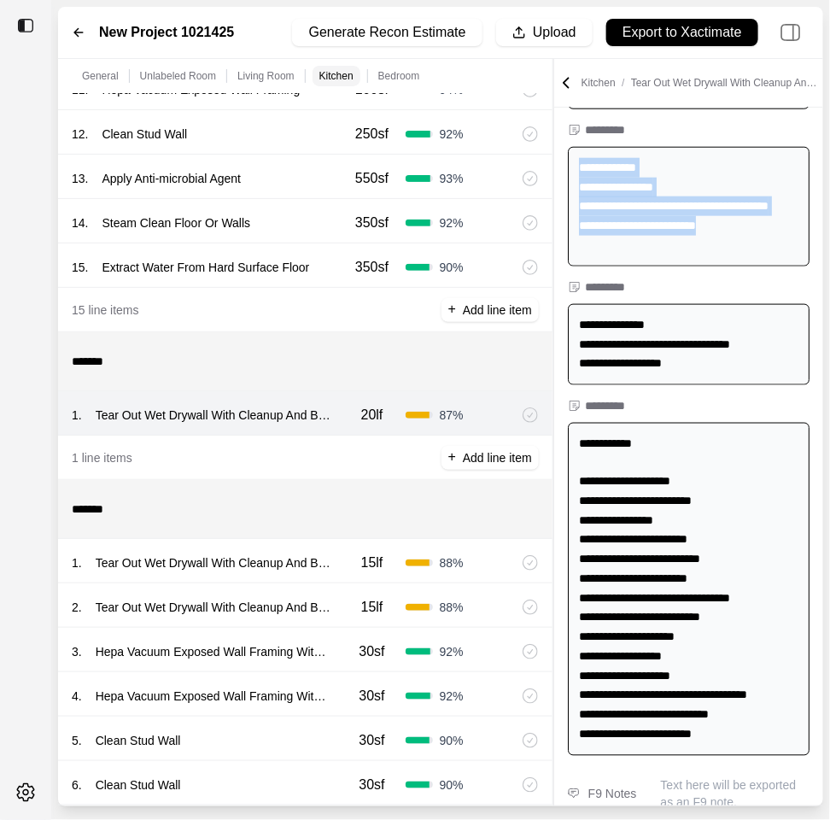
drag, startPoint x: 736, startPoint y: 249, endPoint x: 572, endPoint y: 166, distance: 184.9
click at [572, 166] on div "**********" at bounding box center [689, 207] width 242 height 120
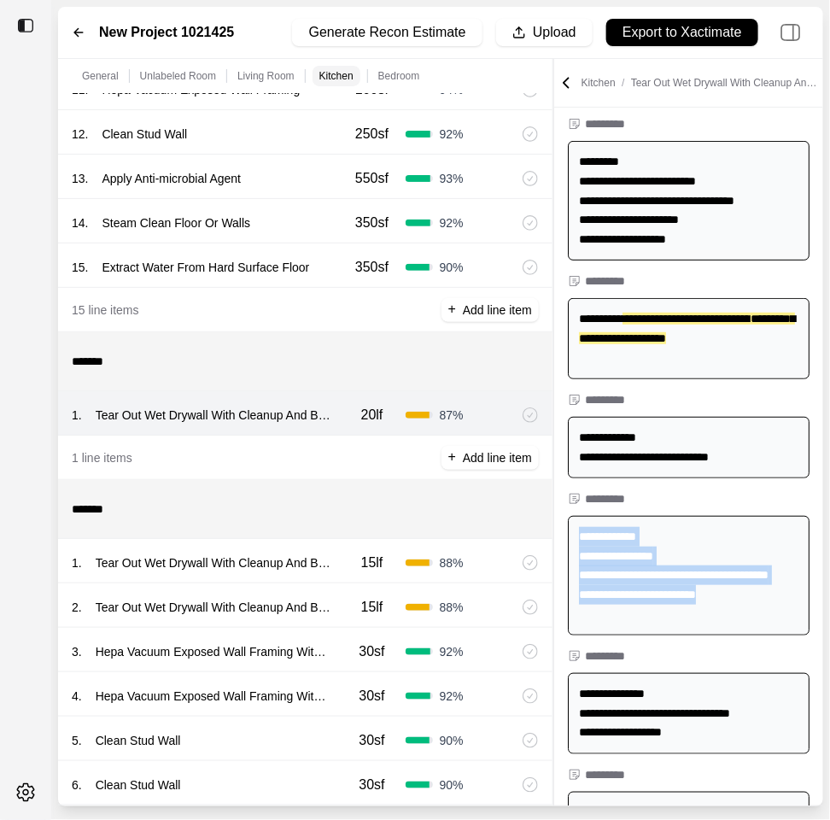
scroll to position [69, 0]
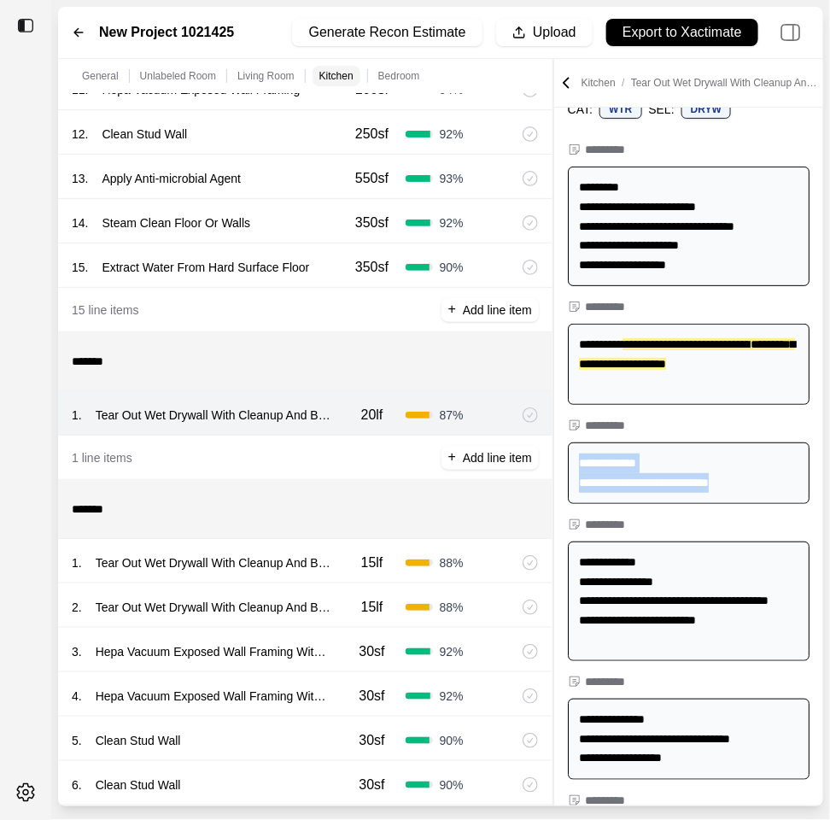
drag, startPoint x: 765, startPoint y: 490, endPoint x: 561, endPoint y: 448, distance: 207.6
click at [561, 448] on div "**********" at bounding box center [688, 473] width 269 height 75
click at [708, 337] on div "**********" at bounding box center [689, 364] width 242 height 81
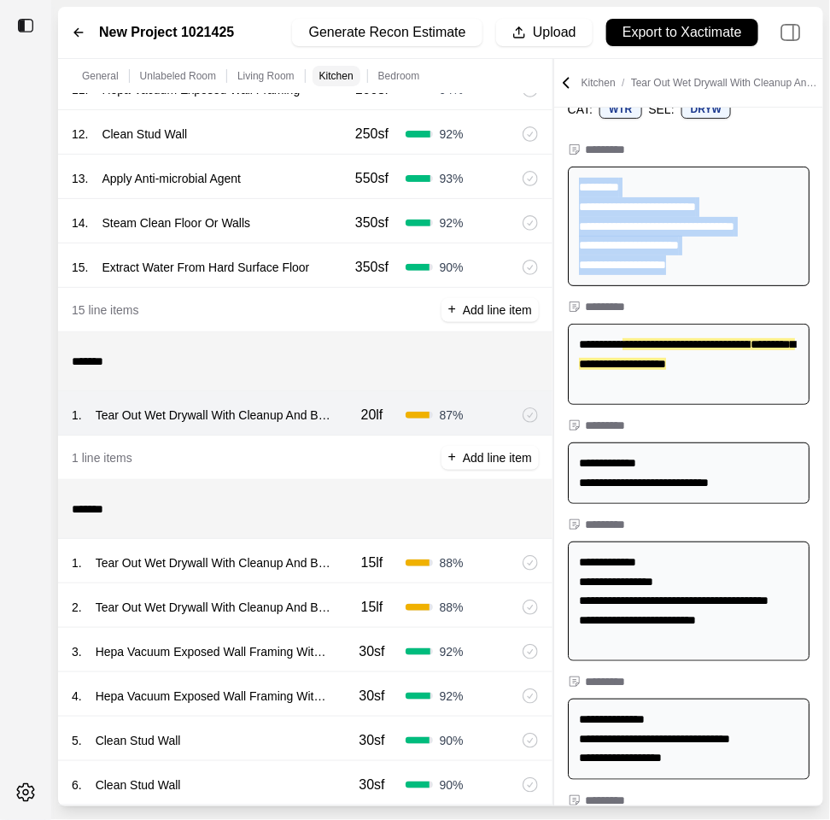
drag, startPoint x: 729, startPoint y: 278, endPoint x: 573, endPoint y: 184, distance: 182.1
click at [573, 184] on div "**********" at bounding box center [689, 227] width 242 height 120
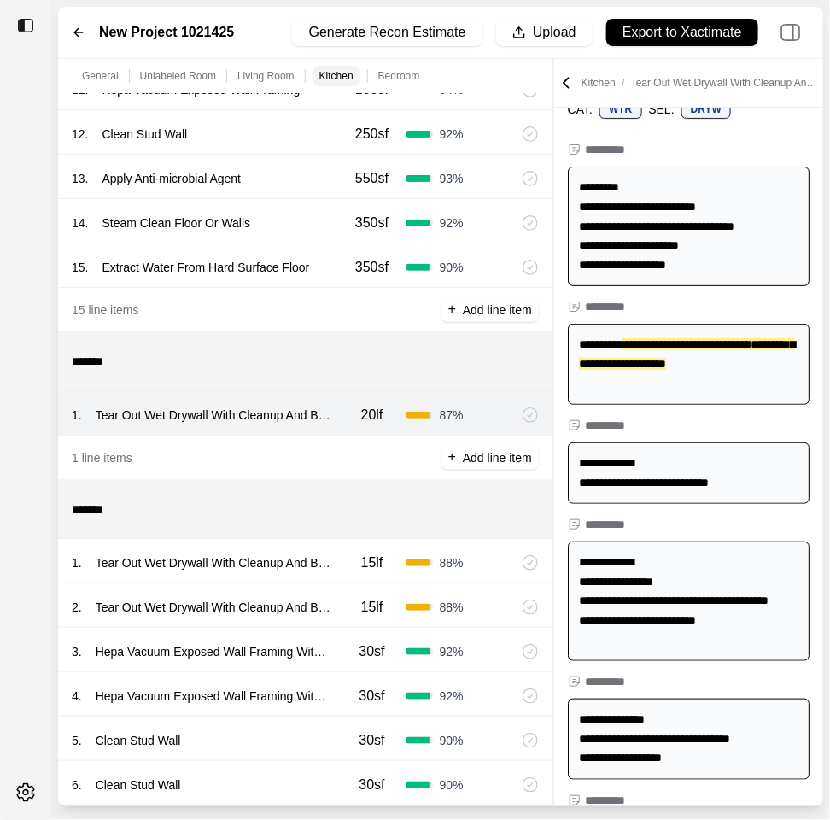
click at [331, 587] on div "2 . Tear Out Wet Drywall With Cleanup And Bagging 15lf 88 %" at bounding box center [305, 605] width 495 height 44
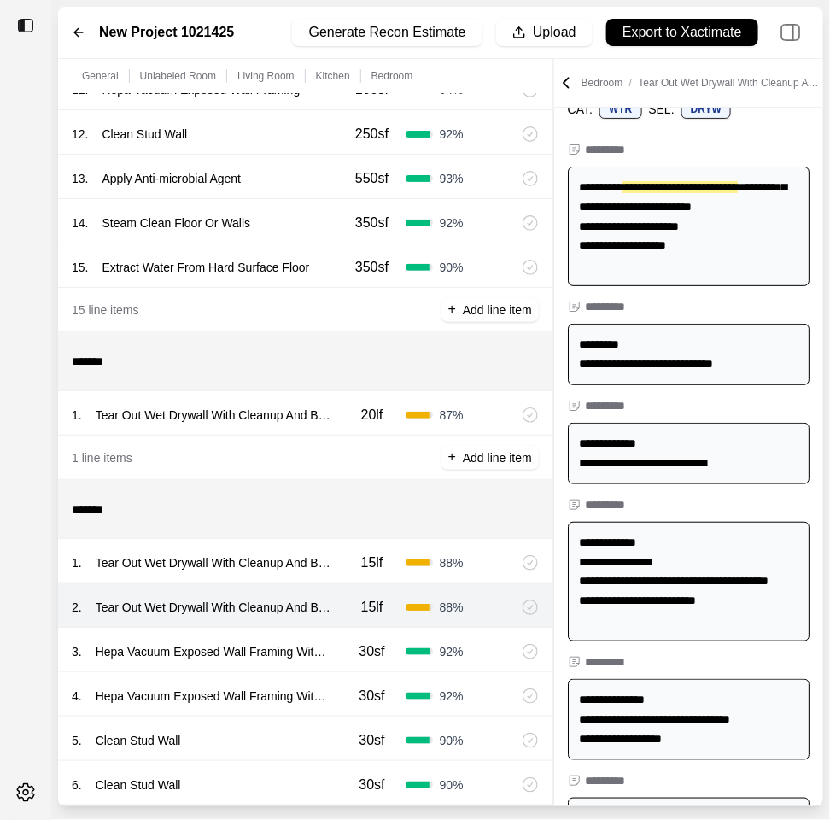
scroll to position [0, 0]
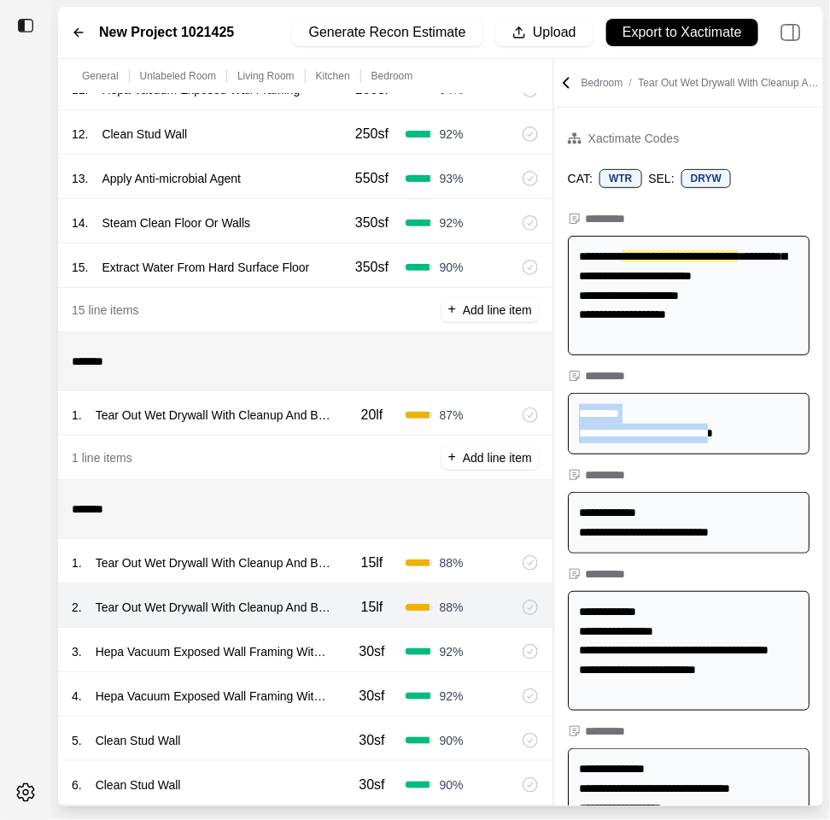
drag, startPoint x: 777, startPoint y: 436, endPoint x: 575, endPoint y: 406, distance: 203.8
click at [575, 406] on div "**********" at bounding box center [689, 424] width 242 height 62
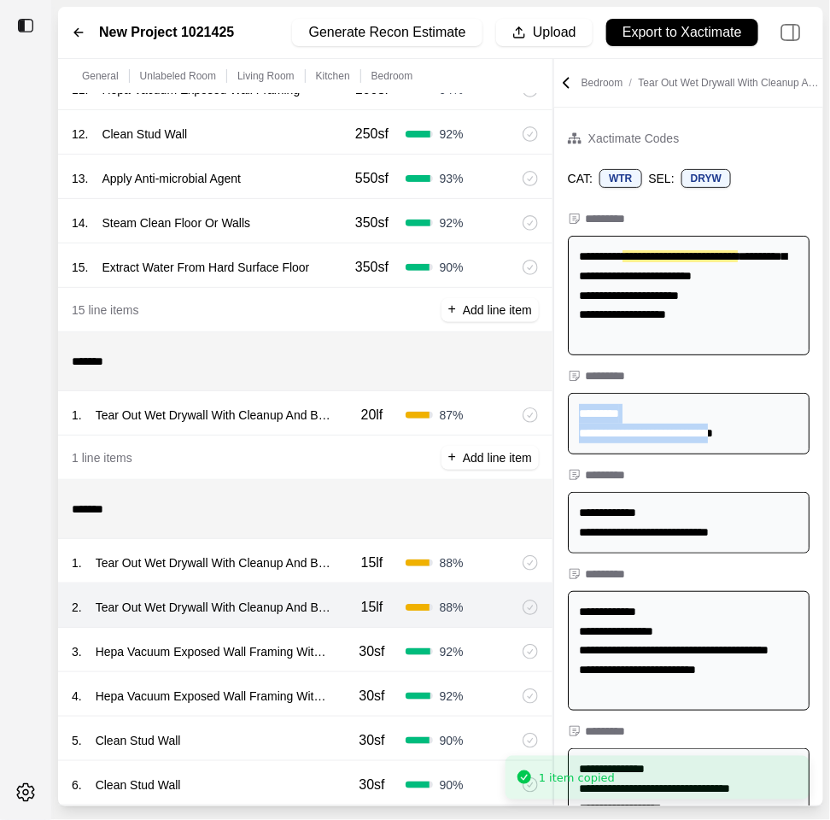
click at [632, 440] on div "**********" at bounding box center [689, 424] width 242 height 62
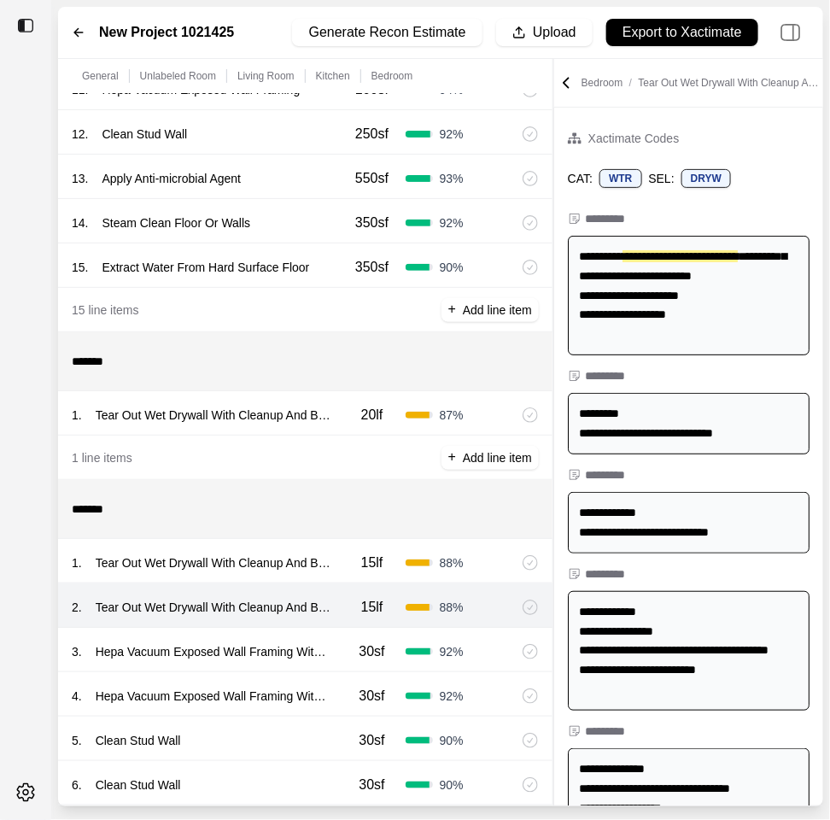
click at [742, 443] on div "**********" at bounding box center [689, 424] width 242 height 62
drag, startPoint x: 765, startPoint y: 443, endPoint x: 566, endPoint y: 410, distance: 201.8
click at [566, 410] on div "**********" at bounding box center [688, 423] width 269 height 75
copy div "**********"
click at [699, 518] on div "**********" at bounding box center [689, 523] width 242 height 62
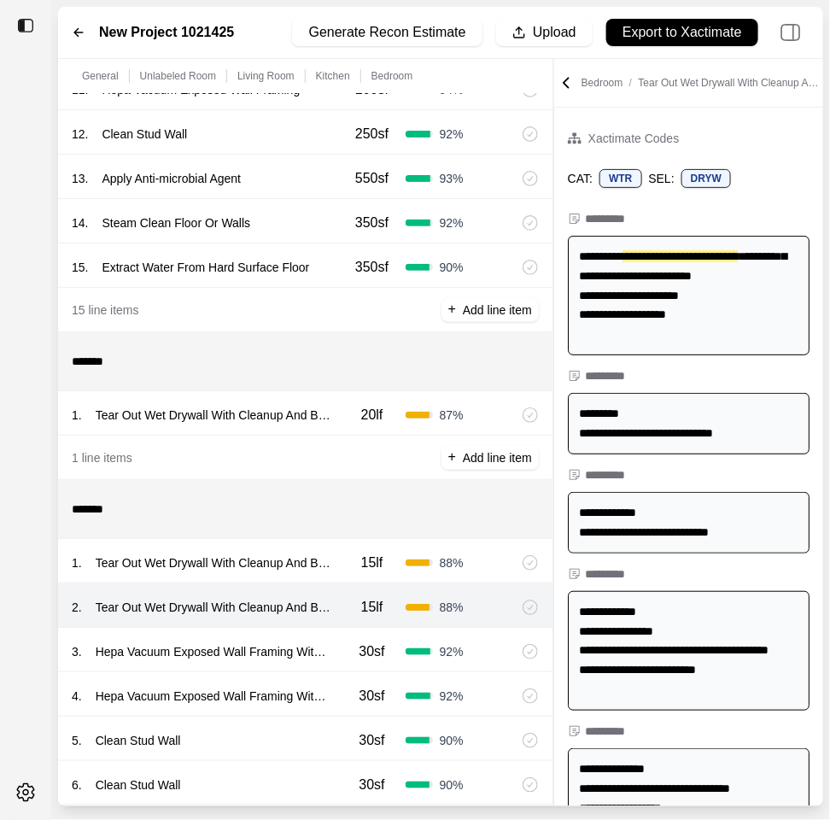
click at [335, 430] on div "1 . Tear Out Wet Drywall With Cleanup And Bagging 20lf 87 %" at bounding box center [305, 413] width 495 height 44
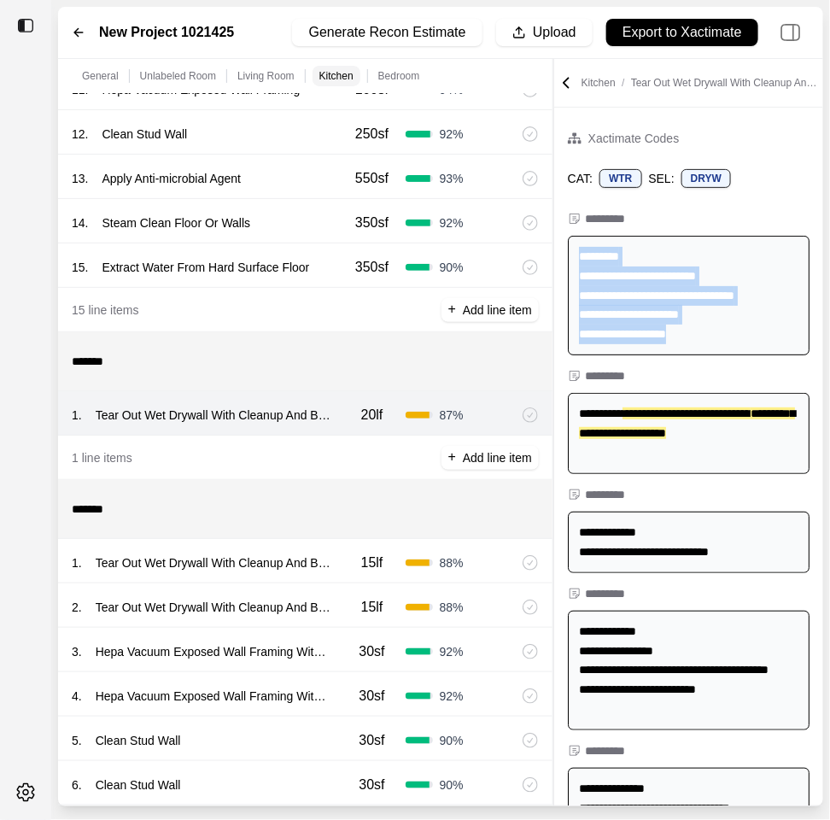
drag, startPoint x: 713, startPoint y: 337, endPoint x: 576, endPoint y: 258, distance: 158.8
click at [576, 258] on div "**********" at bounding box center [689, 296] width 242 height 120
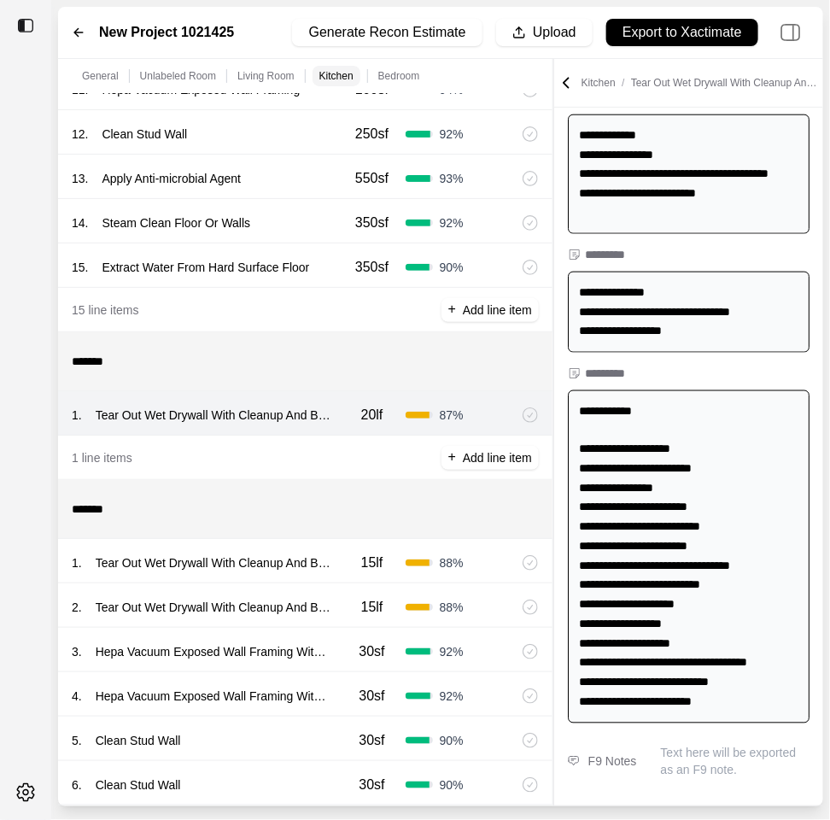
click at [681, 613] on div "**********" at bounding box center [689, 557] width 242 height 334
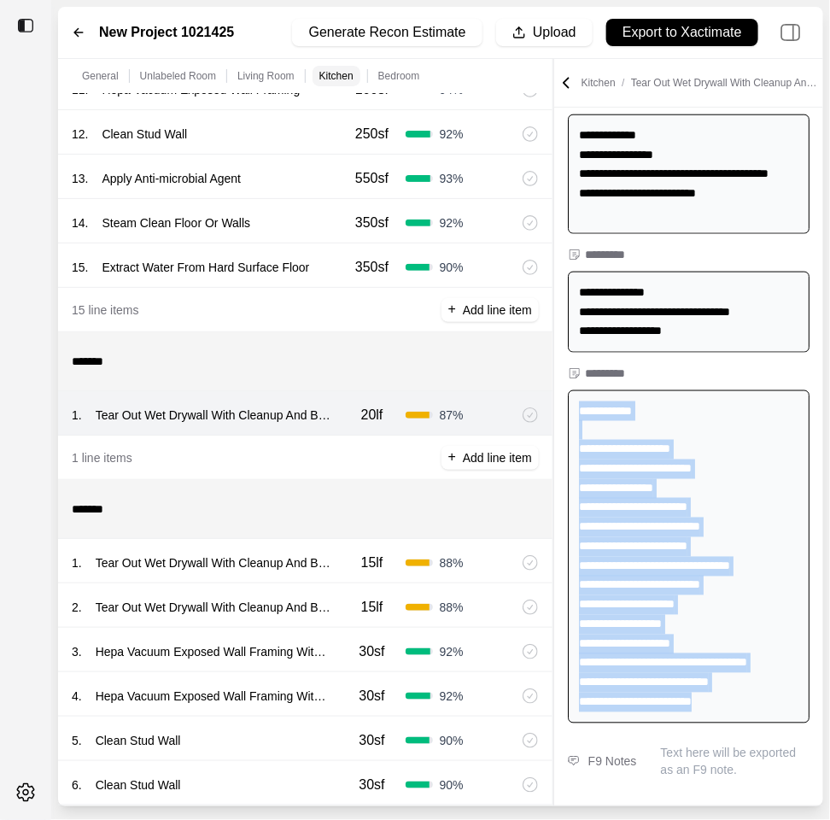
drag, startPoint x: 716, startPoint y: 706, endPoint x: 577, endPoint y: 411, distance: 325.6
click at [577, 411] on div "**********" at bounding box center [689, 557] width 242 height 334
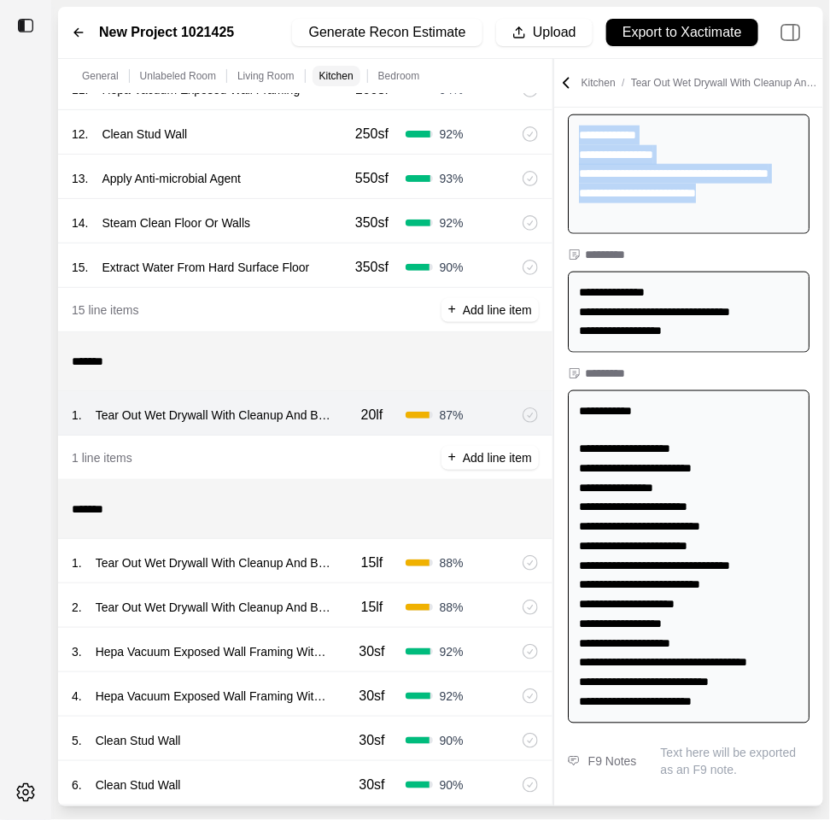
drag, startPoint x: 731, startPoint y: 215, endPoint x: 577, endPoint y: 131, distance: 175.5
click at [577, 131] on div "**********" at bounding box center [689, 174] width 242 height 120
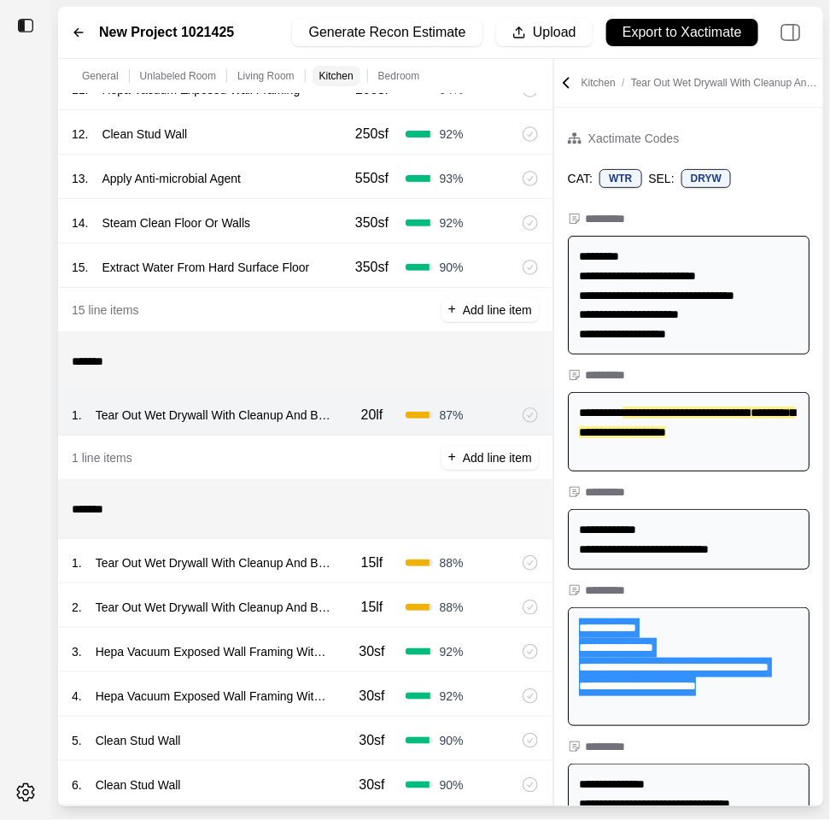
scroll to position [1329, 0]
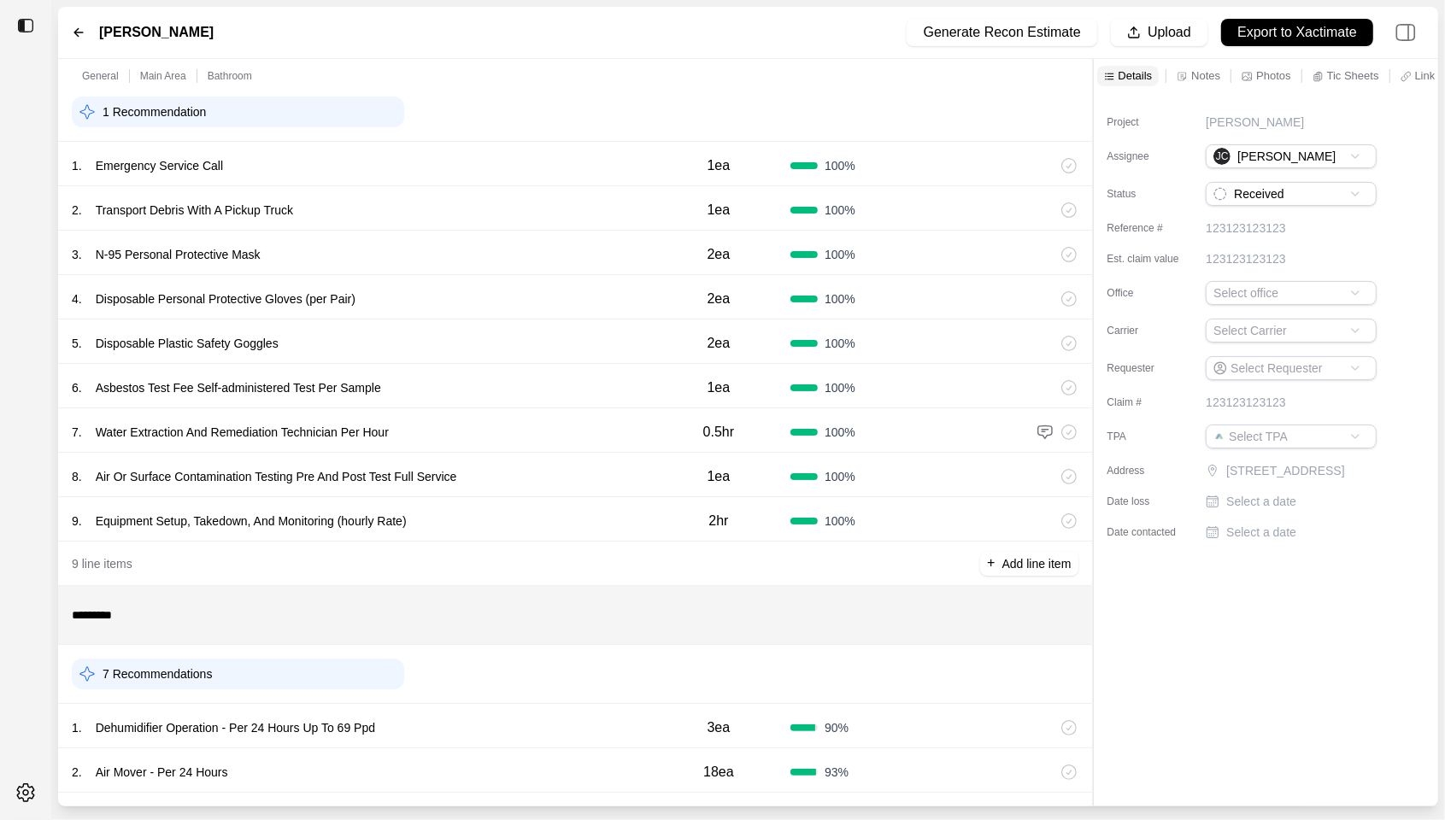
scroll to position [437, 0]
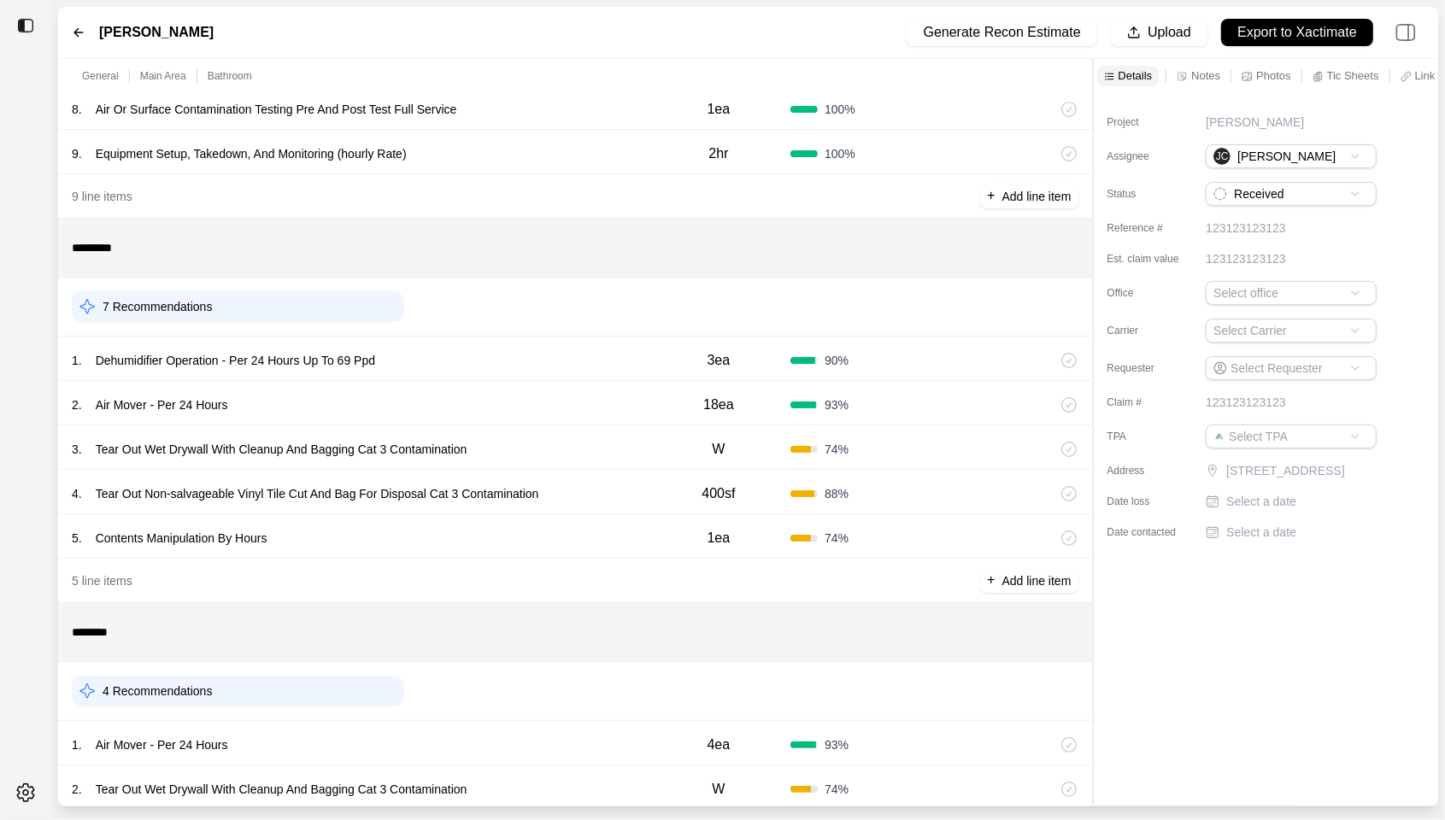
click at [495, 343] on div "1 . Dehumidifier Operation - Per 24 Hours Up To 69 Ppd 3ea 90 %" at bounding box center [575, 359] width 1034 height 44
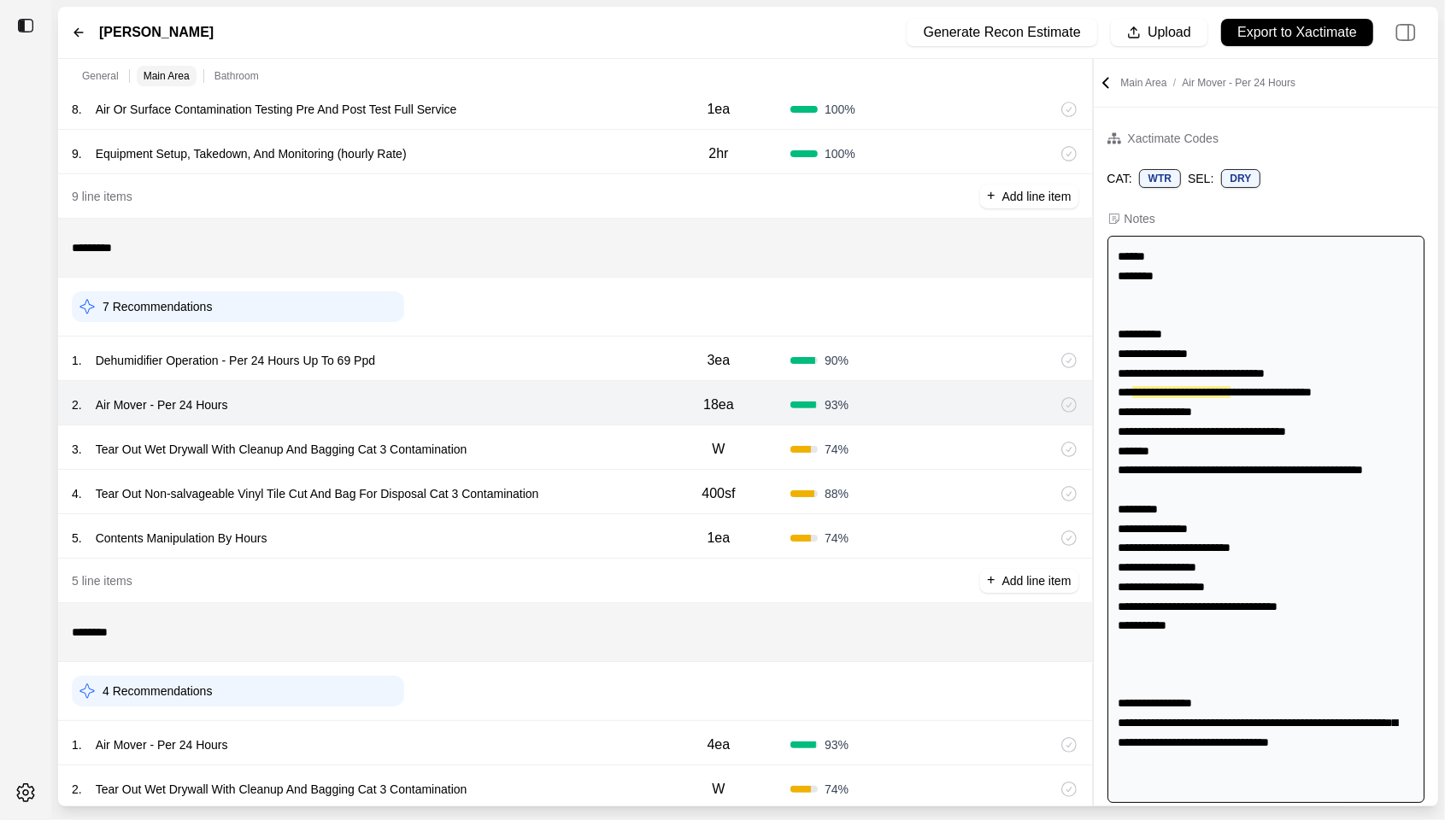
click at [559, 443] on div "3 . Tear Out Wet Drywall With Cleanup And Bagging Cat 3 Contamination" at bounding box center [359, 449] width 575 height 24
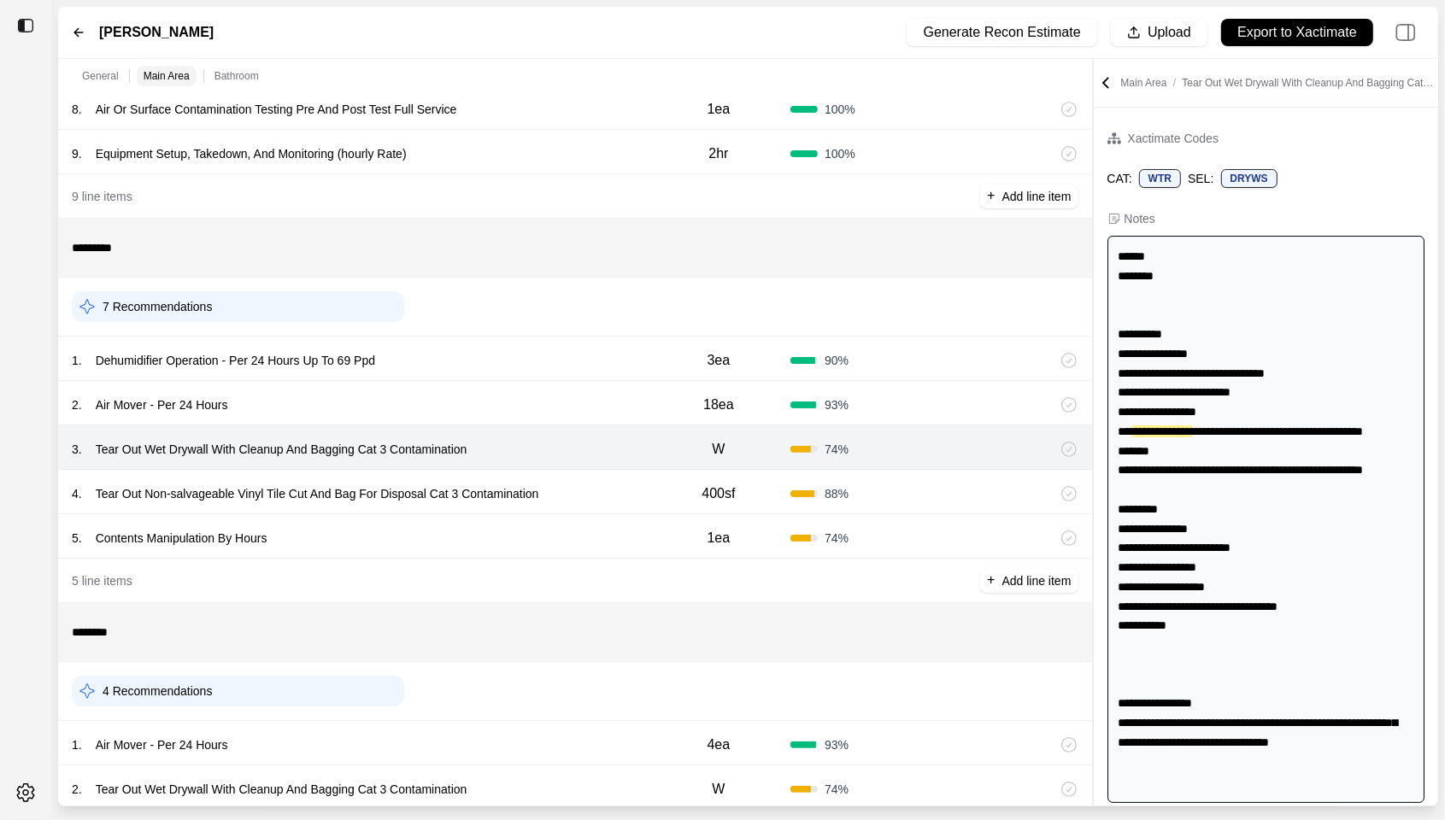
click at [572, 495] on div "4 . Tear Out Non-salvageable Vinyl Tile Cut And Bag For Disposal Cat 3 Contamin…" at bounding box center [359, 494] width 575 height 24
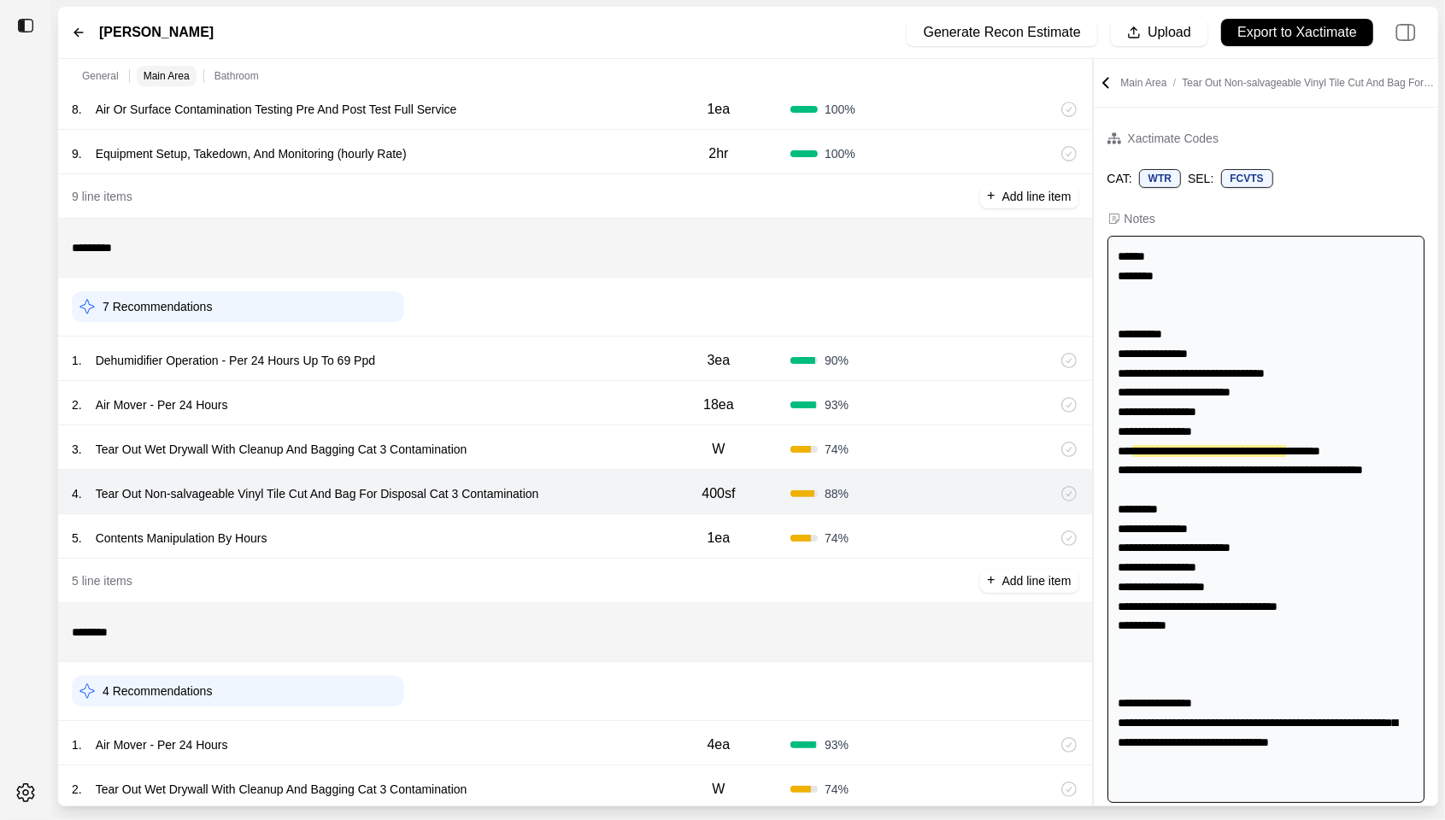
click at [527, 537] on div "5 . Contents Manipulation By Hours" at bounding box center [359, 538] width 575 height 24
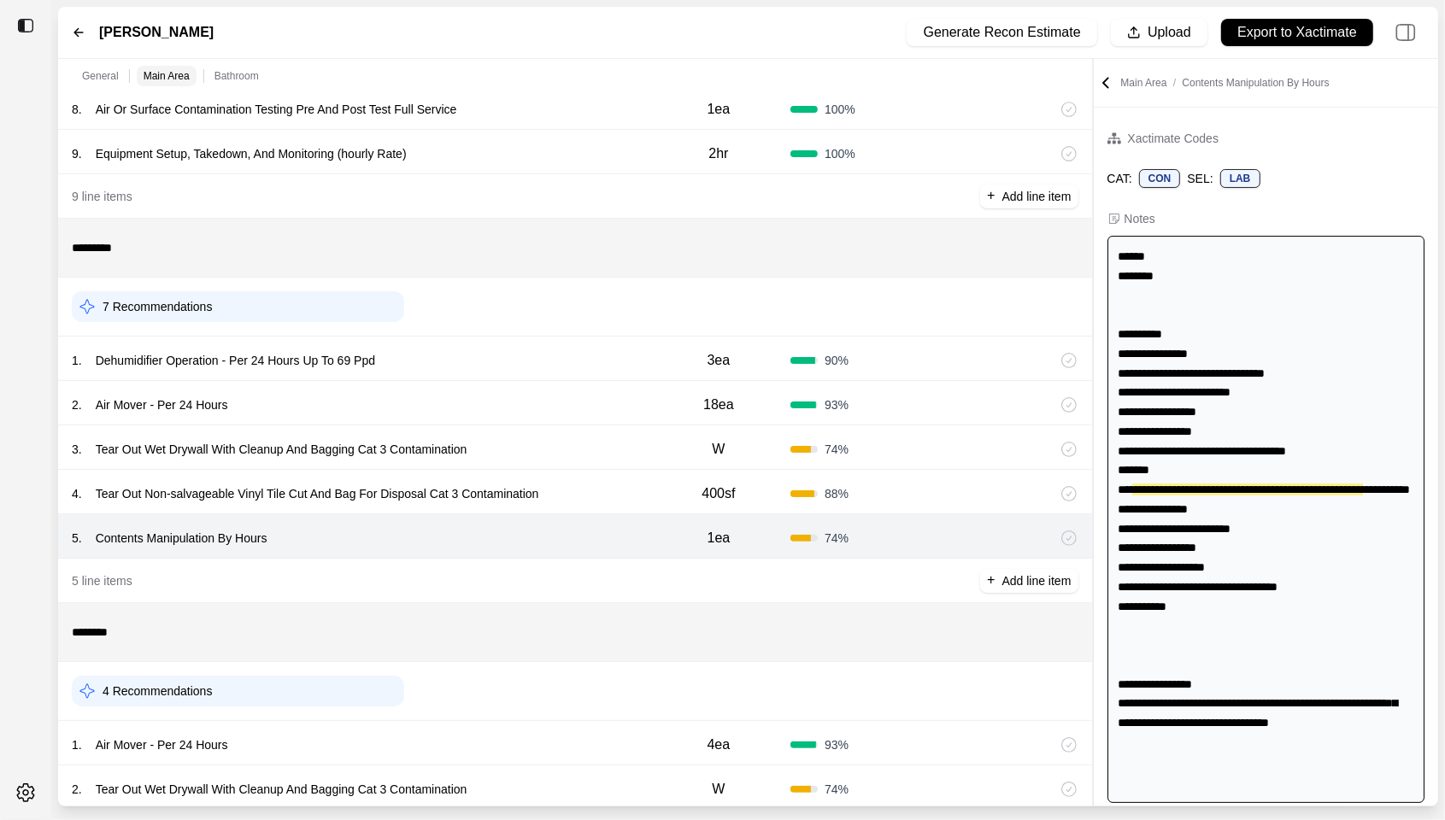
scroll to position [44, 0]
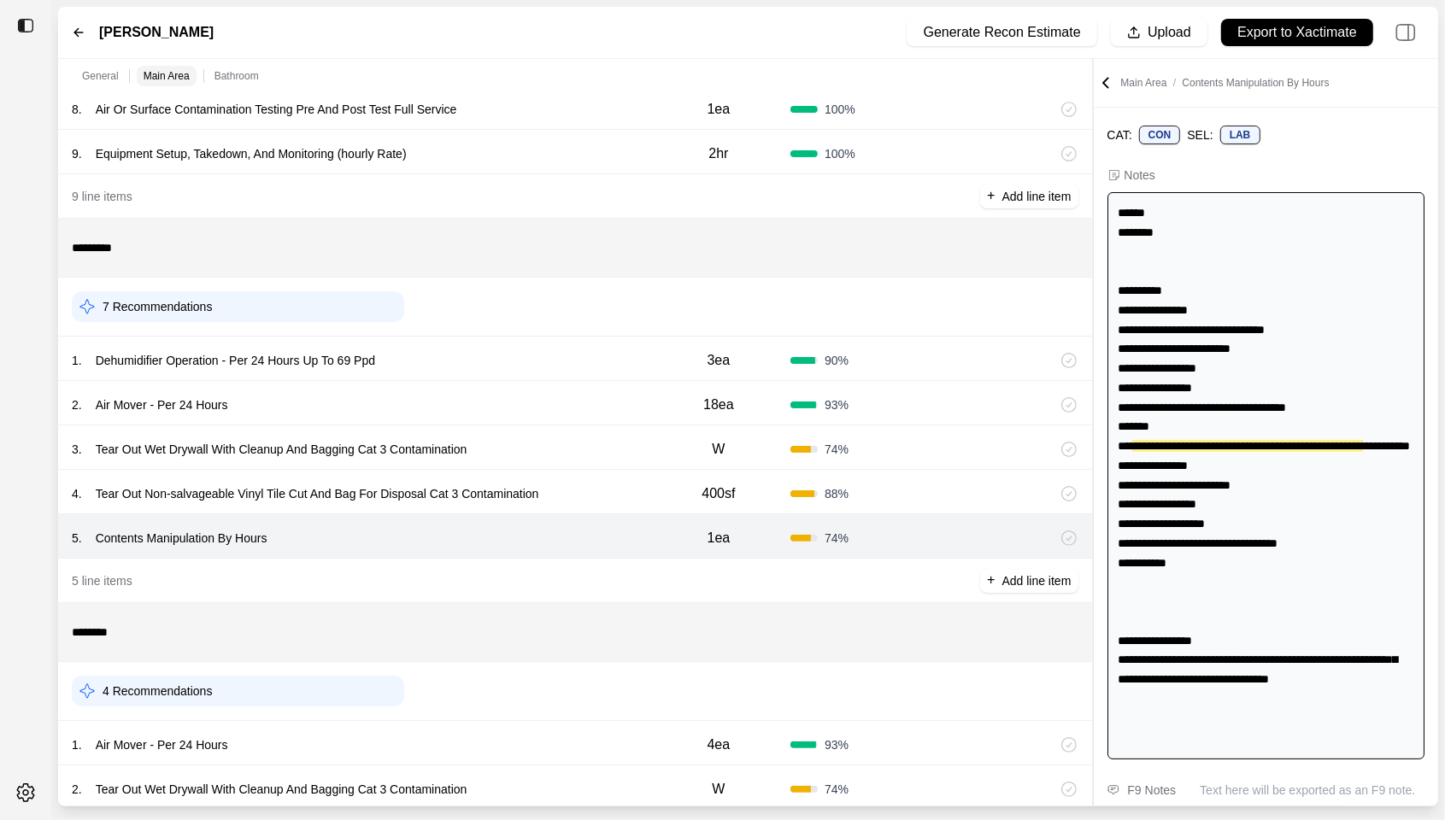
click at [589, 456] on div "3 . Tear Out Wet Drywall With Cleanup And Bagging Cat 3 Contamination" at bounding box center [359, 449] width 575 height 24
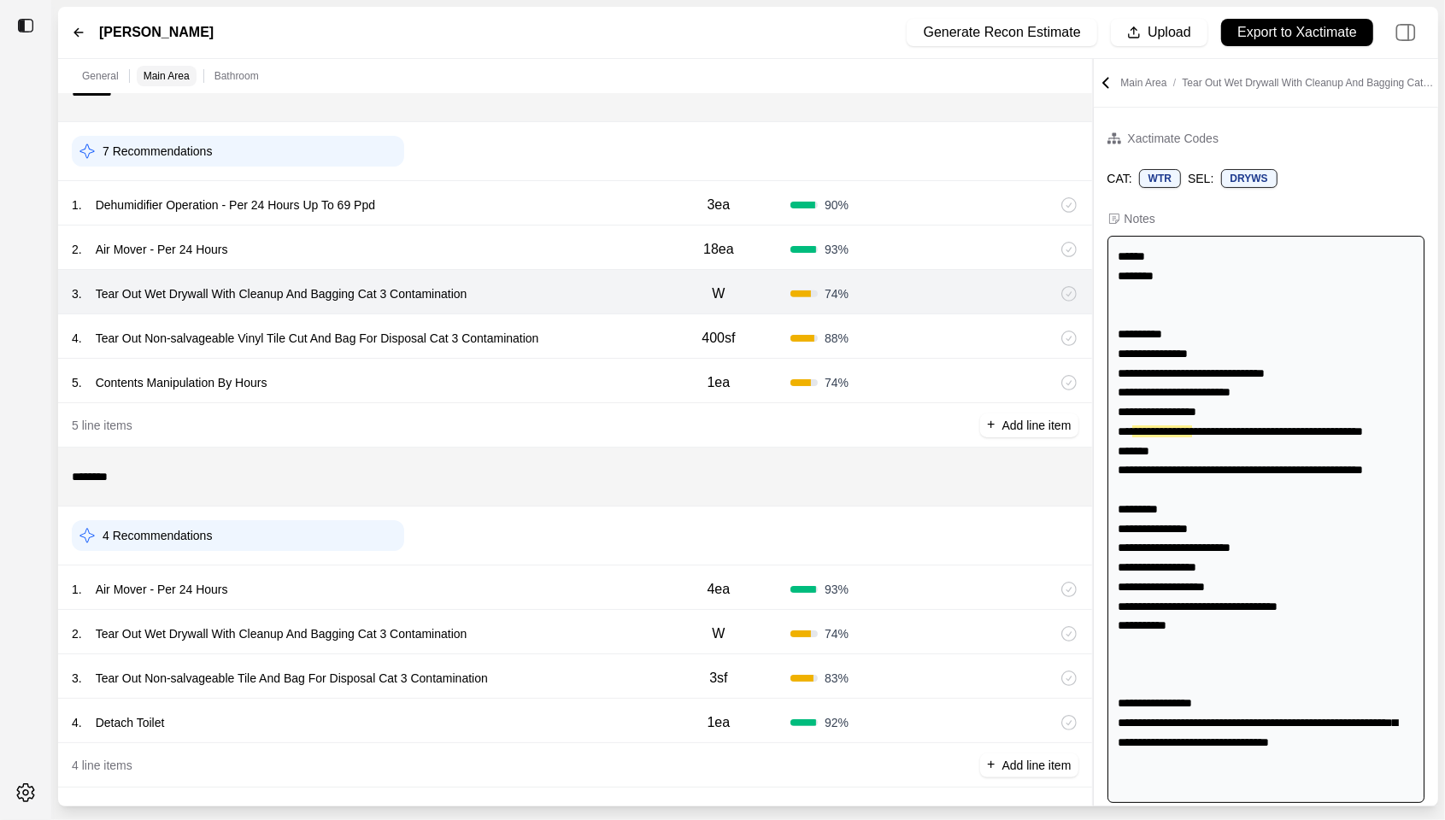
scroll to position [601, 0]
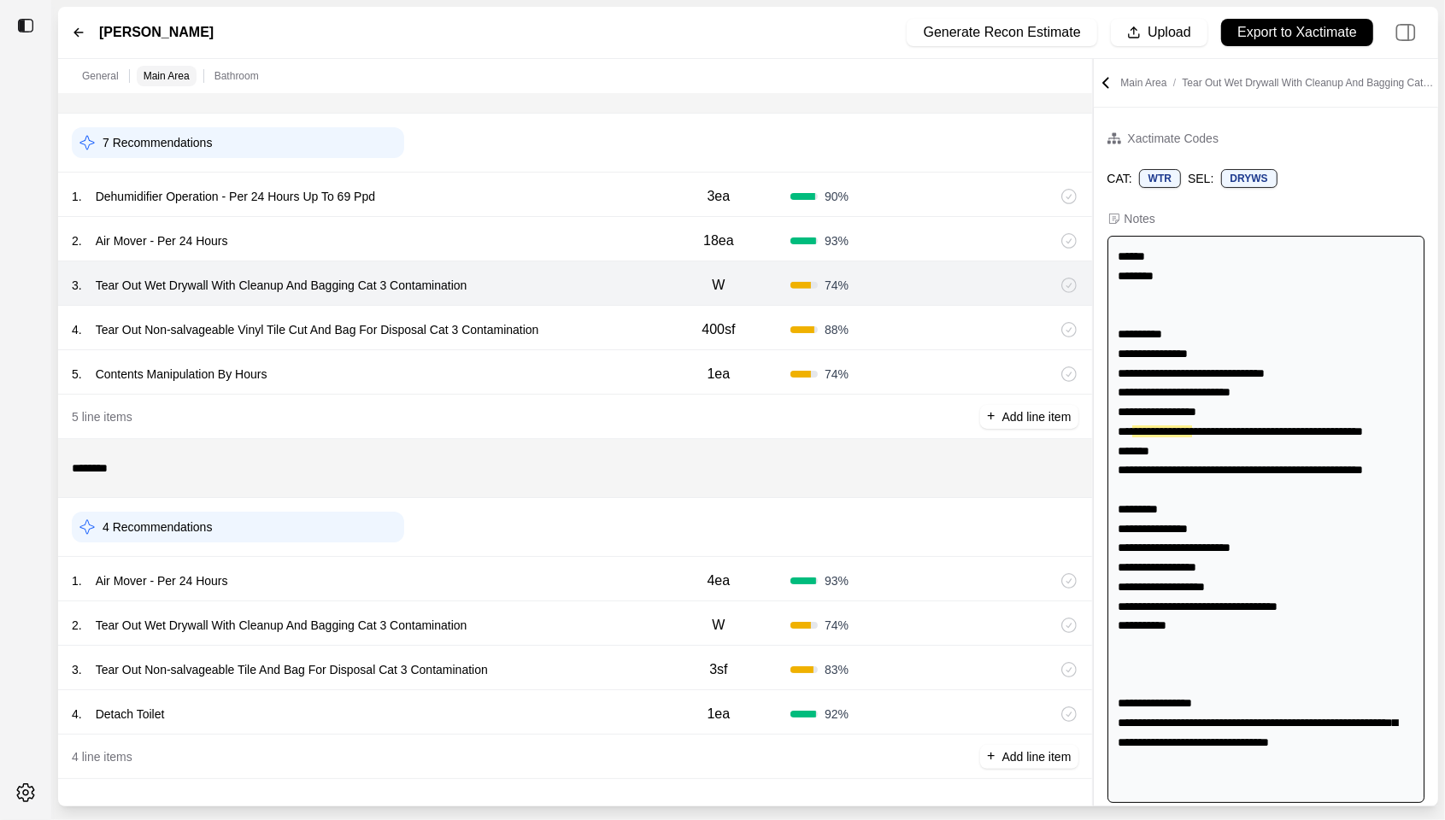
click at [439, 572] on div "1 . Air Mover - Per 24 Hours" at bounding box center [359, 581] width 575 height 24
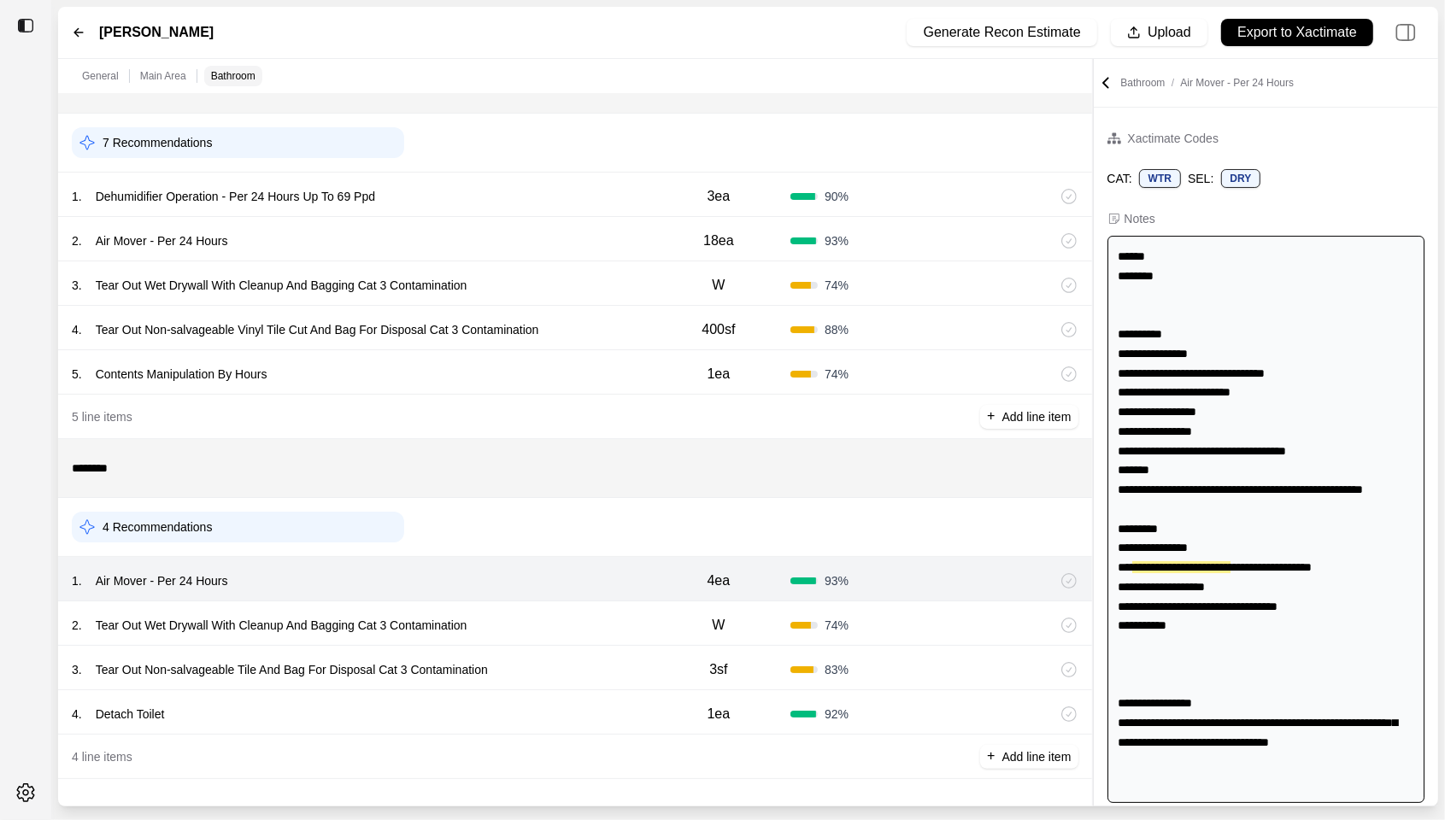
scroll to position [66, 0]
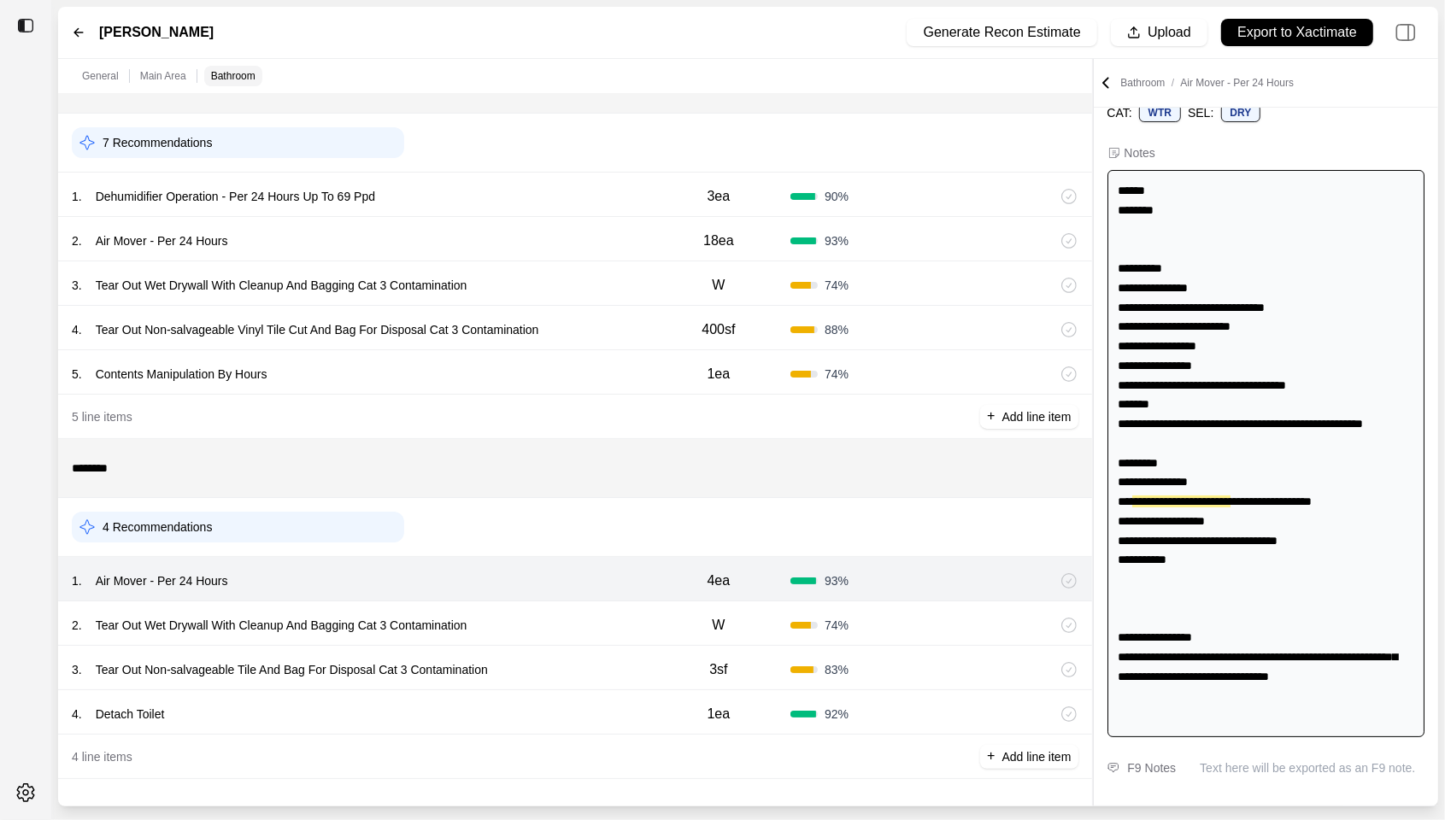
click at [558, 355] on div "5 . Contents Manipulation By Hours 1ea 74 %" at bounding box center [575, 372] width 1034 height 44
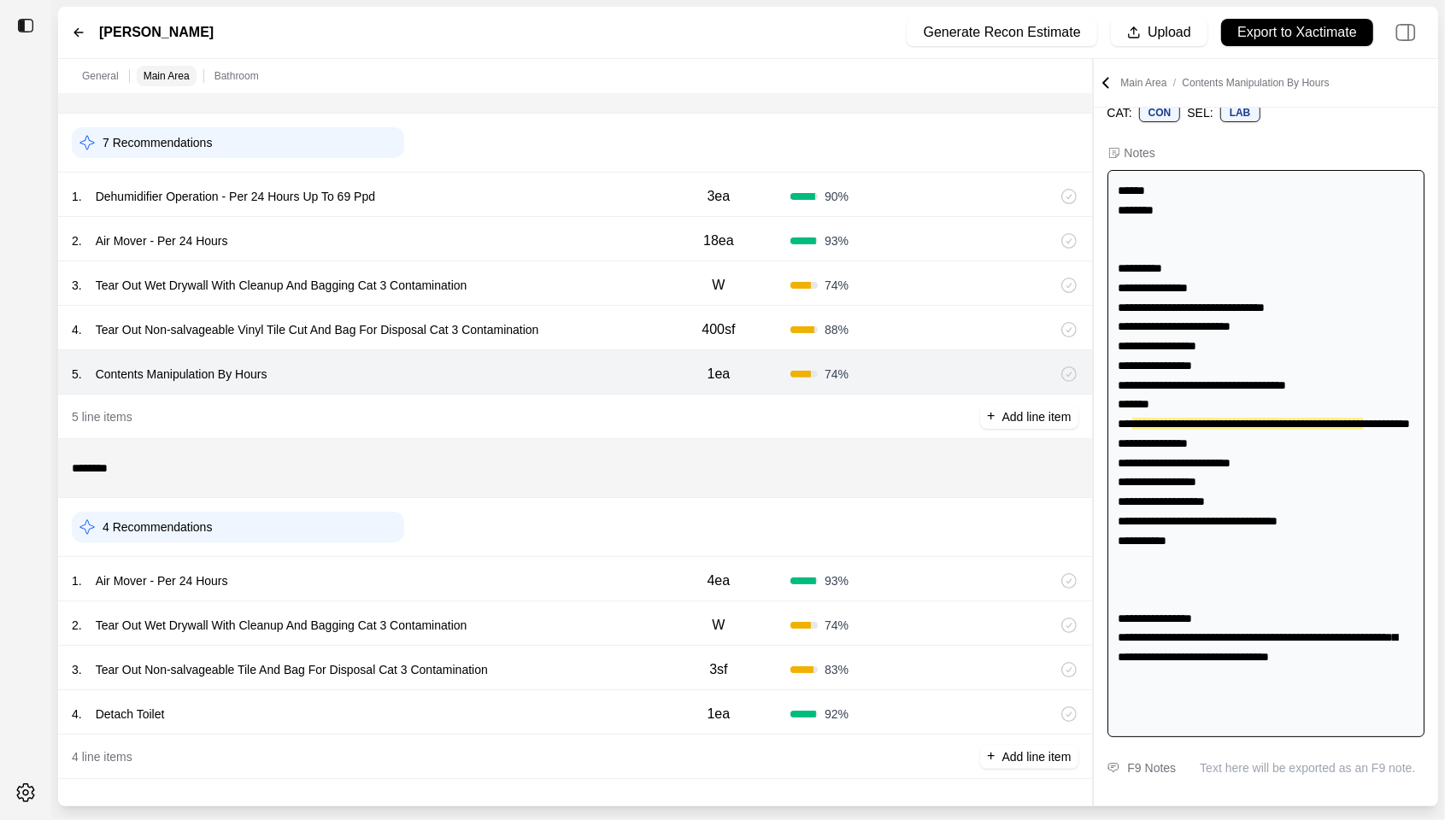
scroll to position [44, 0]
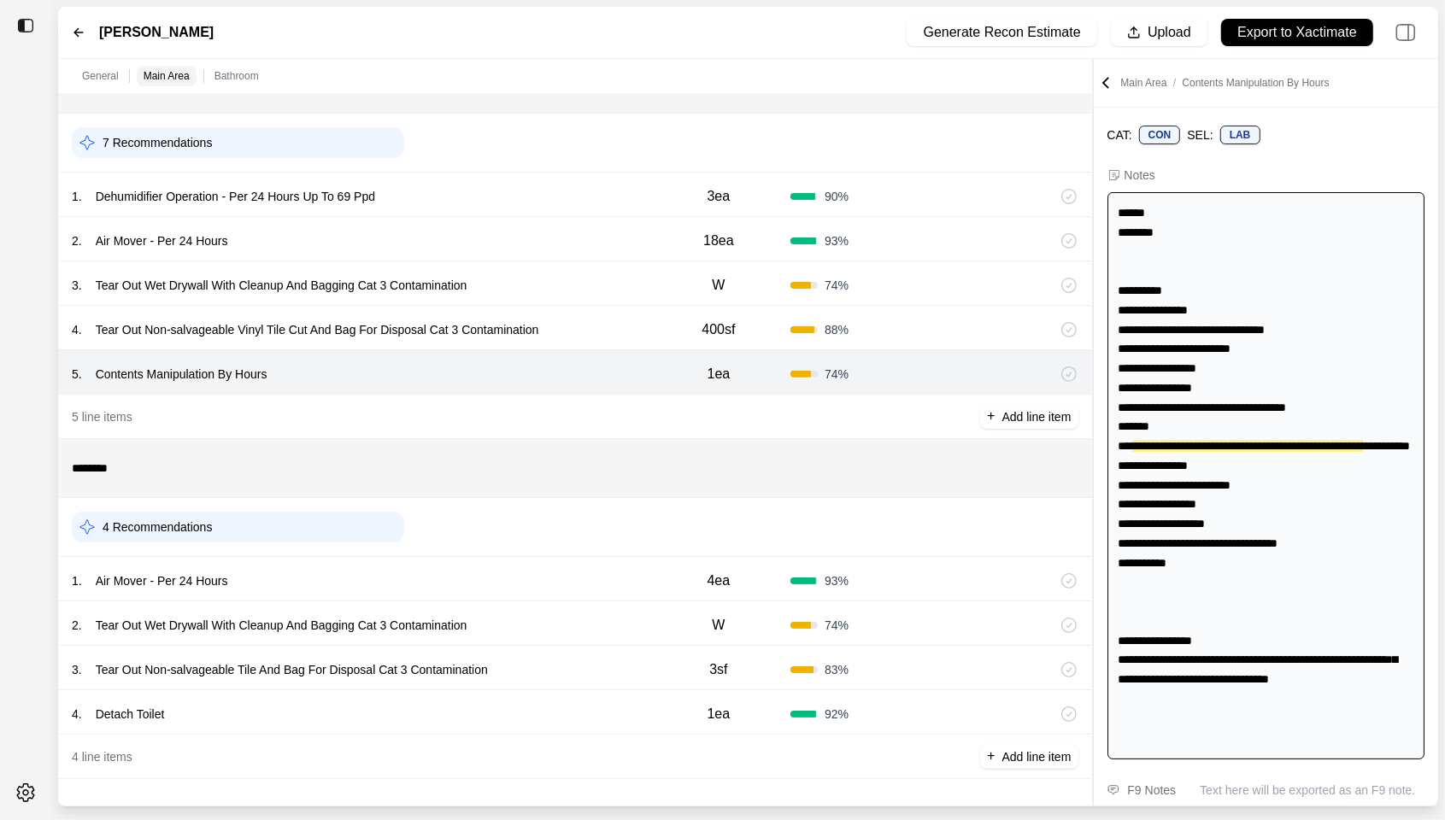
click at [584, 331] on div "4 . Tear Out Non-salvageable Vinyl Tile Cut And Bag For Disposal Cat 3 Contamin…" at bounding box center [359, 330] width 575 height 24
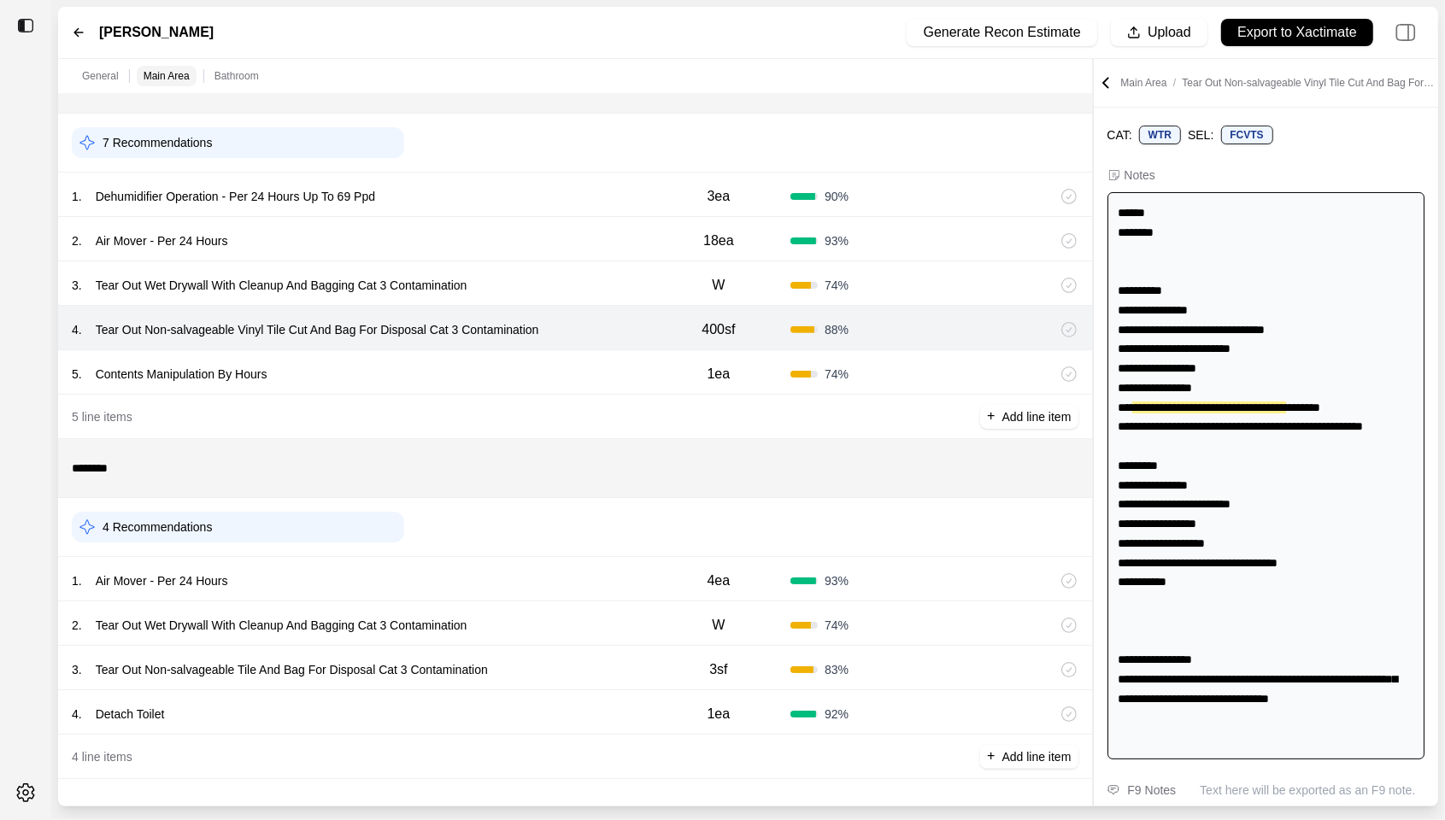
scroll to position [0, 0]
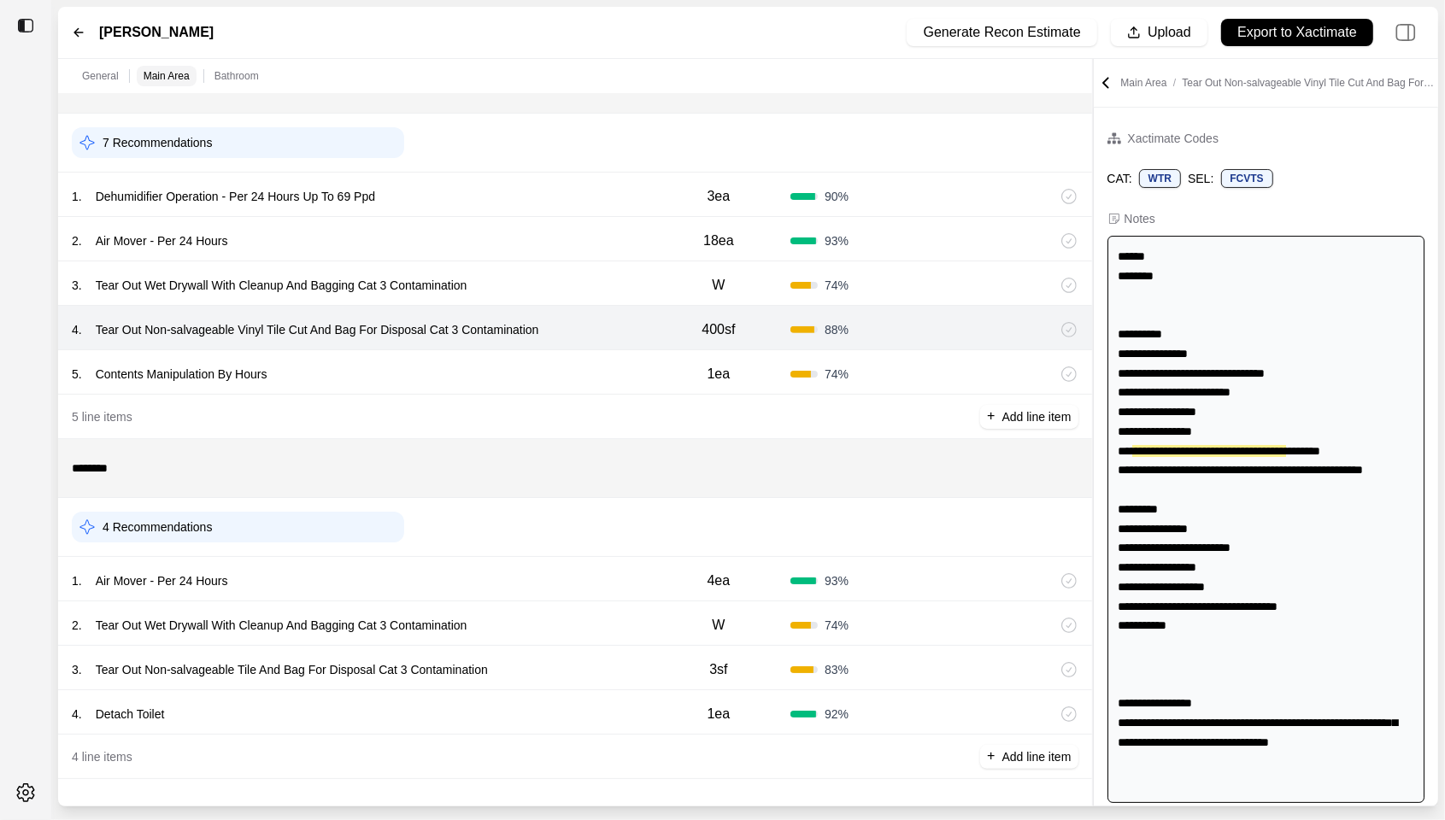
click at [525, 573] on div "1 . Air Mover - Per 24 Hours" at bounding box center [359, 581] width 575 height 24
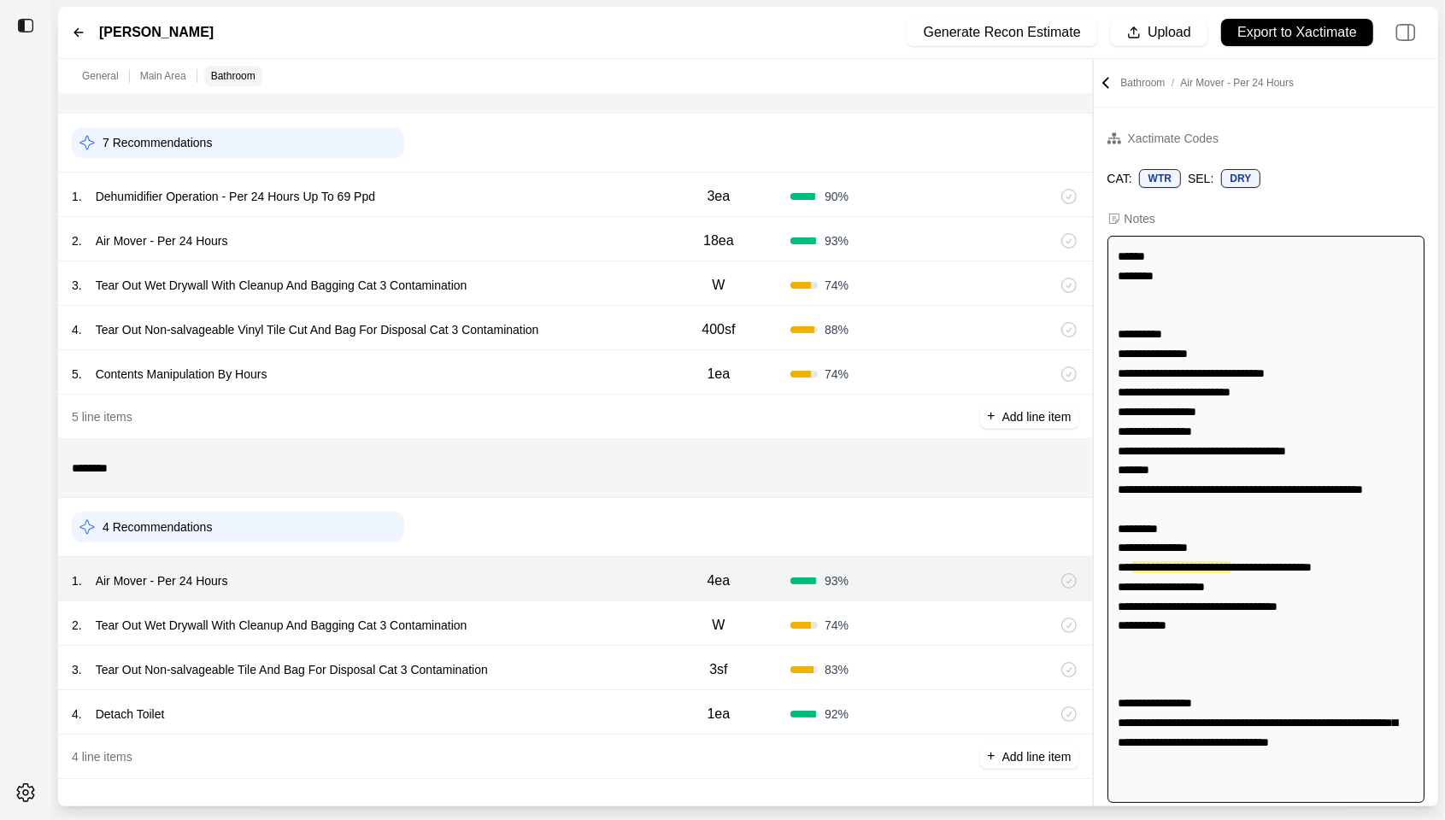
scroll to position [66, 0]
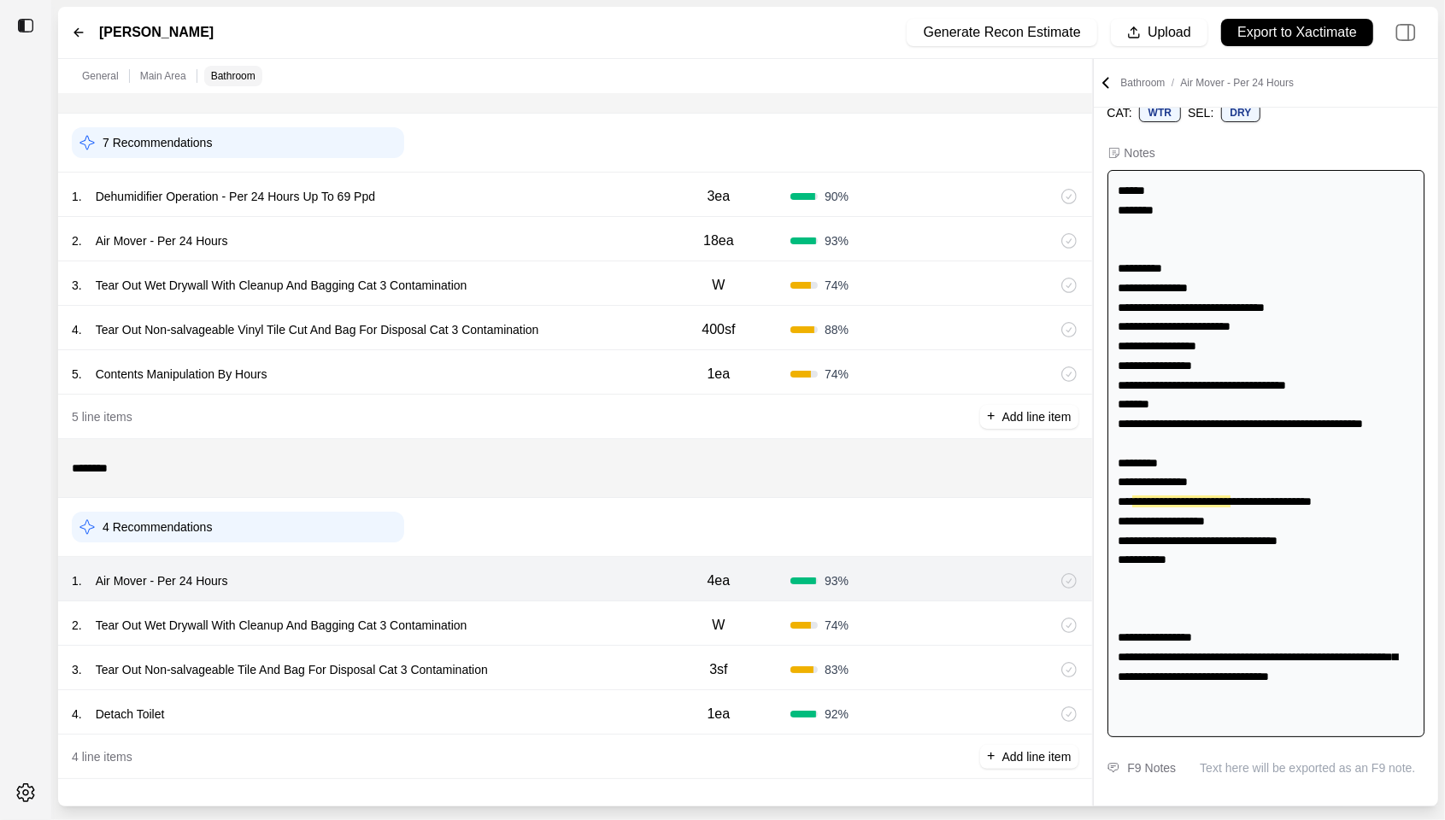
click at [525, 619] on div "2 . Tear Out Wet Drywall With Cleanup And Bagging Cat 3 Contamination" at bounding box center [359, 625] width 575 height 24
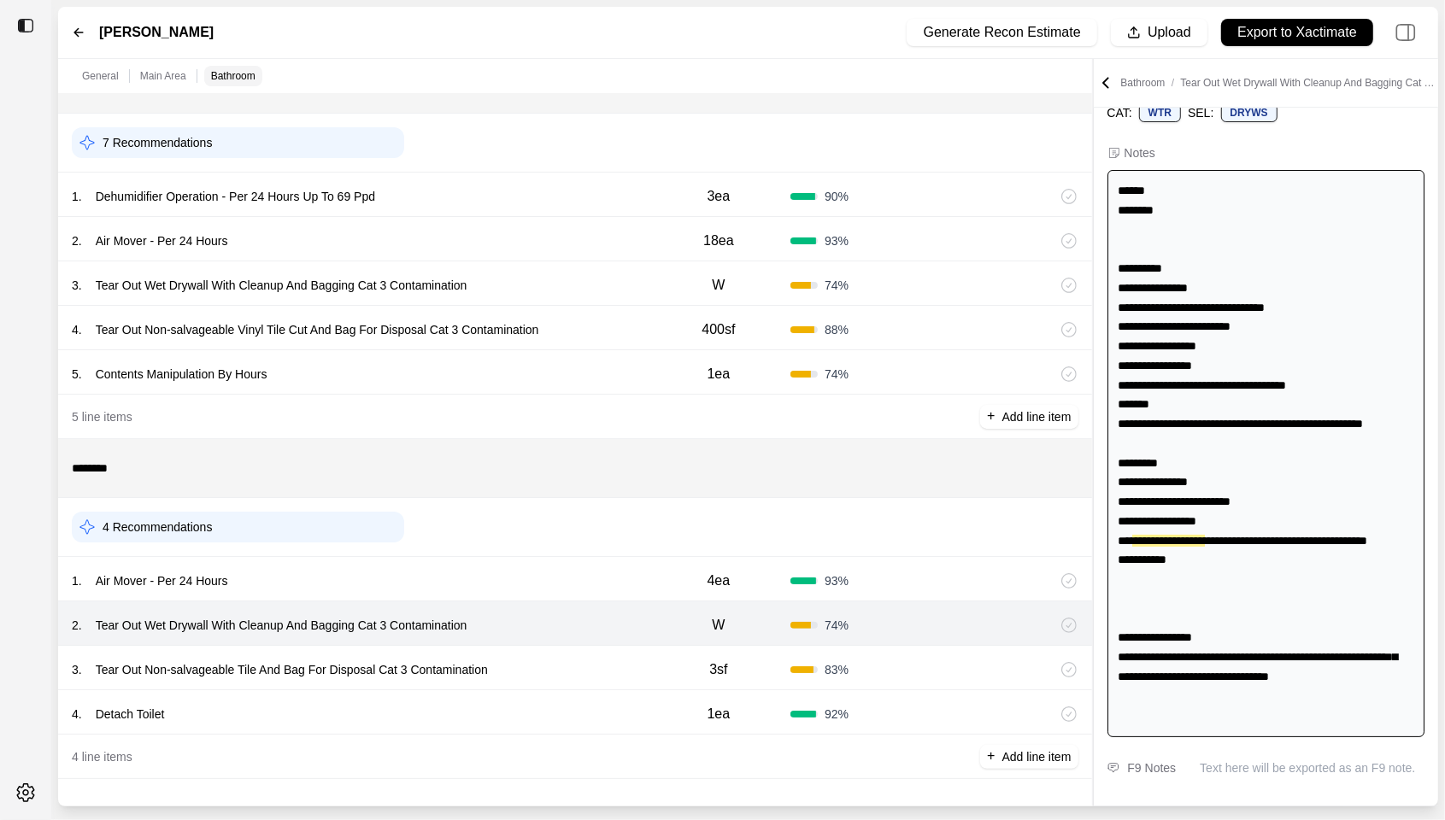
click at [526, 660] on div "3 . Tear Out Non-salvageable Tile And Bag For Disposal Cat 3 Contamination" at bounding box center [359, 670] width 575 height 24
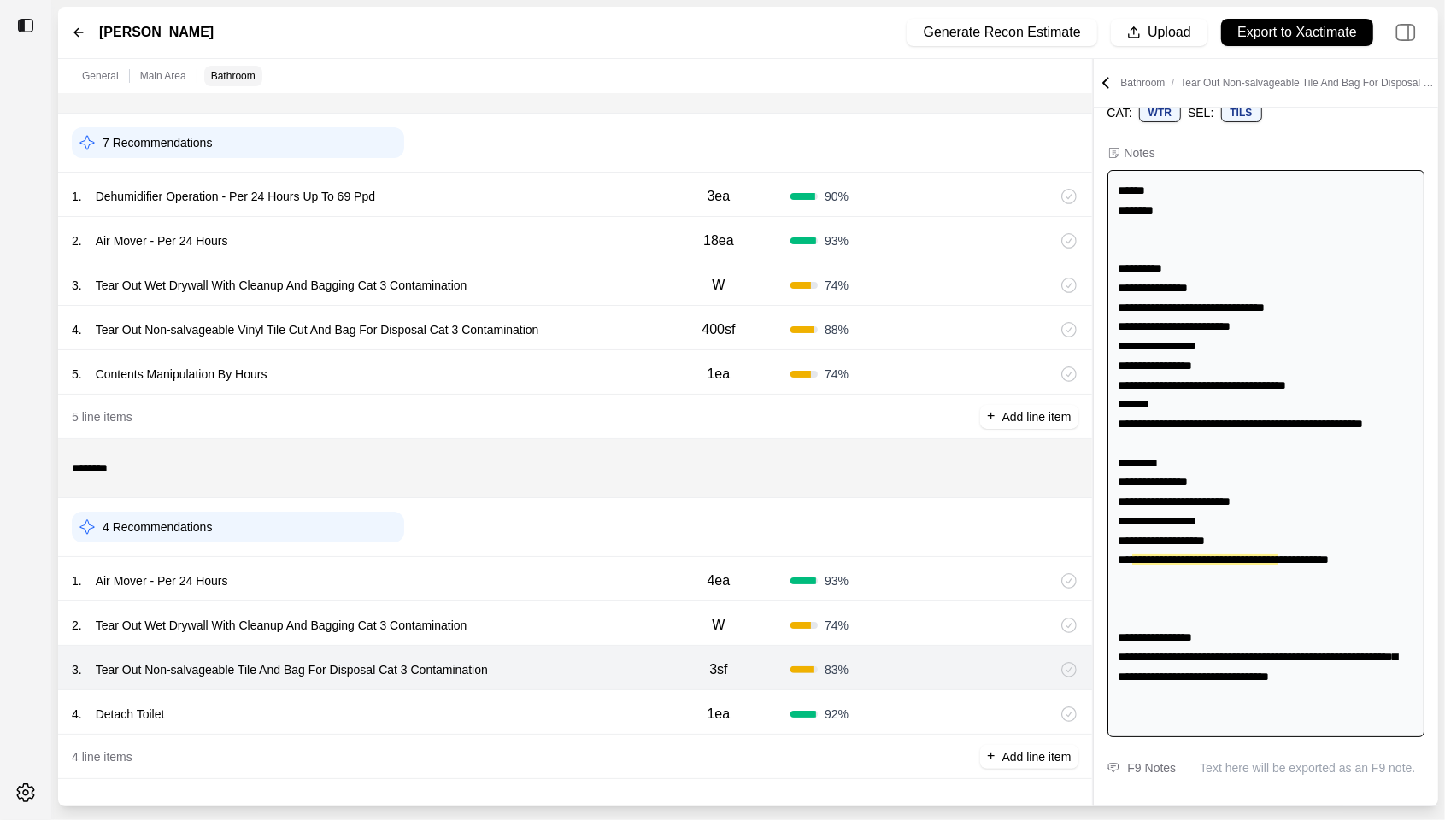
click at [509, 705] on div "4 . Detach Toilet" at bounding box center [359, 714] width 575 height 24
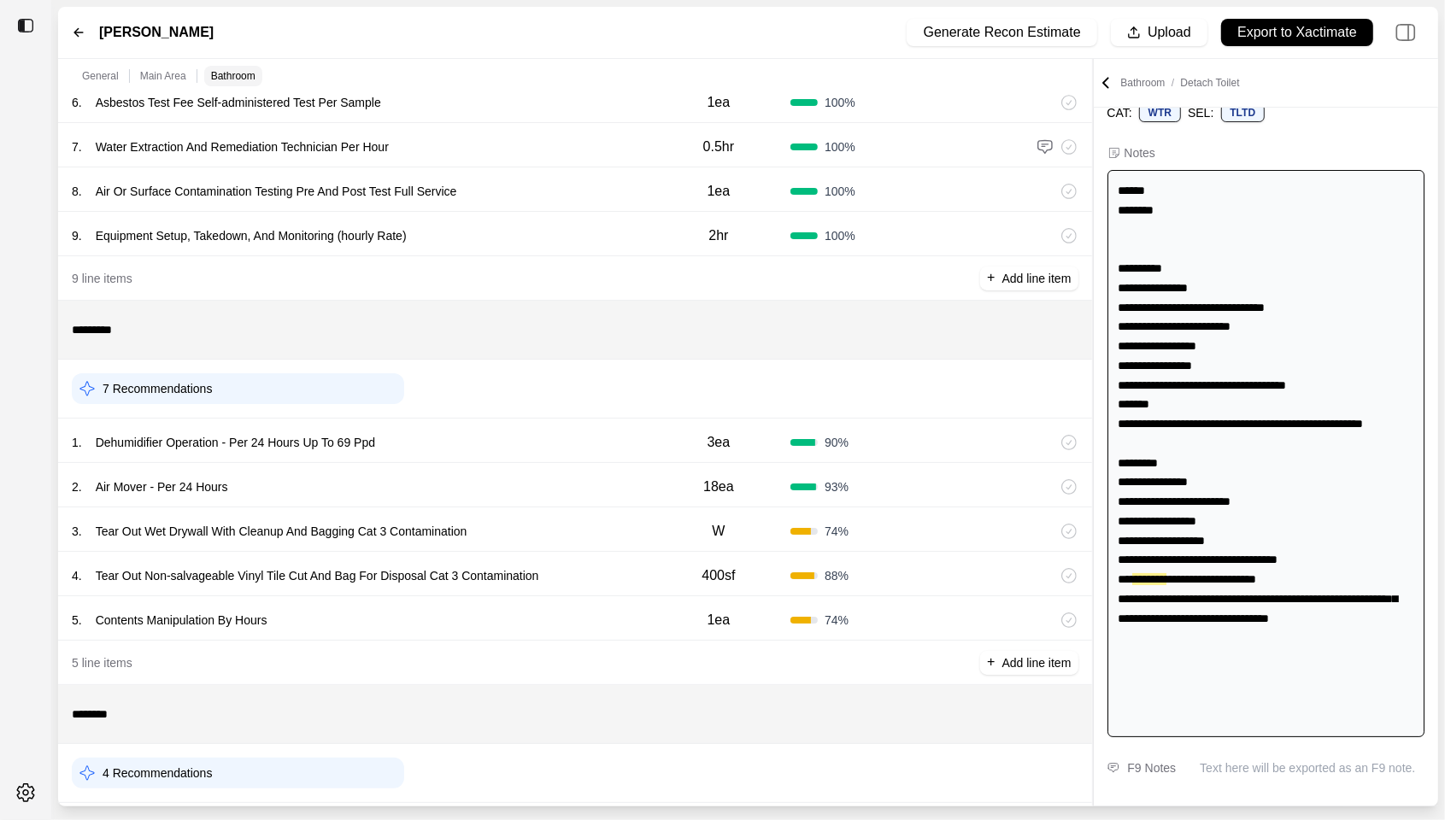
scroll to position [0, 0]
